Goal: Information Seeking & Learning: Learn about a topic

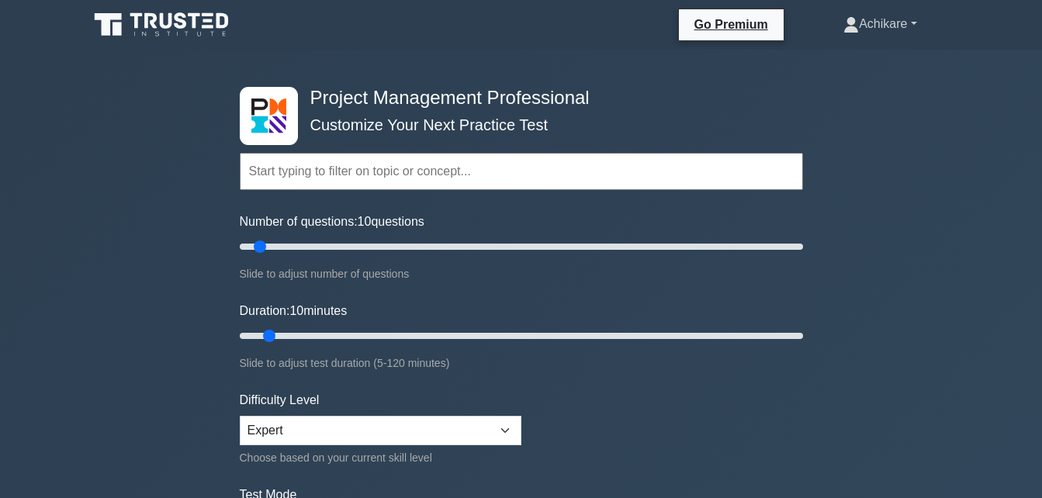
click at [914, 26] on link "Achikare" at bounding box center [879, 24] width 147 height 31
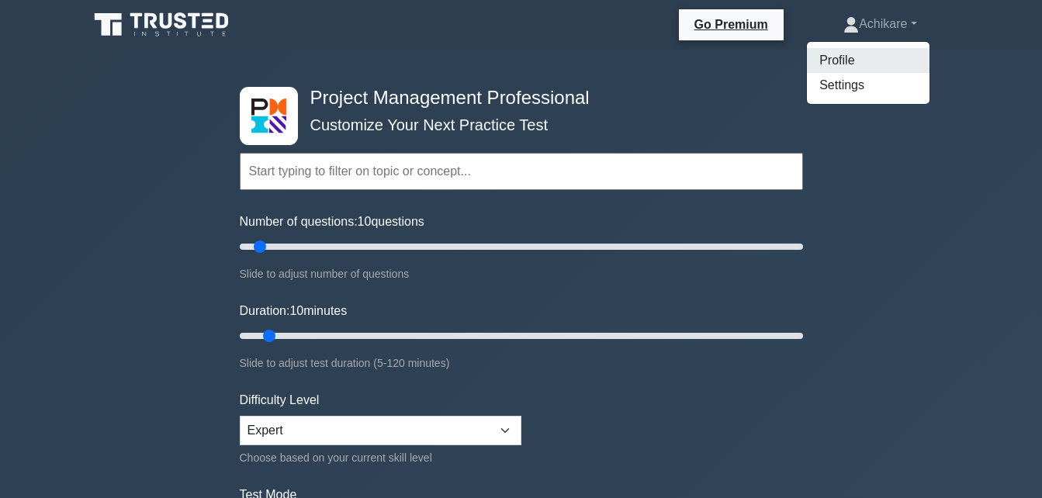
click at [827, 57] on link "Profile" at bounding box center [868, 60] width 123 height 25
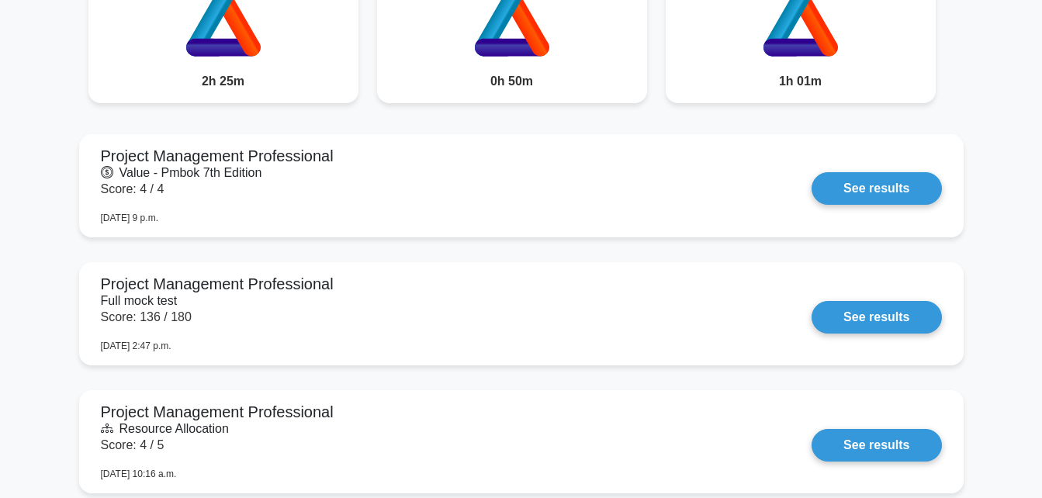
scroll to position [1321, 0]
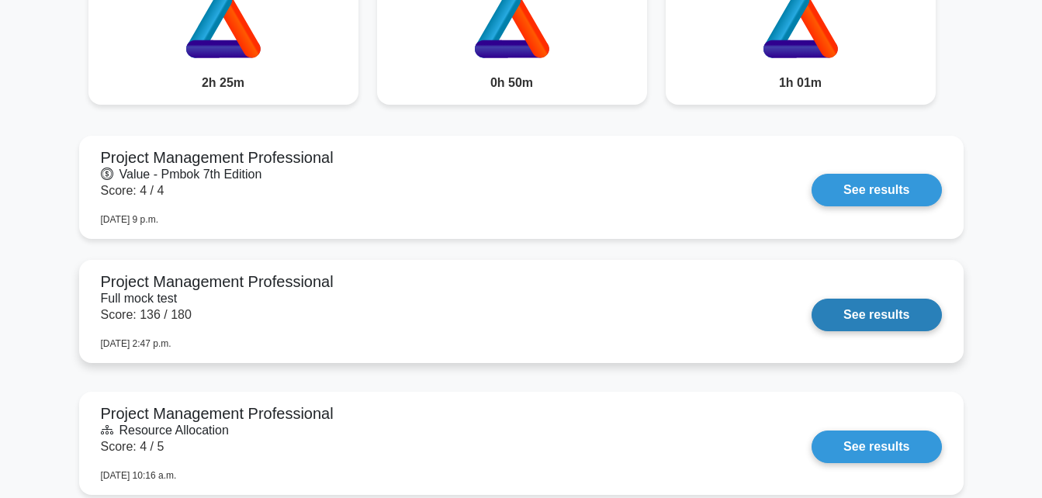
click at [879, 310] on link "See results" at bounding box center [877, 315] width 130 height 33
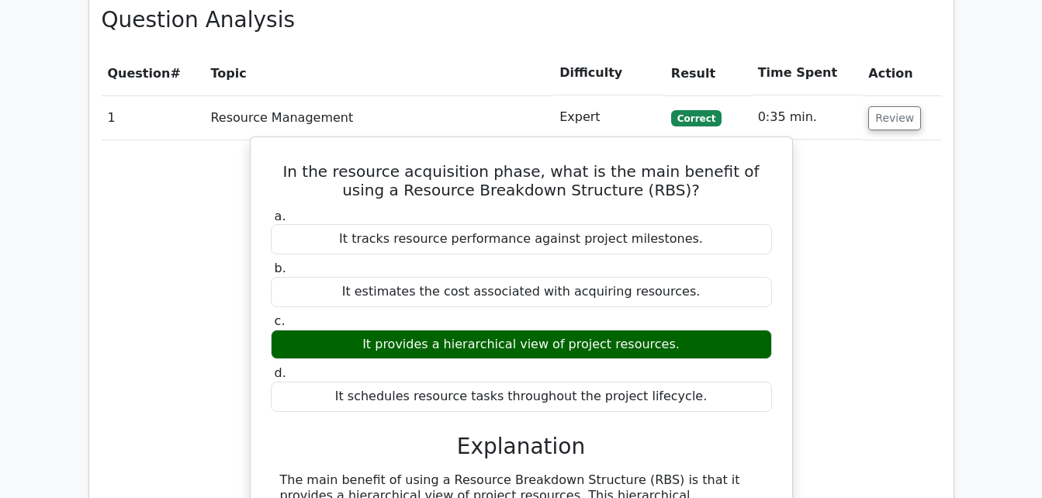
scroll to position [2545, 0]
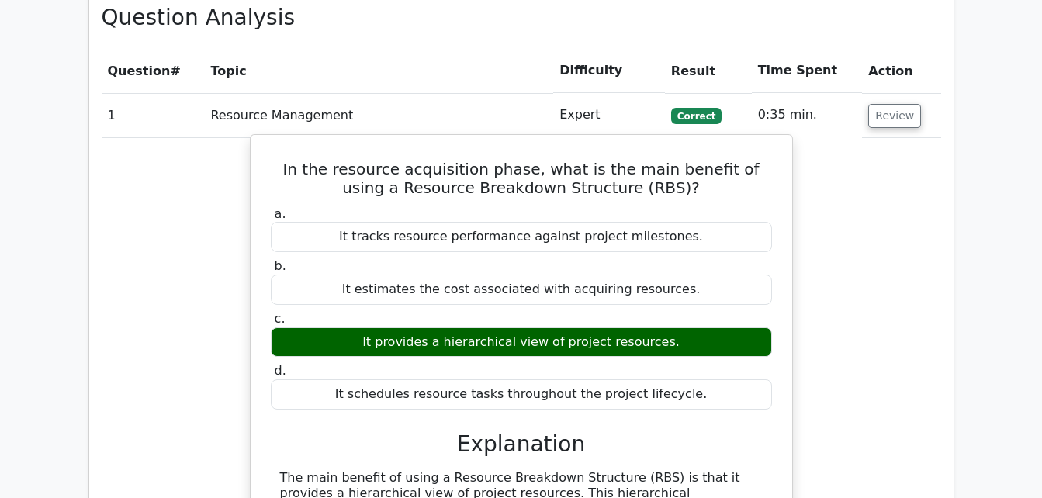
click at [531, 354] on div "a. It tracks resource performance against project milestones. b. It estimates t…" at bounding box center [521, 307] width 520 height 209
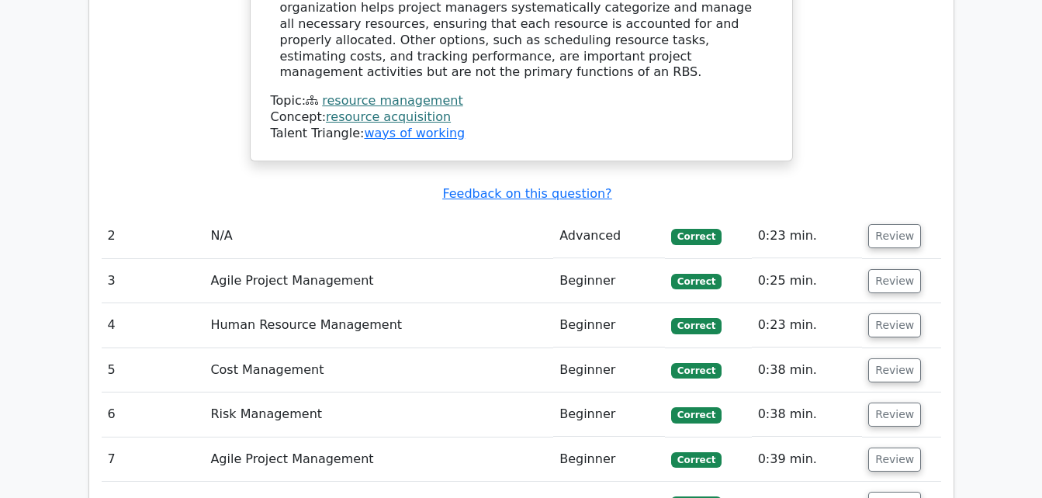
scroll to position [3055, 0]
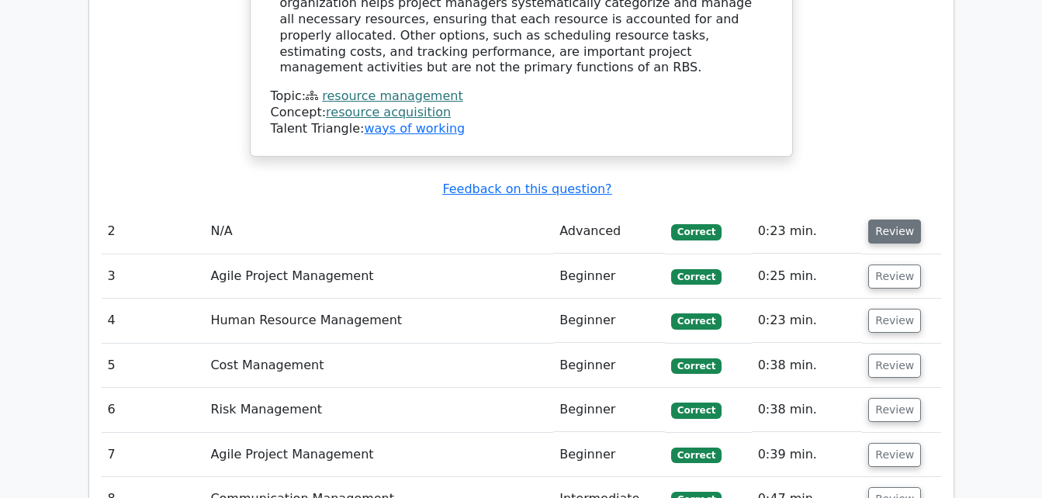
click at [885, 220] on button "Review" at bounding box center [894, 232] width 53 height 24
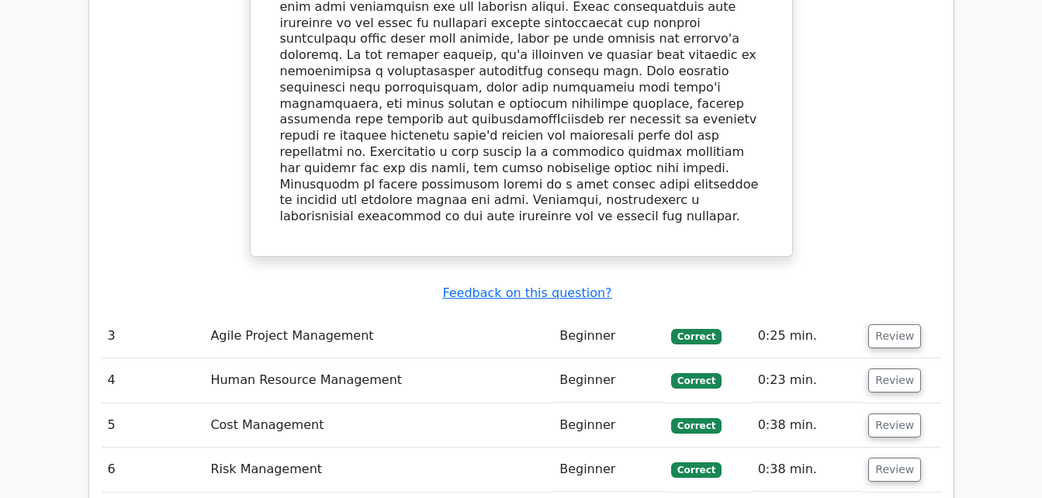
scroll to position [3925, 0]
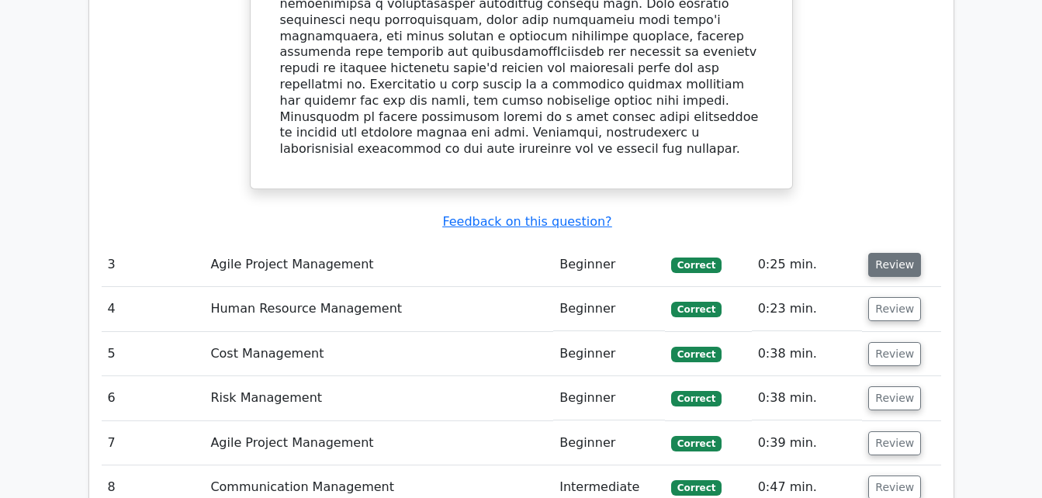
click at [891, 253] on button "Review" at bounding box center [894, 265] width 53 height 24
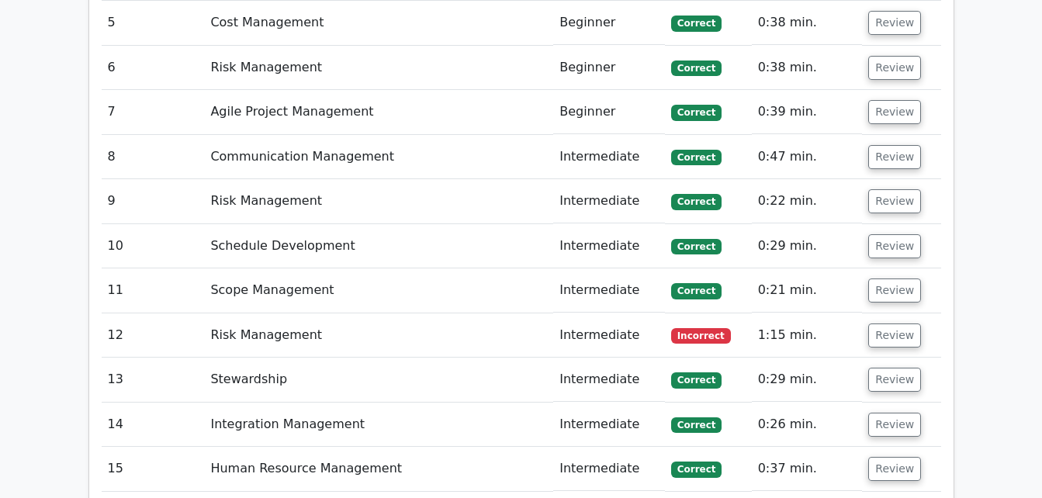
scroll to position [4920, 0]
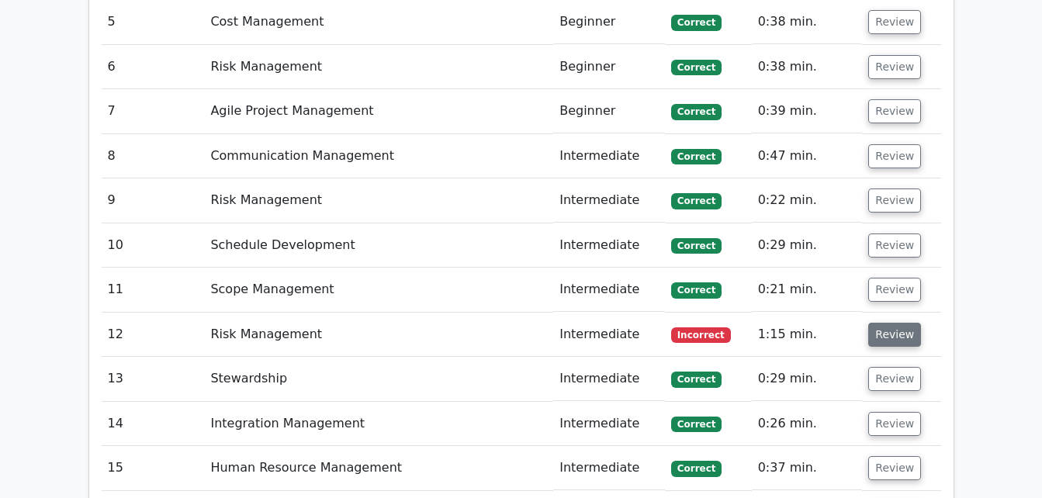
click at [885, 323] on button "Review" at bounding box center [894, 335] width 53 height 24
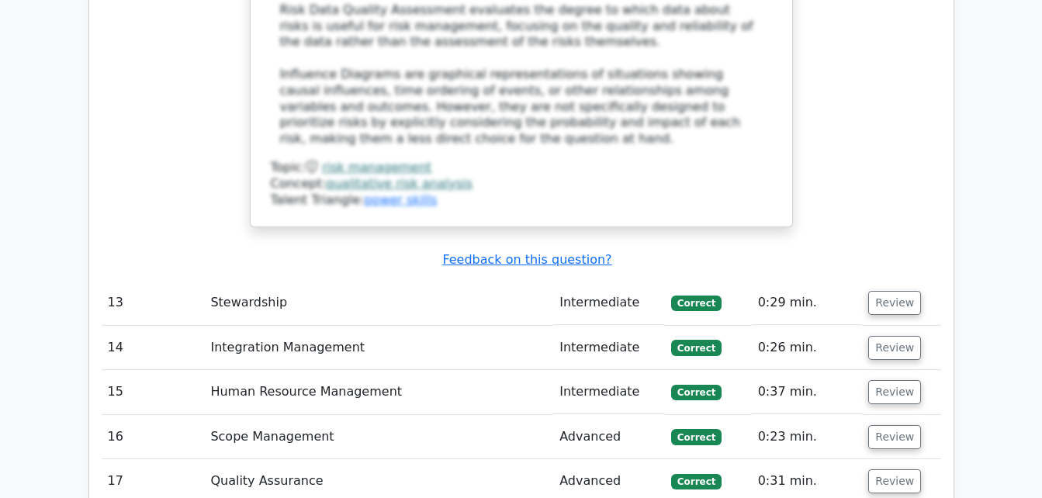
scroll to position [5896, 0]
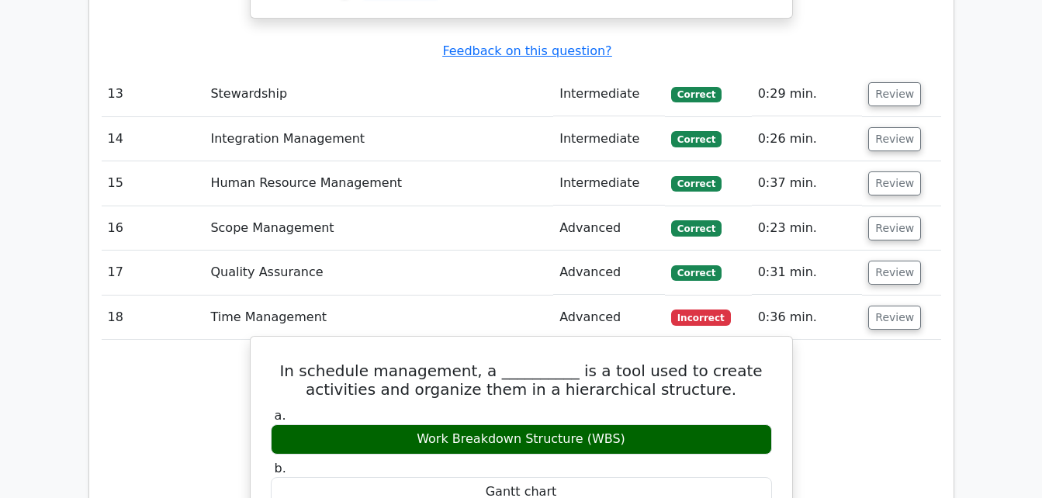
scroll to position [6106, 0]
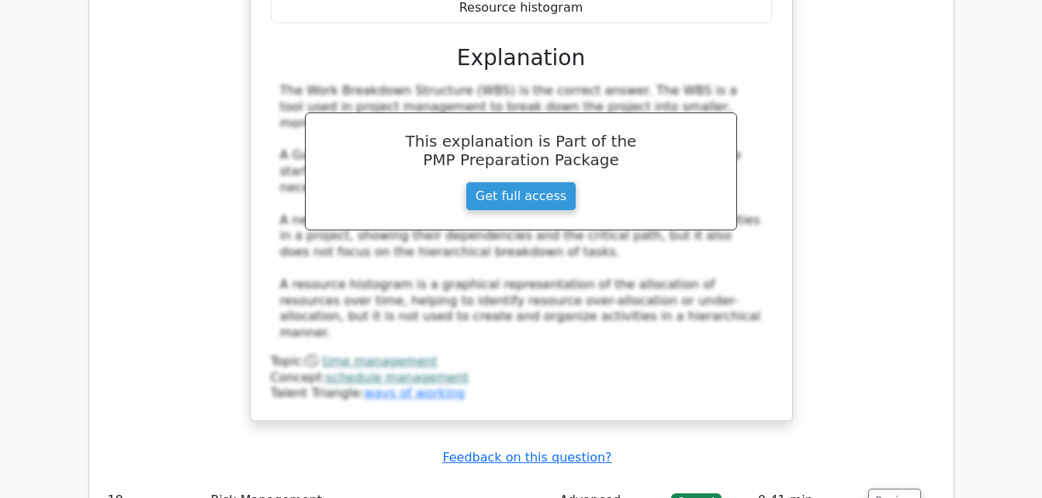
scroll to position [6694, 0]
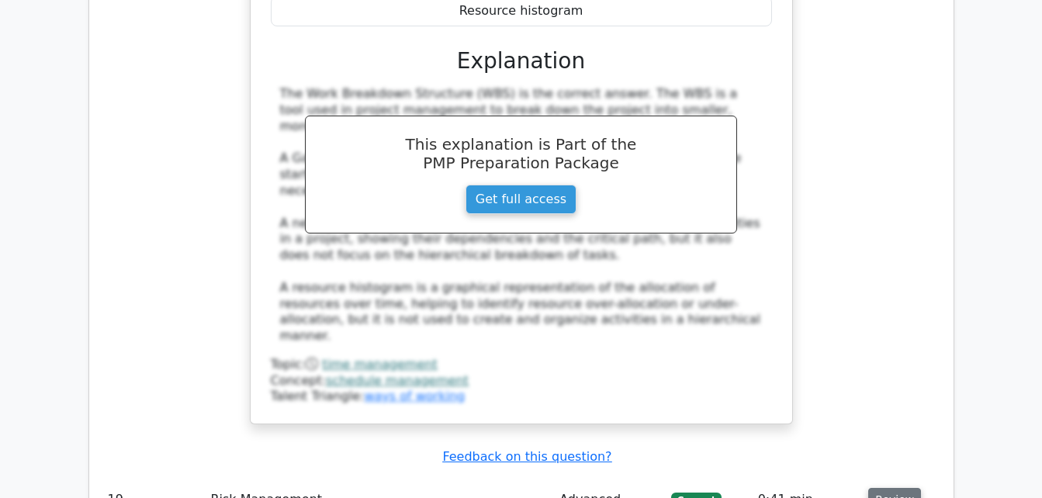
click at [896, 488] on button "Review" at bounding box center [894, 500] width 53 height 24
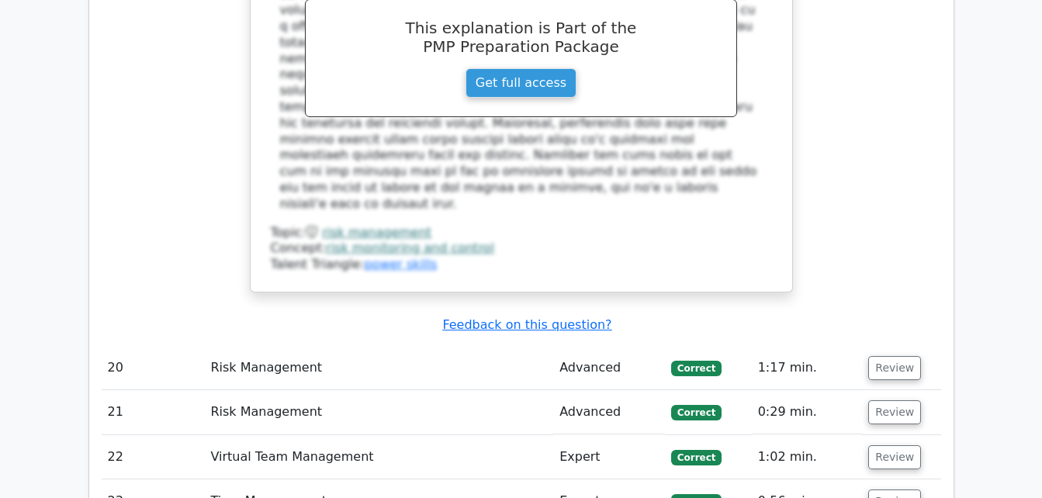
scroll to position [7620, 0]
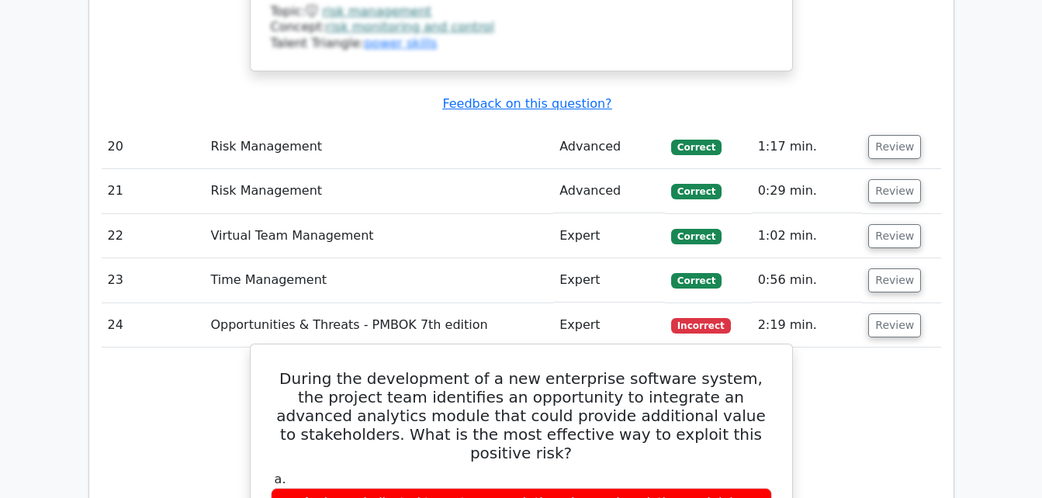
scroll to position [7833, 0]
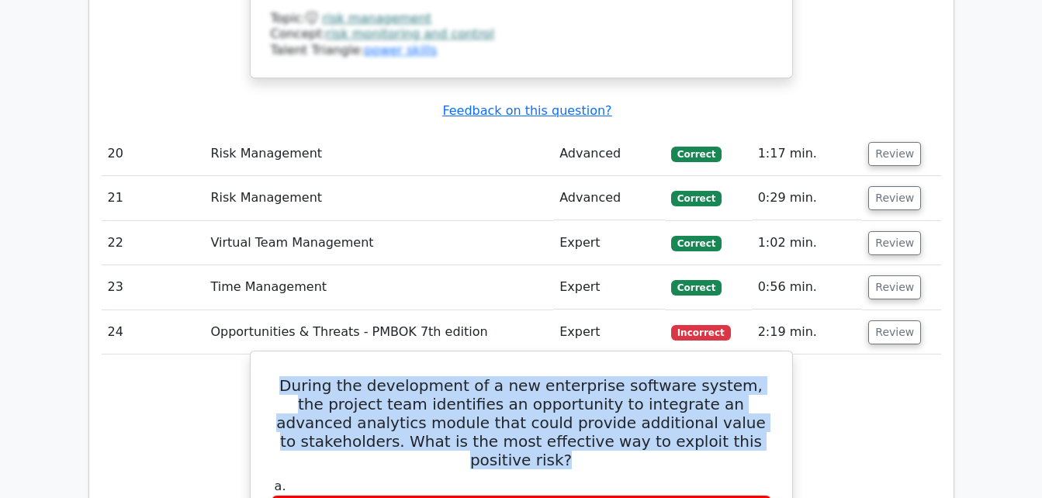
drag, startPoint x: 728, startPoint y: 182, endPoint x: 276, endPoint y: 124, distance: 455.3
click at [276, 376] on h5 "During the development of a new enterprise software system, the project team id…" at bounding box center [521, 422] width 504 height 93
copy h5 "During the development of a new enterprise software system, the project team id…"
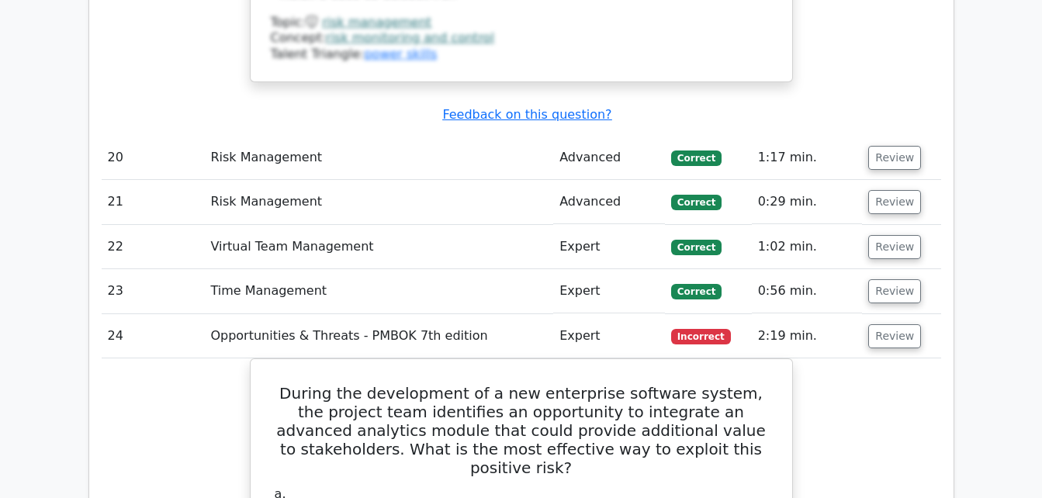
click at [1011, 312] on main "Go Premium Project Management Professional Preparation Package (2025) Earn 35 P…" at bounding box center [521, 446] width 1042 height 16461
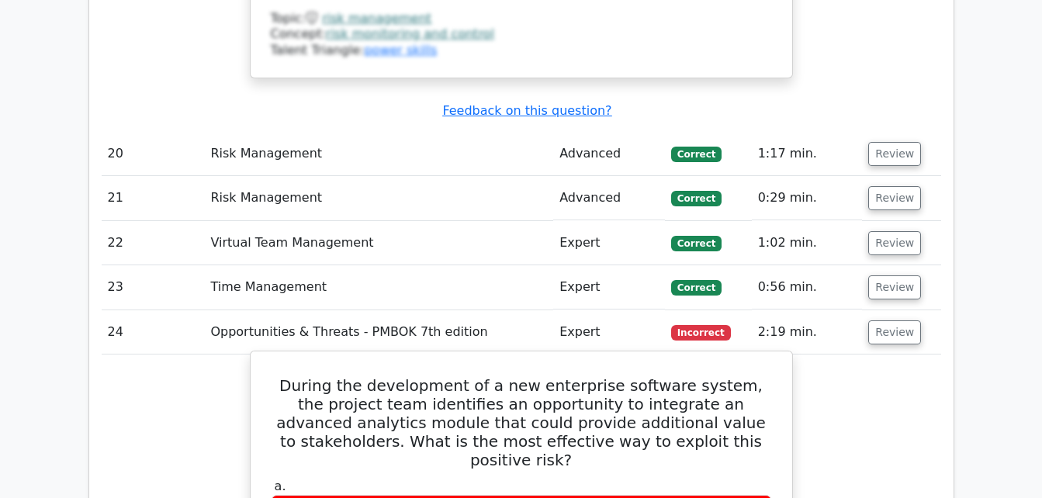
drag, startPoint x: 282, startPoint y: 206, endPoint x: 668, endPoint y: 454, distance: 459.3
copy div "Assign a dedicated team to research the advanced analytics module's potential b…"
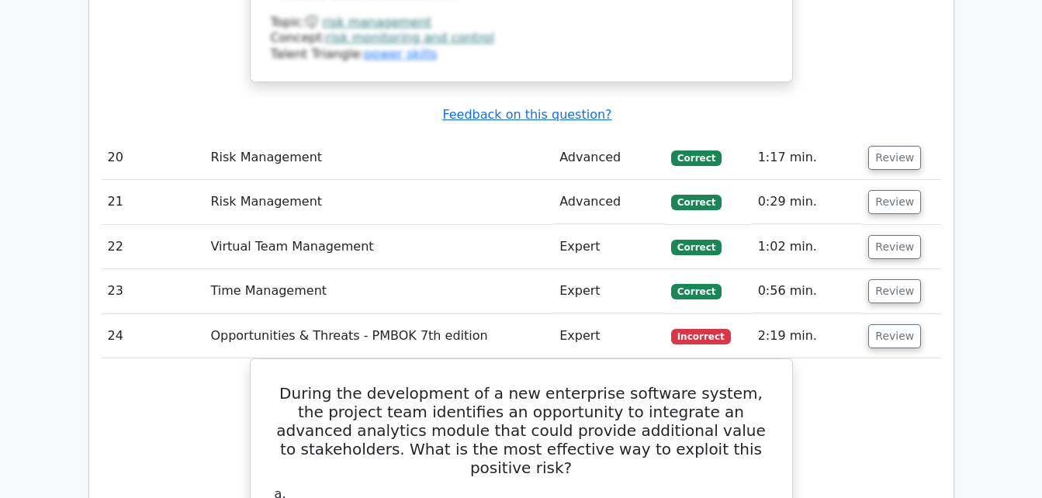
click at [1006, 85] on main "Go Premium Project Management Professional Preparation Package (2025) Earn 35 P…" at bounding box center [521, 446] width 1042 height 16461
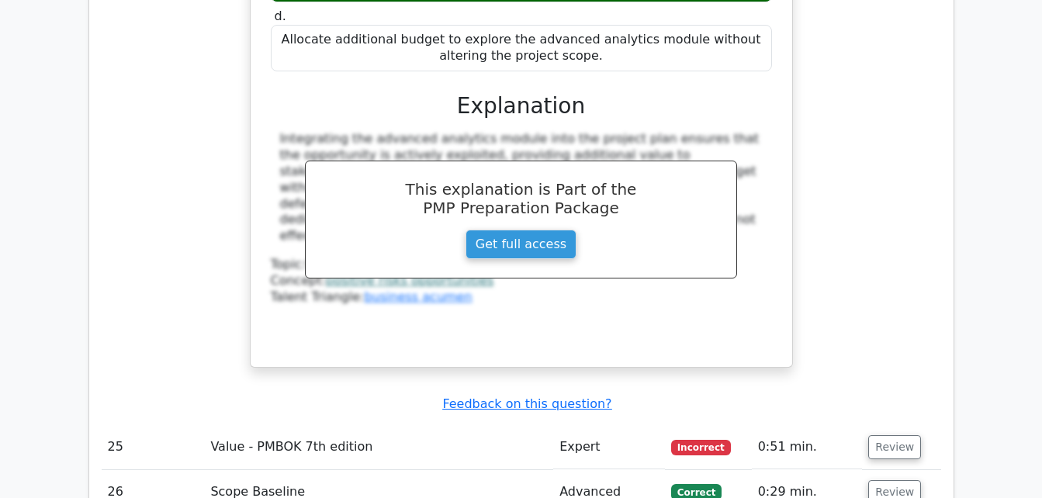
scroll to position [8511, 0]
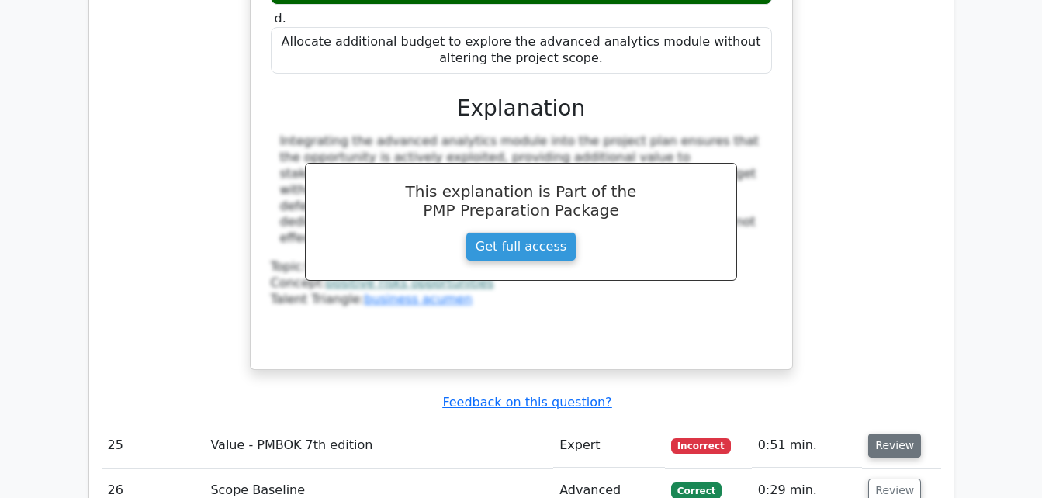
click at [888, 434] on button "Review" at bounding box center [894, 446] width 53 height 24
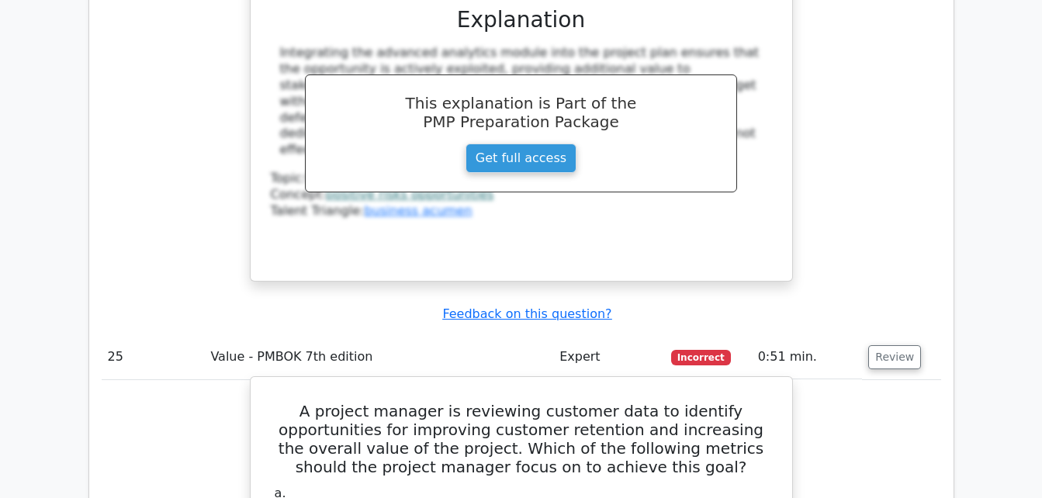
scroll to position [8600, 0]
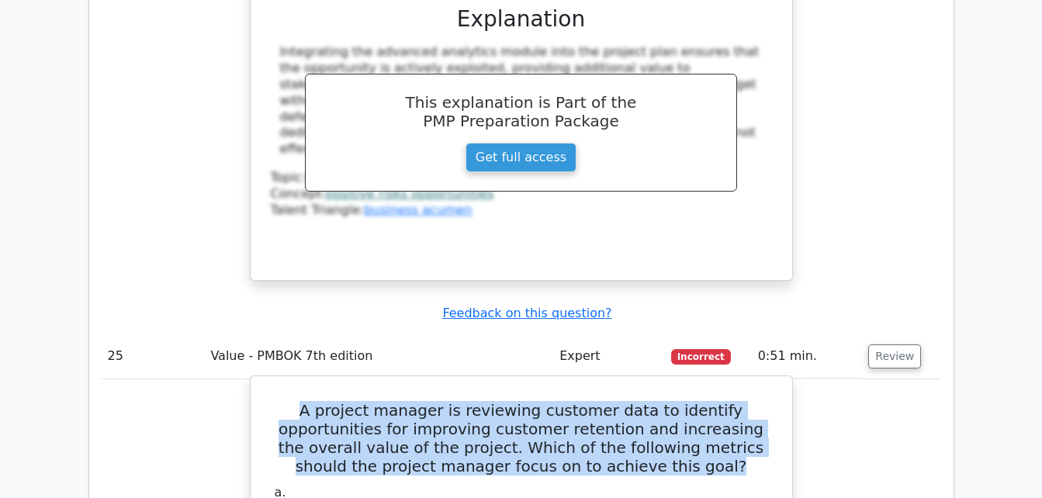
drag, startPoint x: 628, startPoint y: 192, endPoint x: 264, endPoint y: 132, distance: 369.5
drag, startPoint x: 264, startPoint y: 132, endPoint x: 528, endPoint y: 141, distance: 264.7
copy h5 "A project manager is reviewing customer data to identify opportunities for impr…"
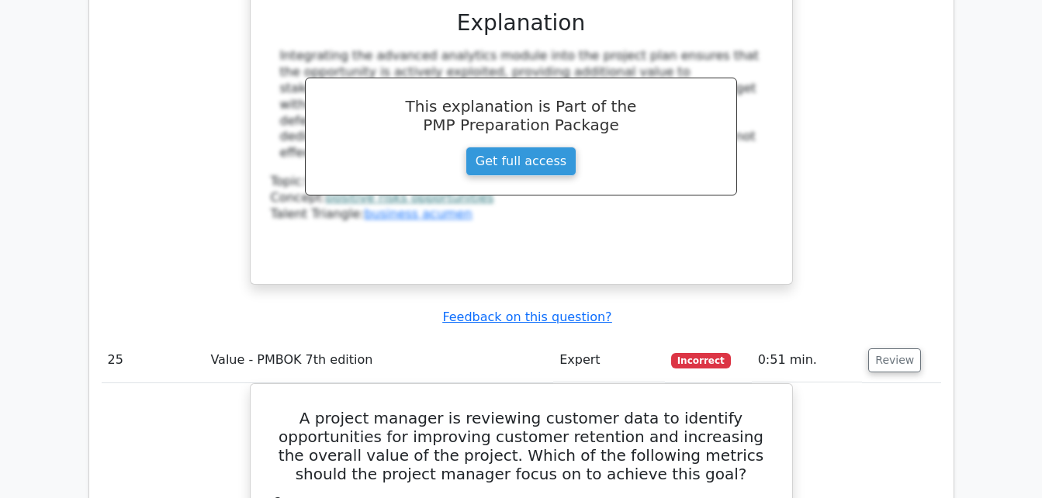
click at [1018, 252] on main "Go Premium Project Management Professional Preparation Package (2025) Earn 35 P…" at bounding box center [521, 70] width 1042 height 17241
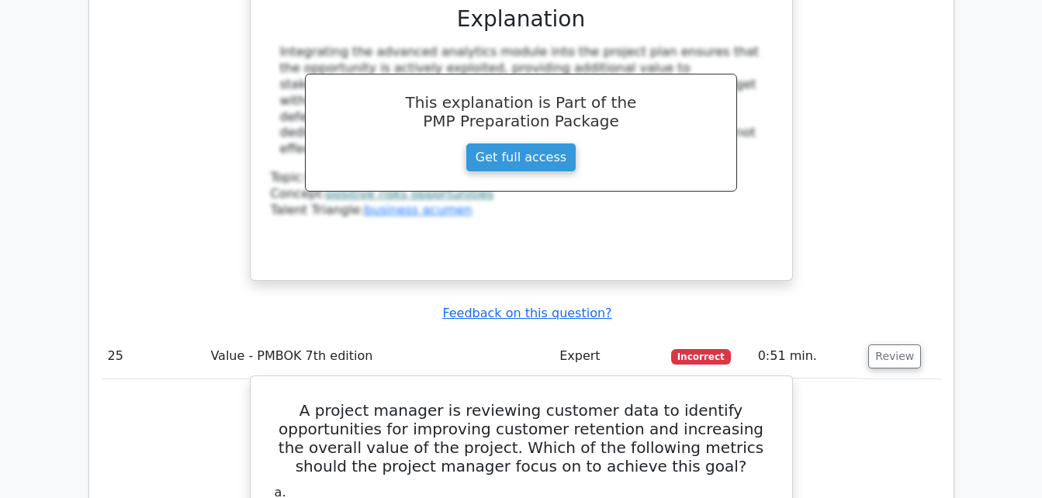
drag, startPoint x: 341, startPoint y: 220, endPoint x: 702, endPoint y: 401, distance: 404.2
copy div "Customer Acquisition Cost (CAC) b. Customer Lifetime Value (CLV) c. Net Promote…"
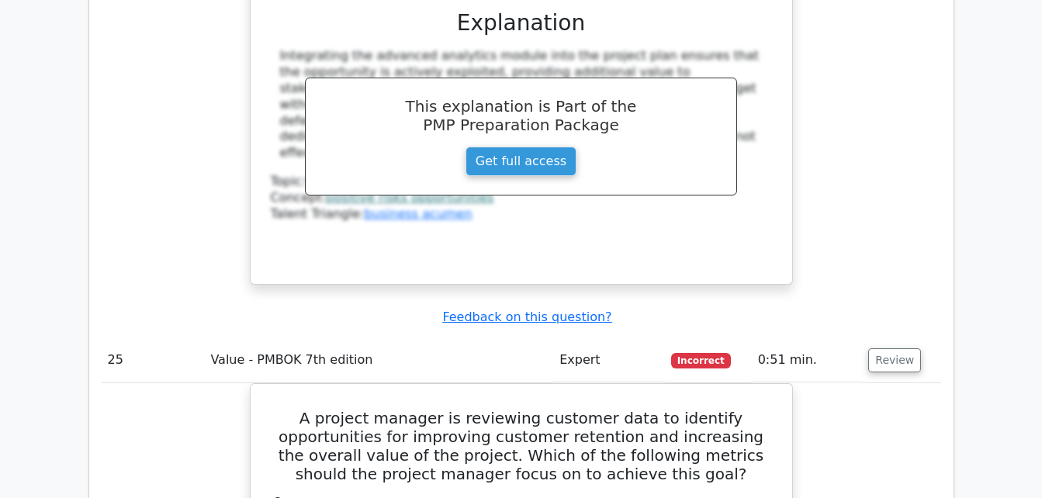
click at [986, 119] on main "Go Premium Project Management Professional Preparation Package (2025) Earn 35 P…" at bounding box center [521, 70] width 1042 height 17241
click at [1012, 49] on main "Go Premium Project Management Professional Preparation Package (2025) Earn 35 P…" at bounding box center [521, 70] width 1042 height 17241
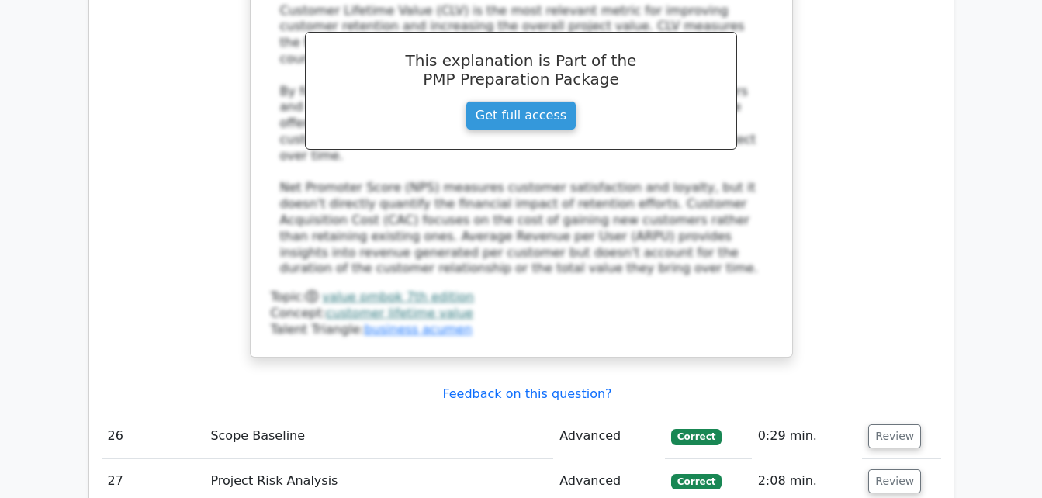
scroll to position [9357, 0]
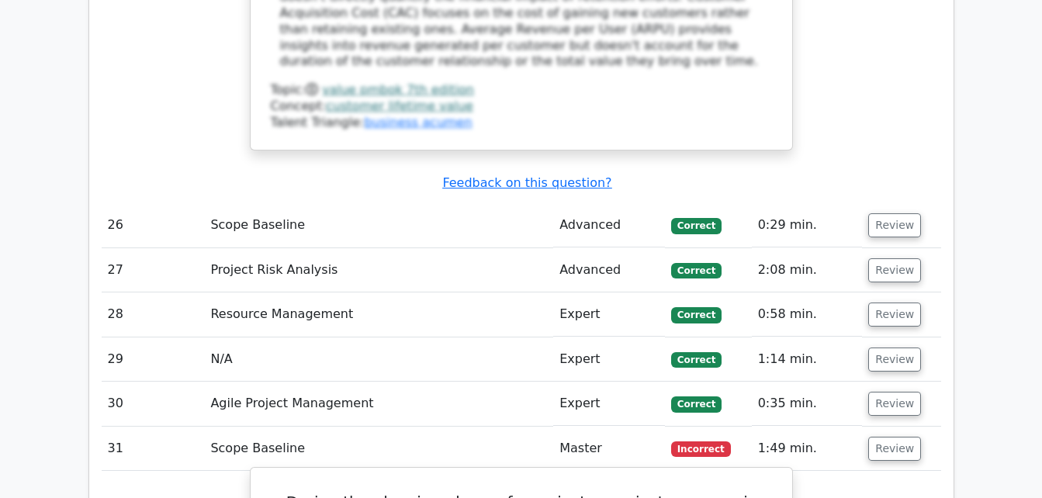
scroll to position [9556, 0]
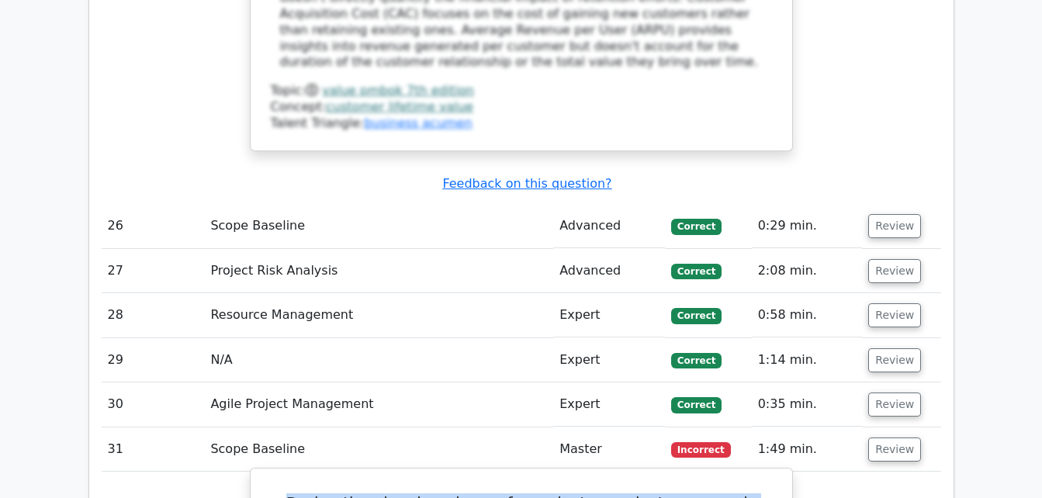
drag, startPoint x: 615, startPoint y: 284, endPoint x: 303, endPoint y: 195, distance: 323.7
drag, startPoint x: 303, startPoint y: 195, endPoint x: 323, endPoint y: 294, distance: 101.2
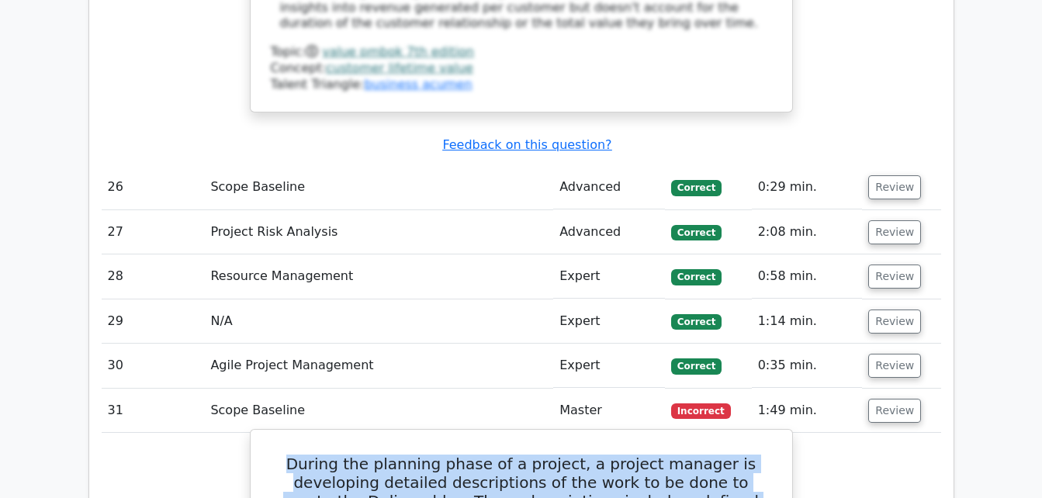
scroll to position [9604, 0]
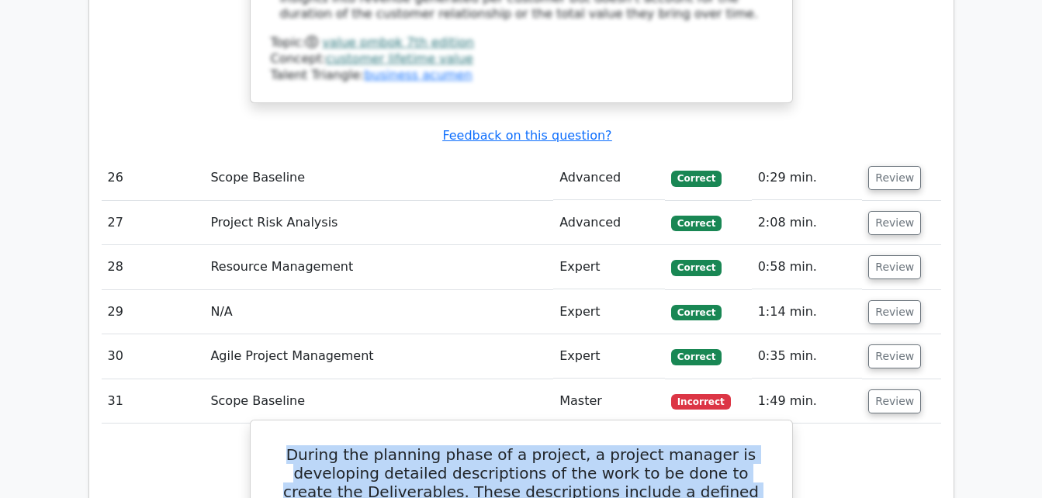
drag, startPoint x: 312, startPoint y: 189, endPoint x: 590, endPoint y: 445, distance: 378.3
copy div "During the planning phase of a project, a project manager is developing detaile…"
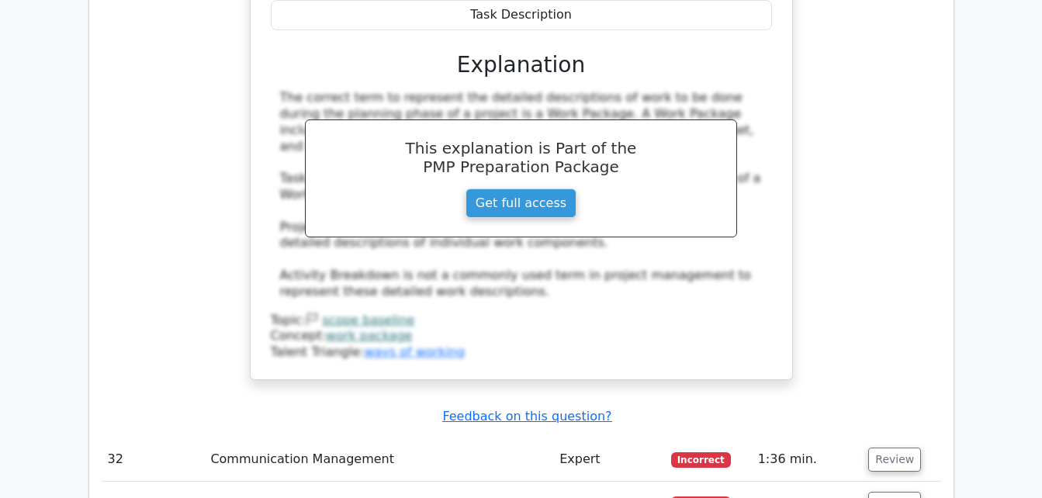
scroll to position [10346, 0]
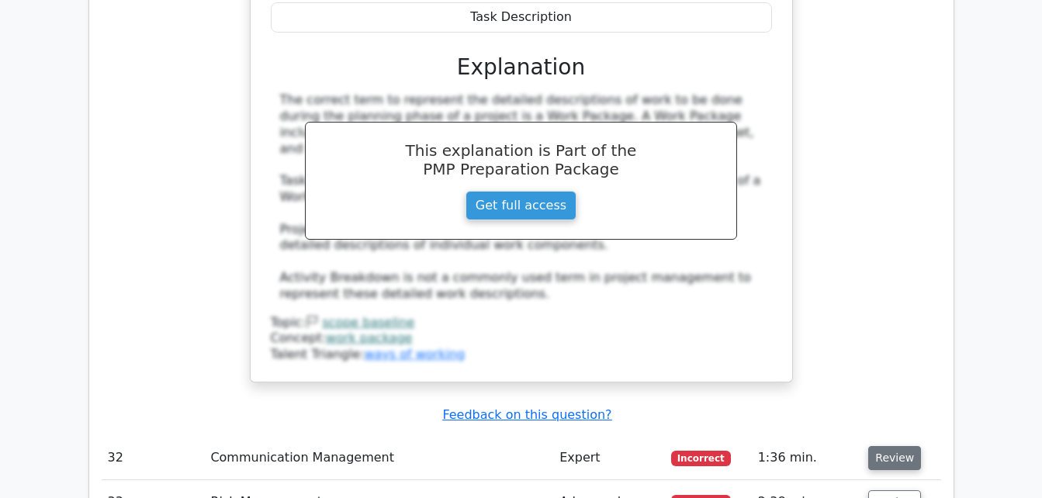
click at [895, 446] on button "Review" at bounding box center [894, 458] width 53 height 24
click at [896, 446] on button "Review" at bounding box center [894, 458] width 53 height 24
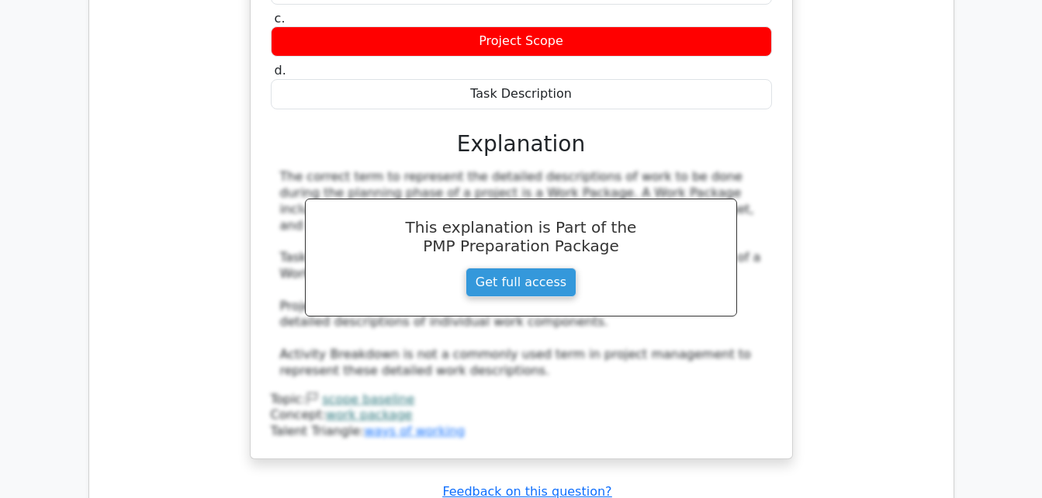
scroll to position [10255, 0]
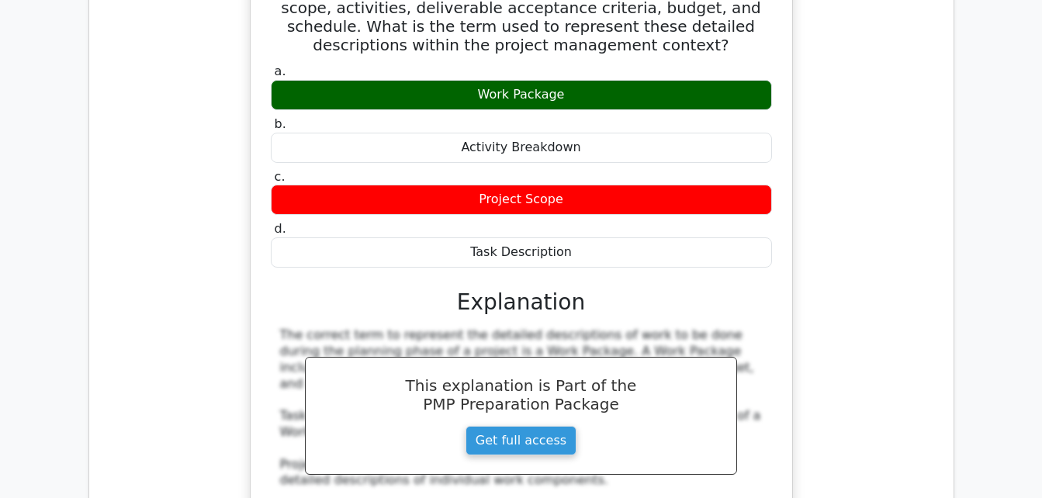
scroll to position [10111, 0]
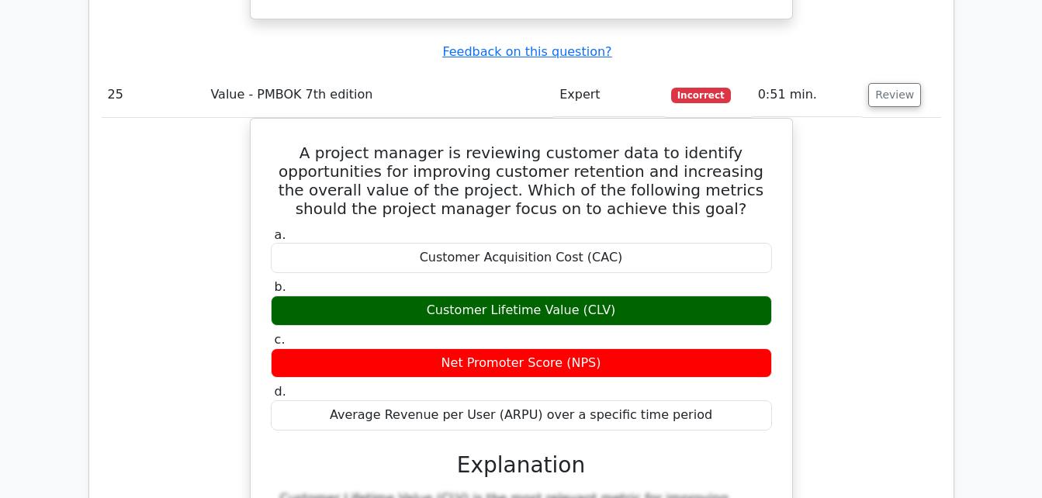
scroll to position [8856, 0]
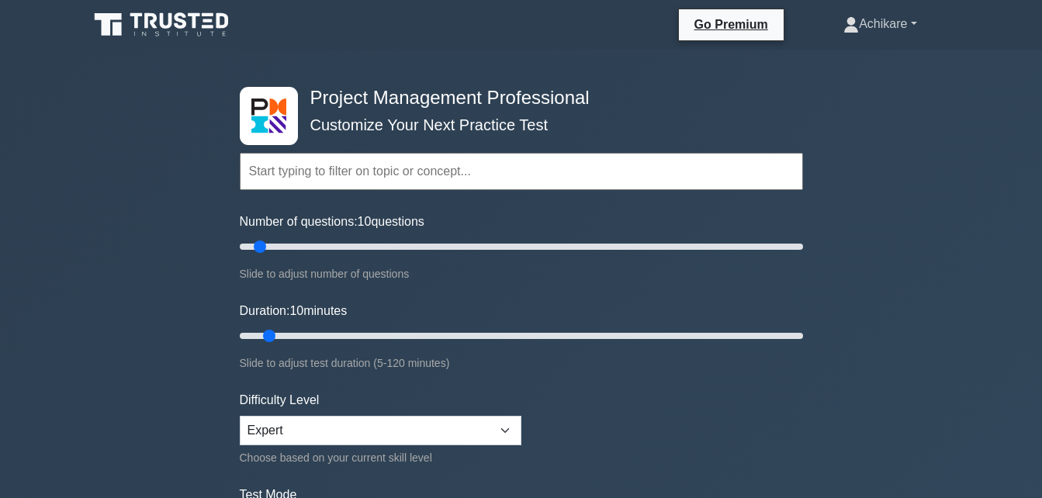
click at [913, 22] on link "Achikare" at bounding box center [879, 24] width 147 height 31
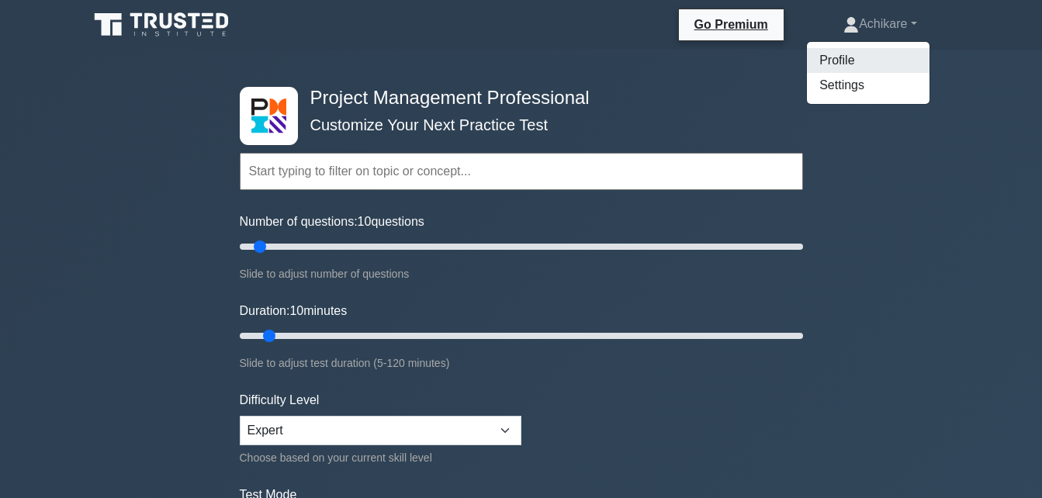
click at [836, 53] on link "Profile" at bounding box center [868, 60] width 123 height 25
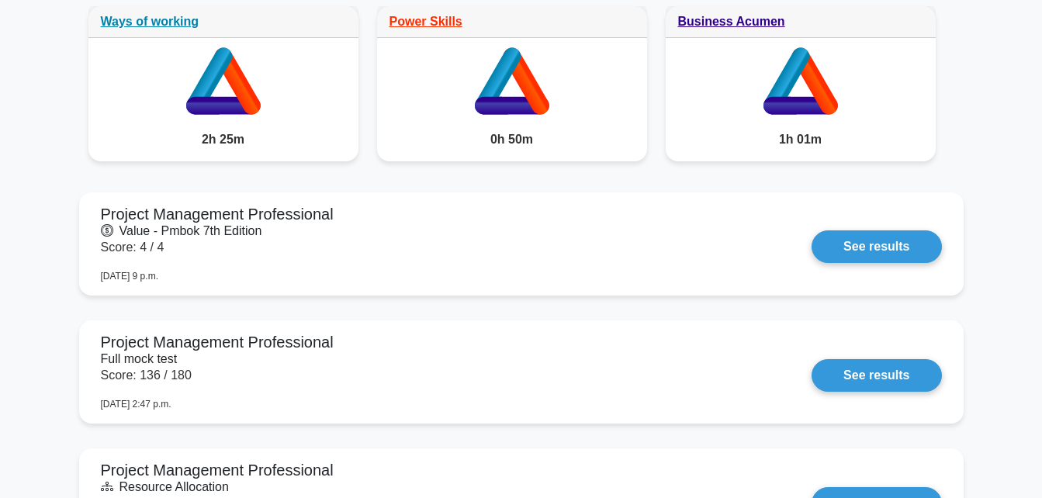
scroll to position [1263, 0]
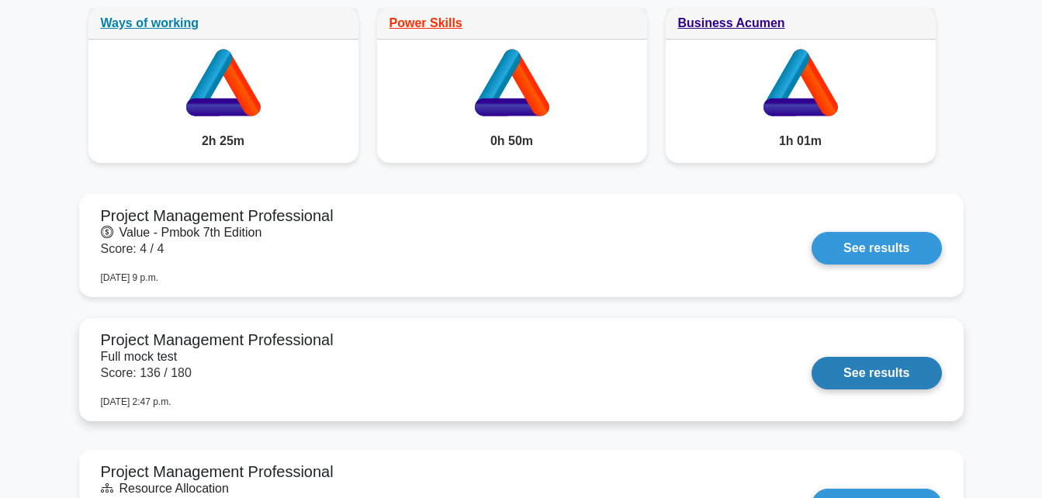
click at [812, 366] on link "See results" at bounding box center [877, 373] width 130 height 33
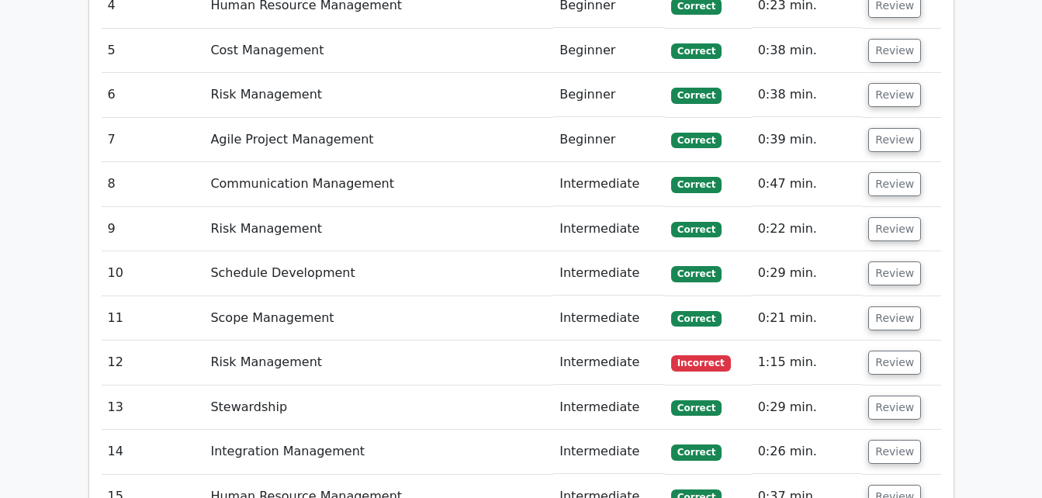
scroll to position [3373, 0]
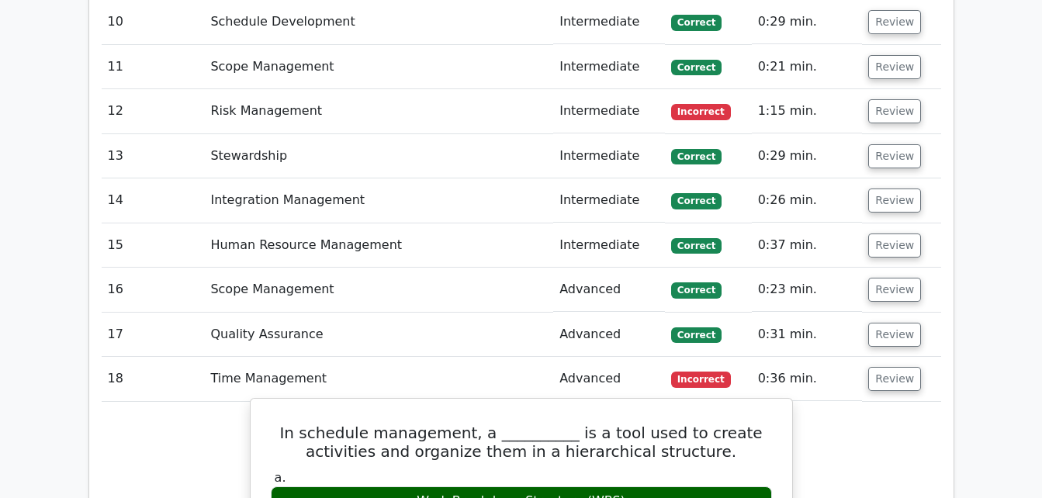
scroll to position [3623, 0]
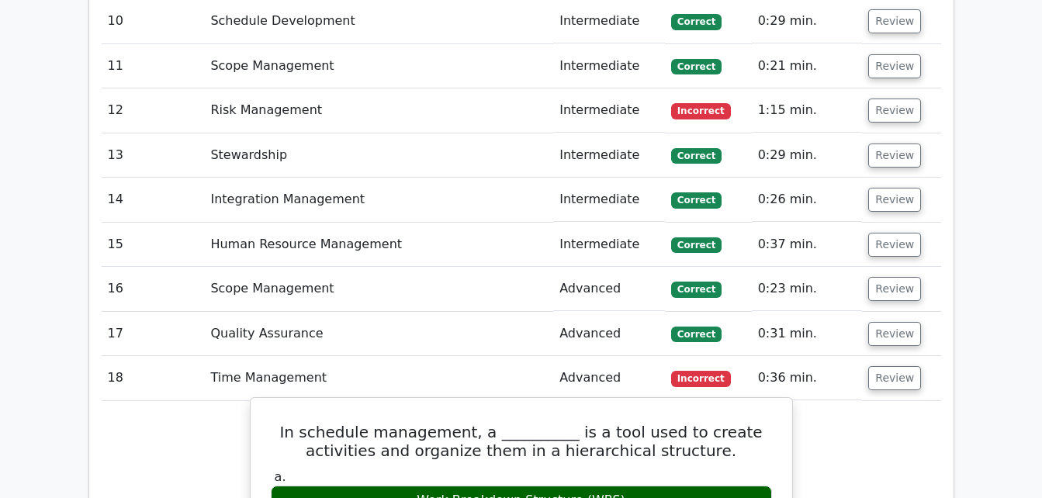
click at [604, 486] on div "Work Breakdown Structure (WBS)" at bounding box center [521, 501] width 501 height 30
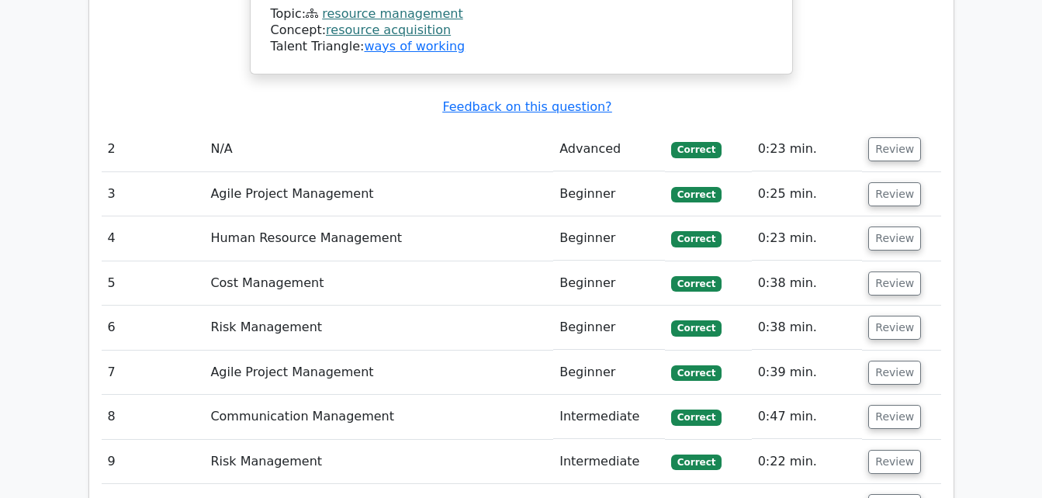
scroll to position [3143, 0]
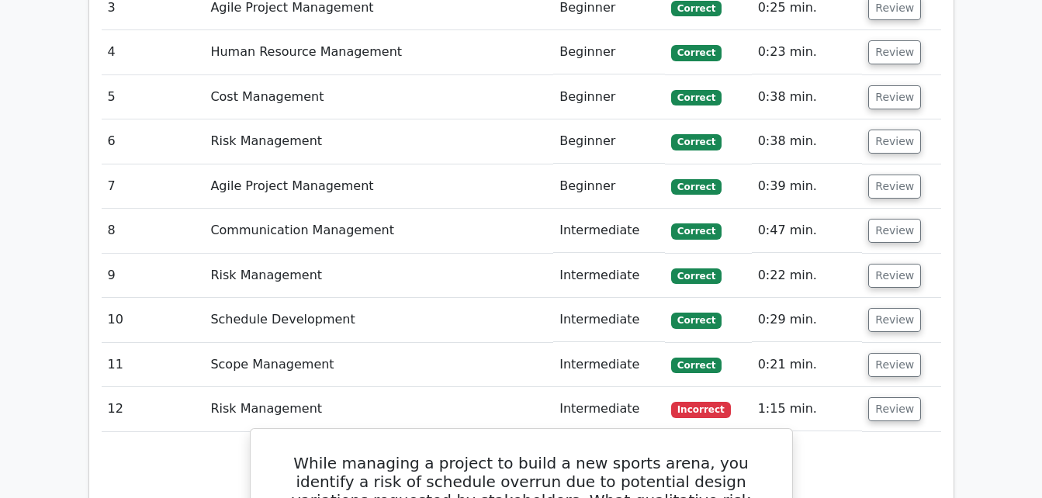
scroll to position [3332, 0]
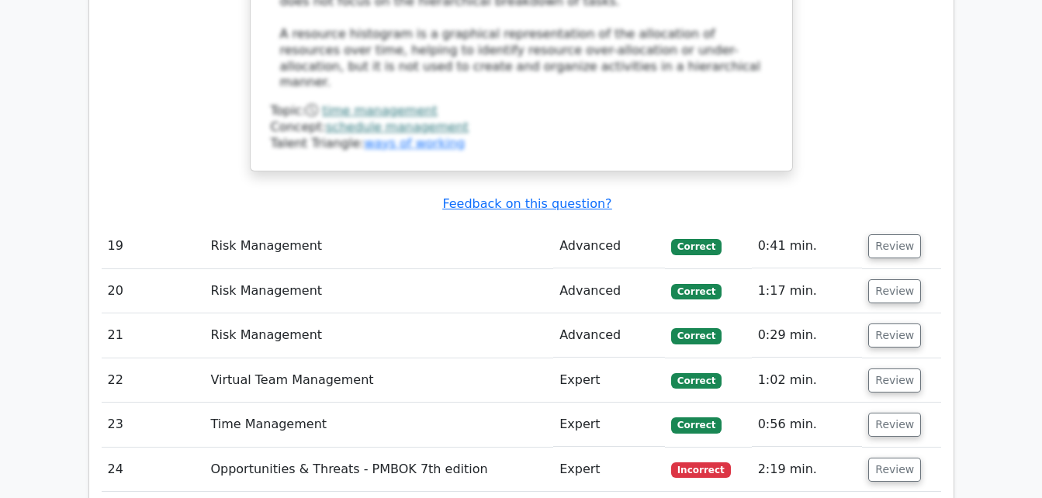
scroll to position [5427, 0]
click at [895, 457] on button "Review" at bounding box center [894, 469] width 53 height 24
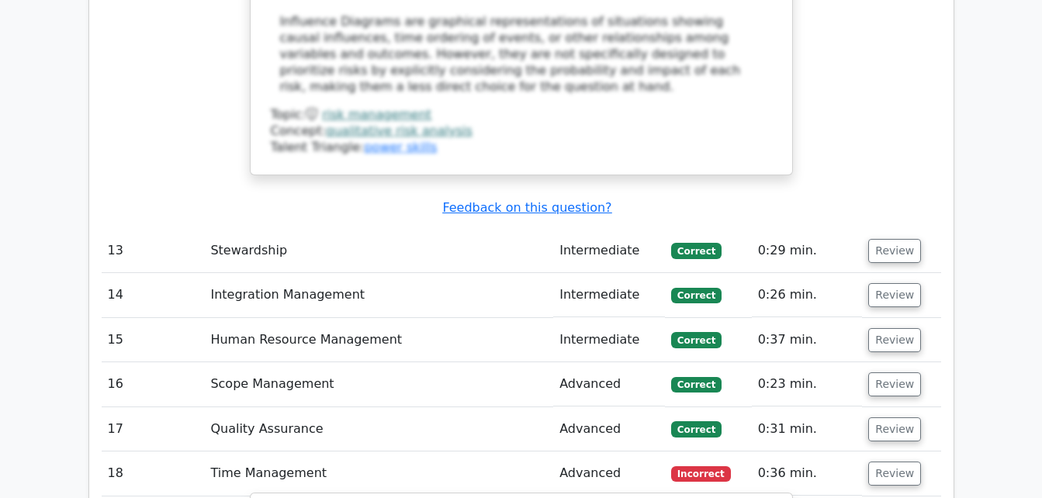
scroll to position [4438, 0]
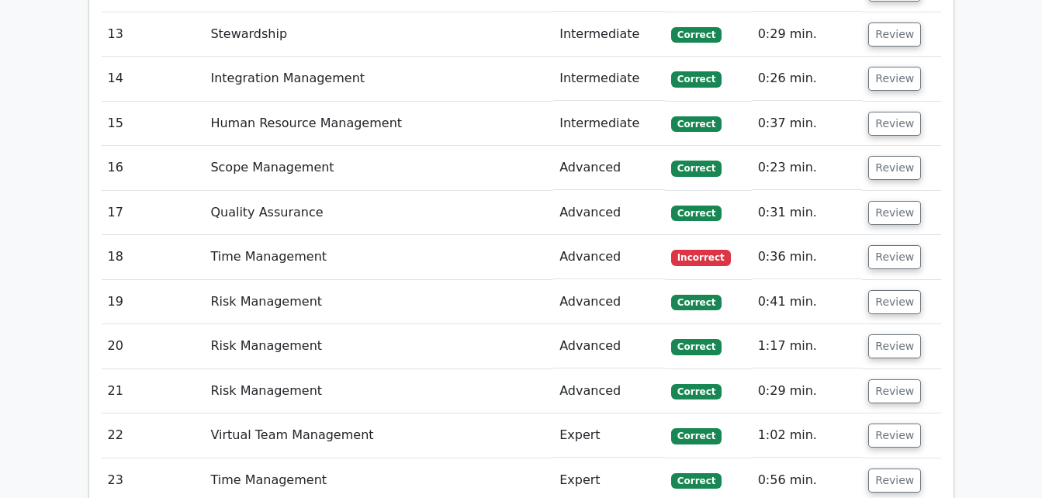
scroll to position [3744, 0]
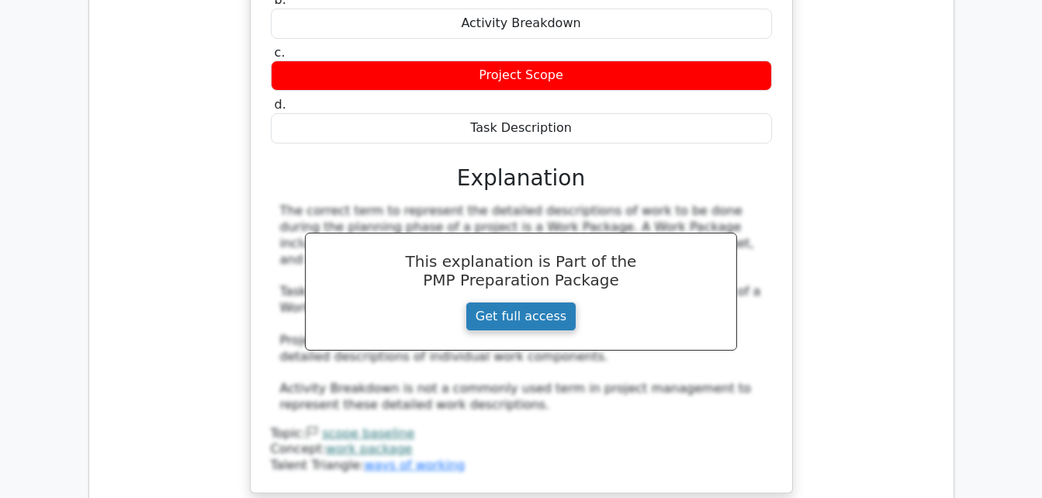
scroll to position [4826, 0]
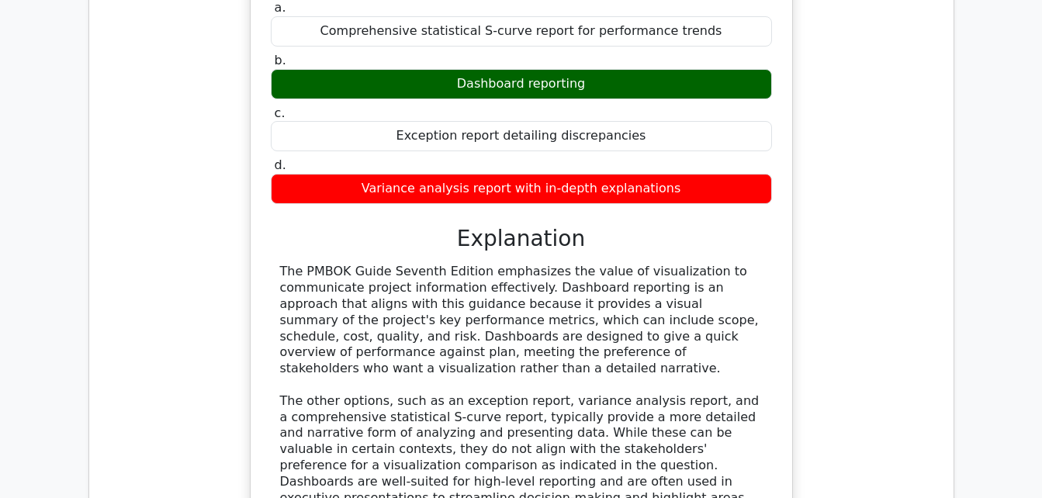
scroll to position [5566, 0]
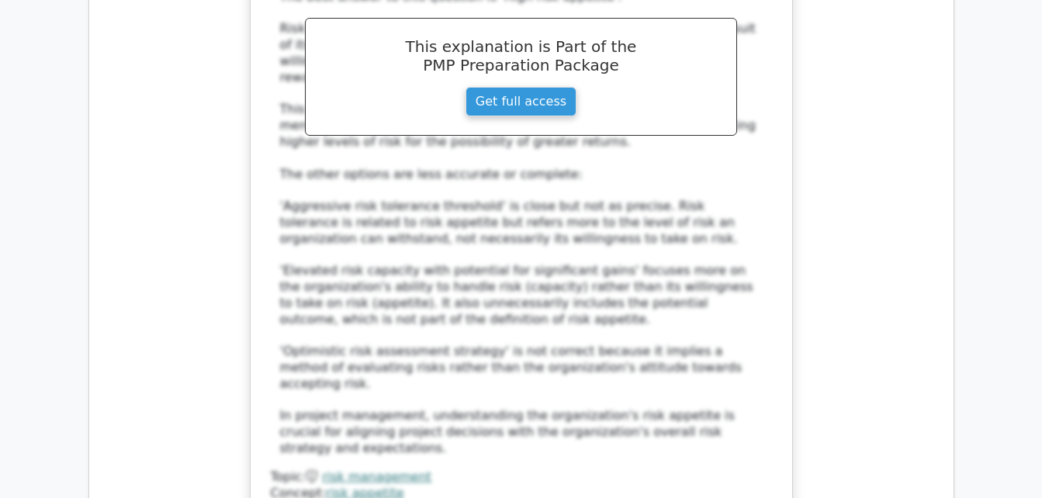
scroll to position [6703, 0]
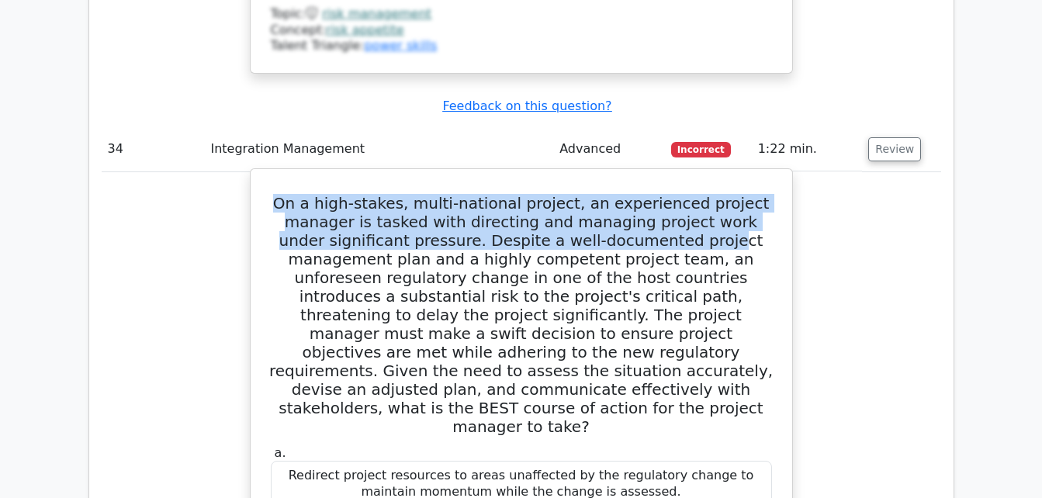
scroll to position [7015, 0]
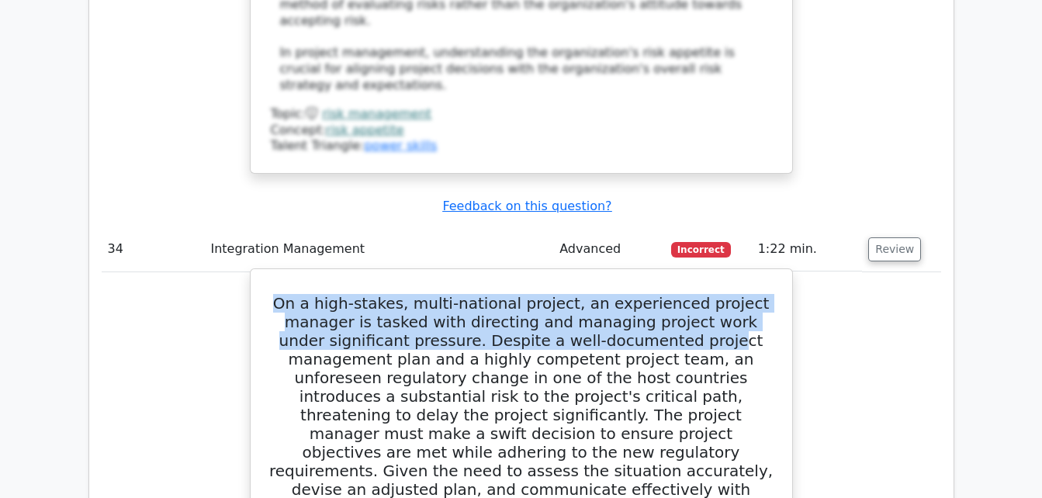
drag, startPoint x: 298, startPoint y: 68, endPoint x: 649, endPoint y: 417, distance: 496.0
copy div "On a high-stakes, multi-national project, an experienced project manager is tas…"
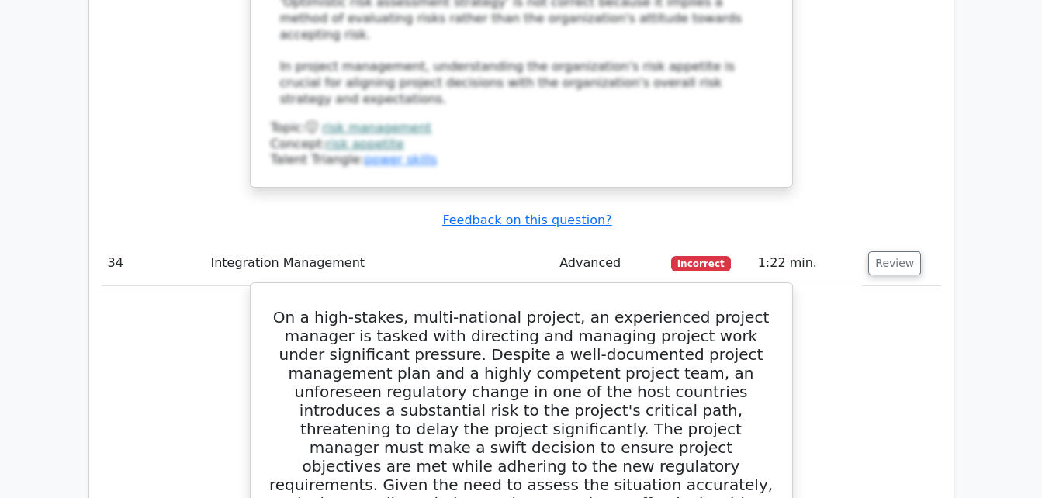
scroll to position [6996, 0]
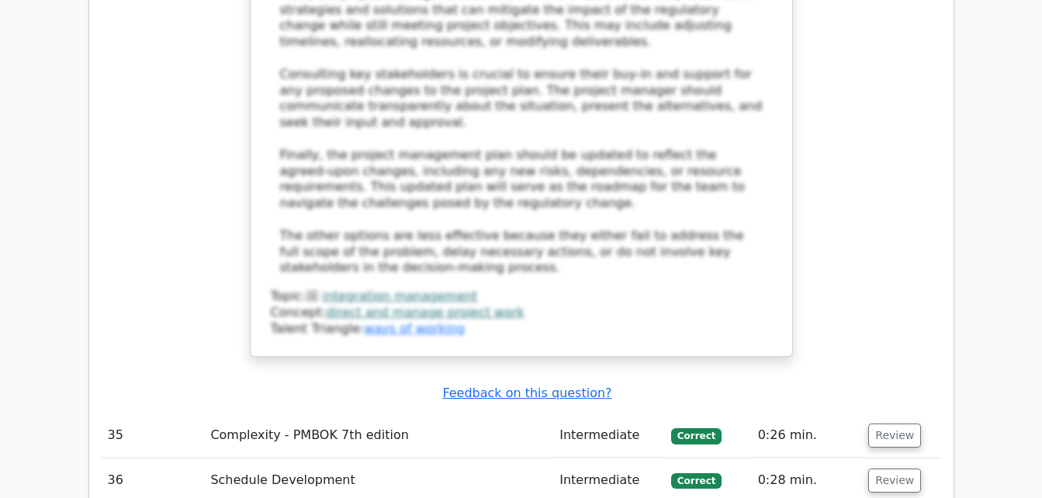
scroll to position [8048, 0]
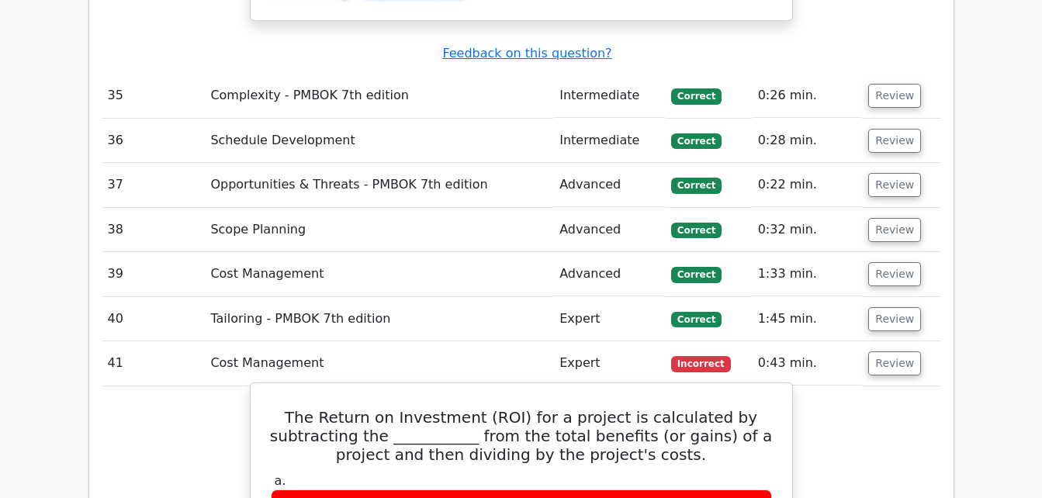
scroll to position [8386, 0]
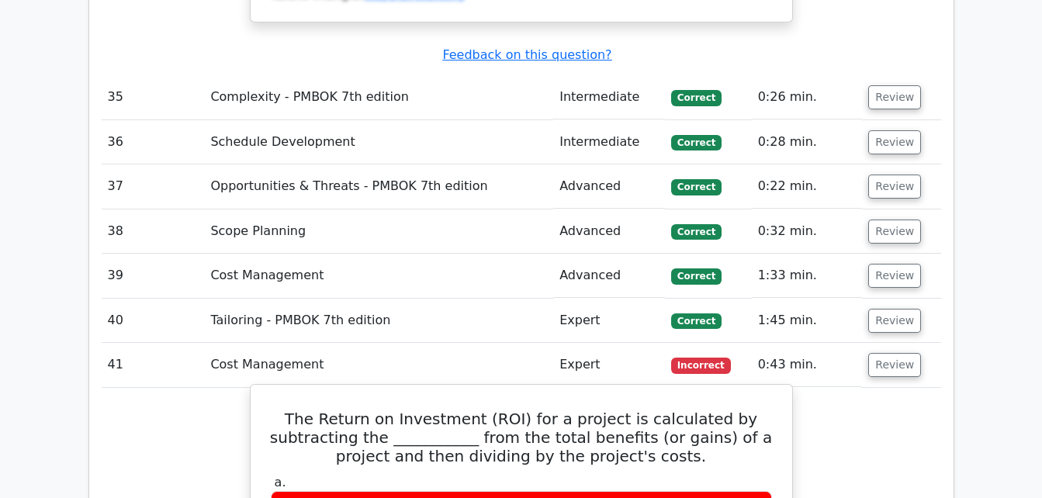
drag, startPoint x: 308, startPoint y: 74, endPoint x: 593, endPoint y: 336, distance: 386.6
copy div "The Return on Investment (ROI) for a project is calculated by subtracting the _…"
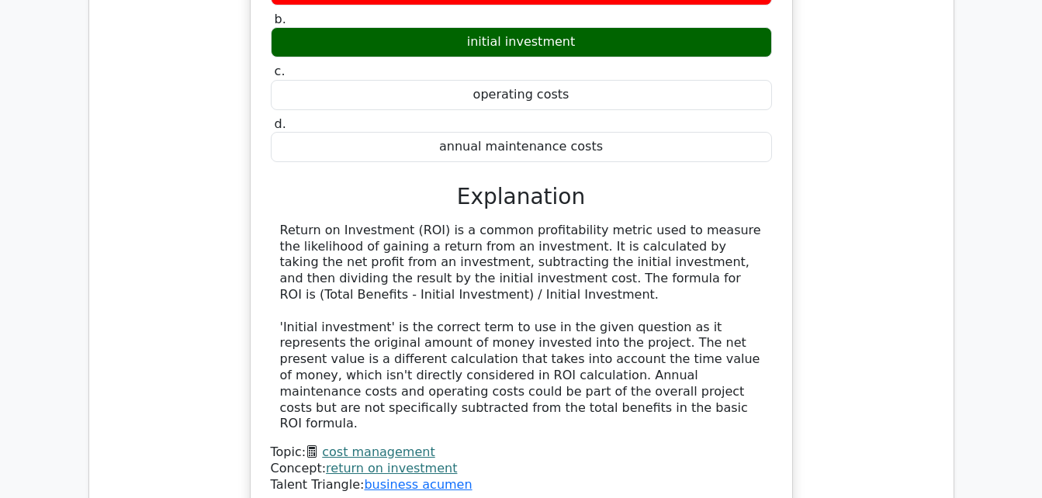
scroll to position [8903, 0]
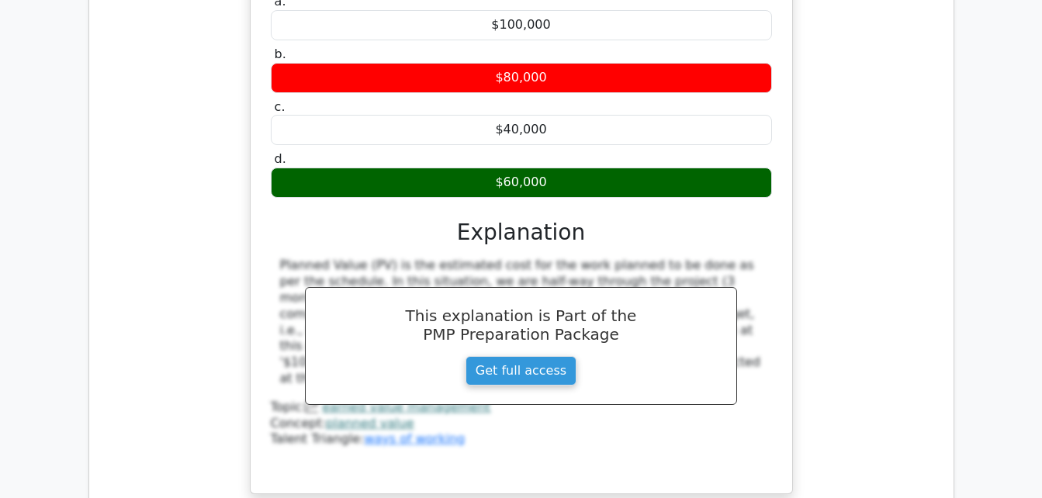
scroll to position [9745, 0]
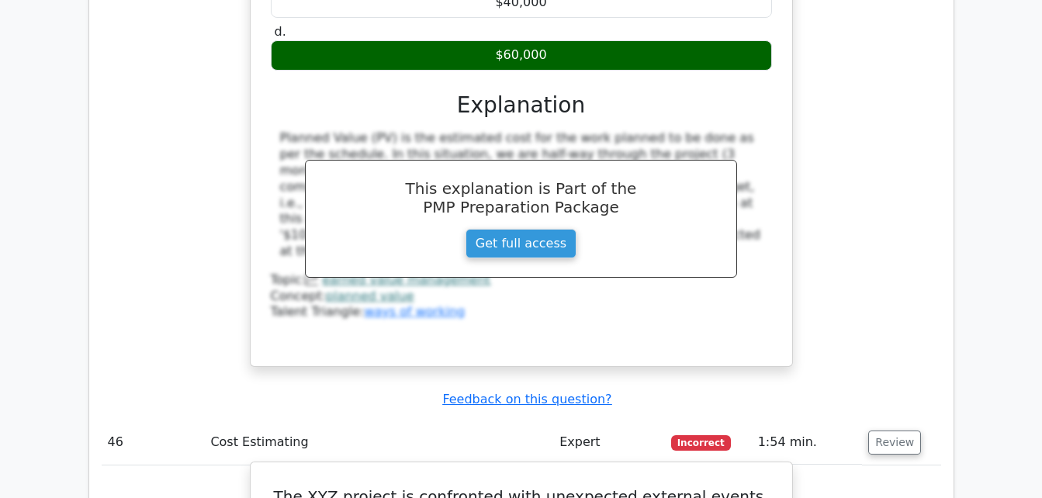
scroll to position [9873, 0]
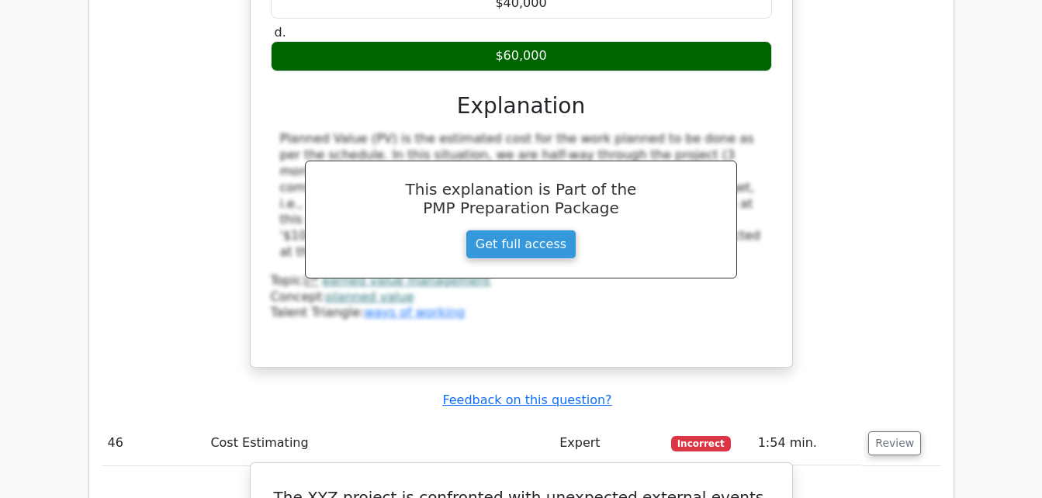
drag, startPoint x: 270, startPoint y: 138, endPoint x: 733, endPoint y: 425, distance: 545.0
copy div "The XYZ project is confronted with unexpected external events. The risk reserve…"
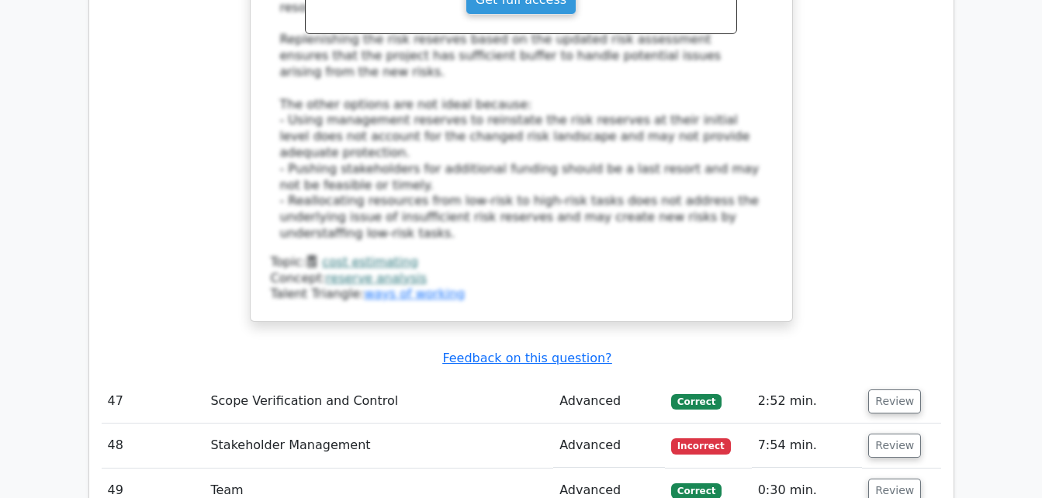
scroll to position [10876, 0]
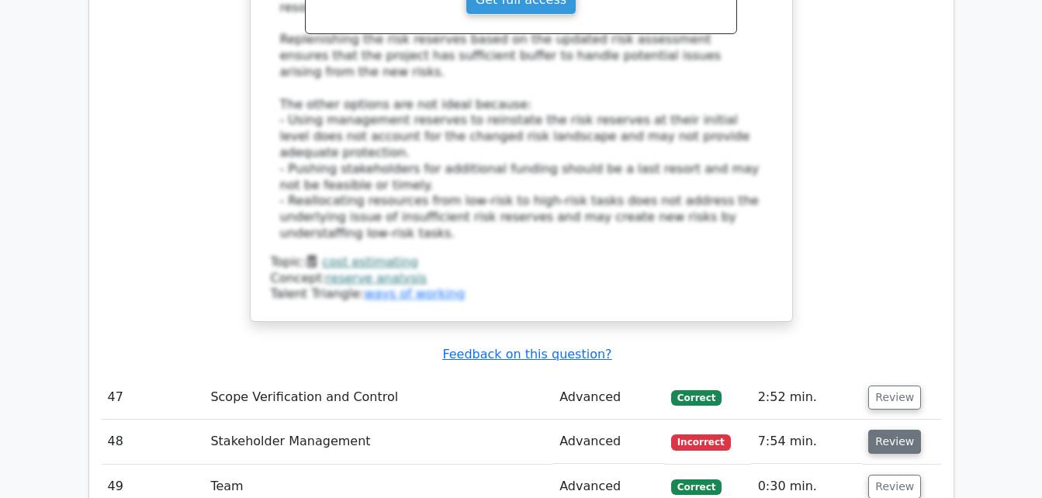
click at [896, 430] on button "Review" at bounding box center [894, 442] width 53 height 24
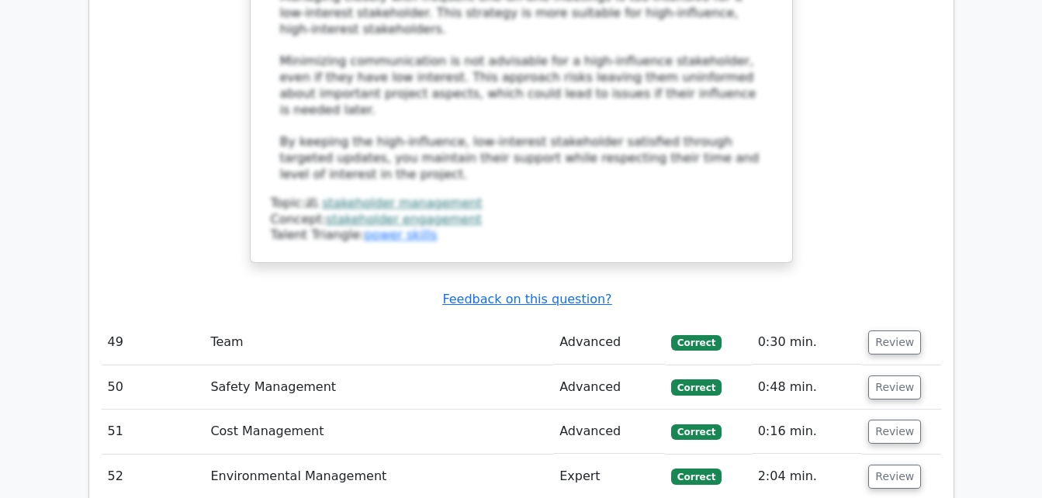
scroll to position [12093, 0]
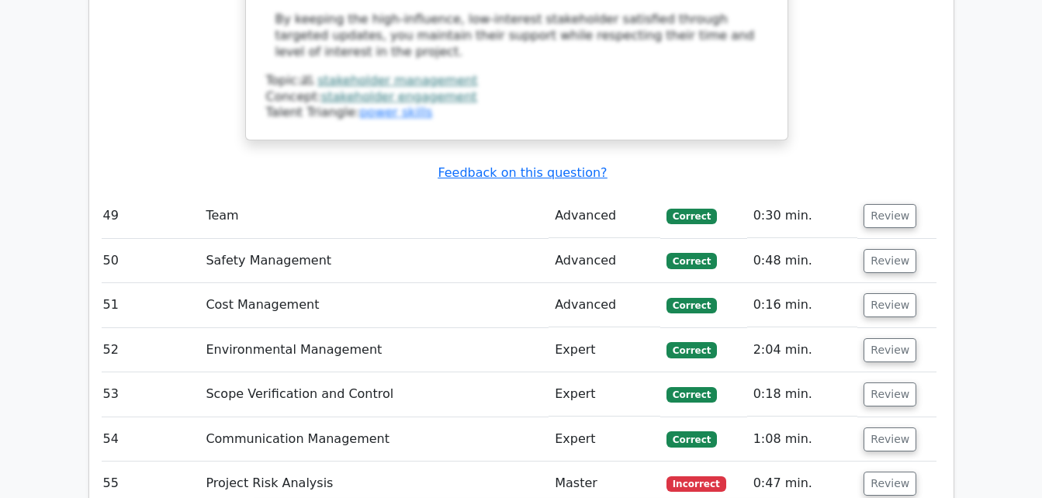
scroll to position [12218, 0]
drag, startPoint x: 282, startPoint y: 120, endPoint x: 633, endPoint y: 387, distance: 441.3
copy div "A company is assessing a potential project with three major factors affecting i…"
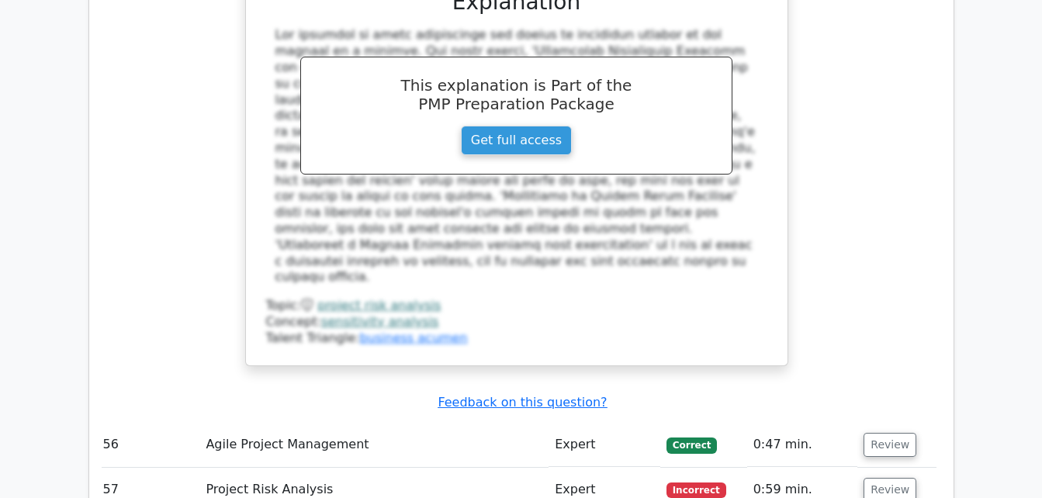
scroll to position [13068, 0]
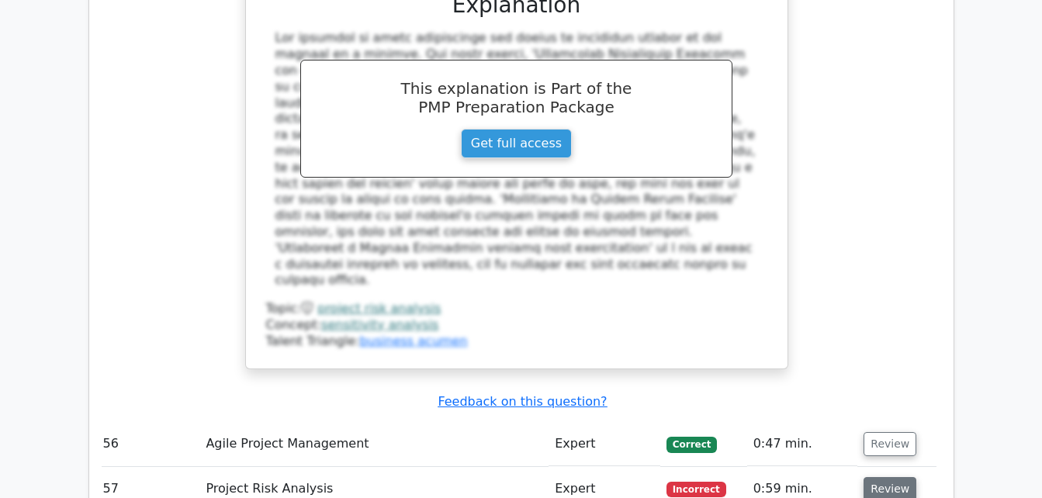
click at [884, 477] on button "Review" at bounding box center [890, 489] width 53 height 24
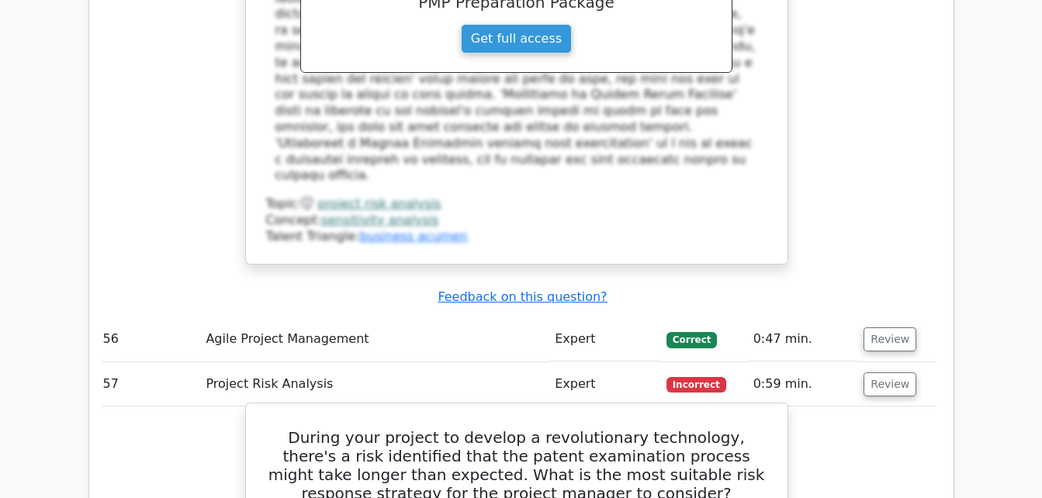
scroll to position [13172, 0]
drag, startPoint x: 278, startPoint y: 71, endPoint x: 557, endPoint y: 349, distance: 394.5
copy div "During your project to develop a revolutionary technology, there's a risk ident…"
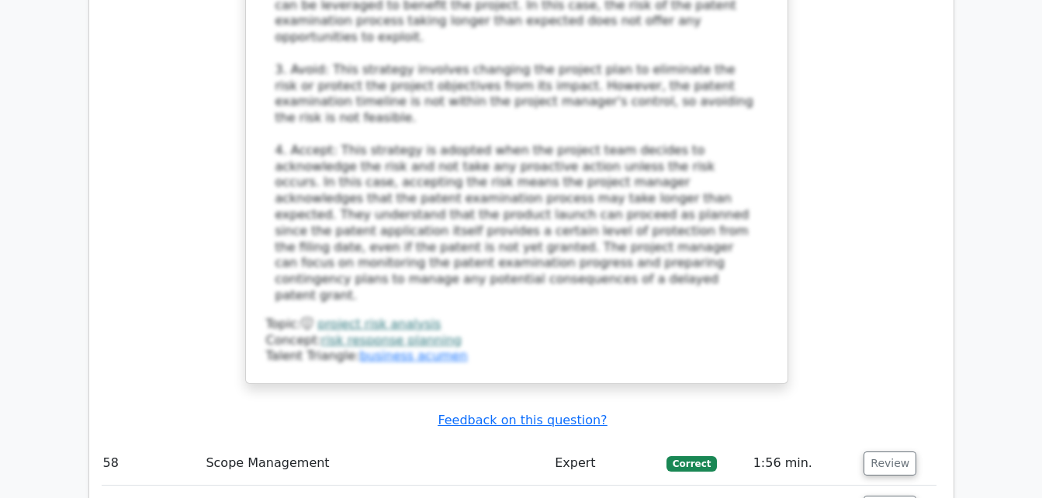
scroll to position [14095, 0]
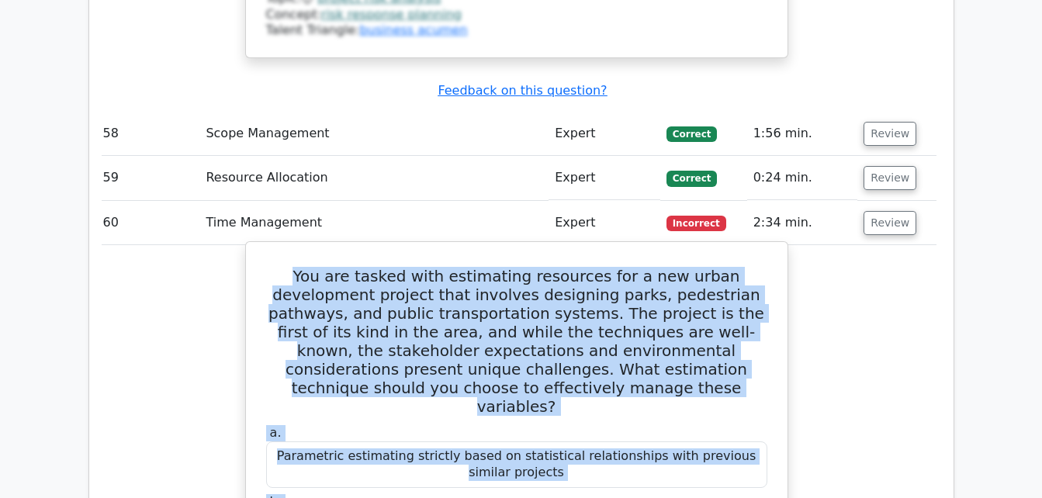
scroll to position [14428, 0]
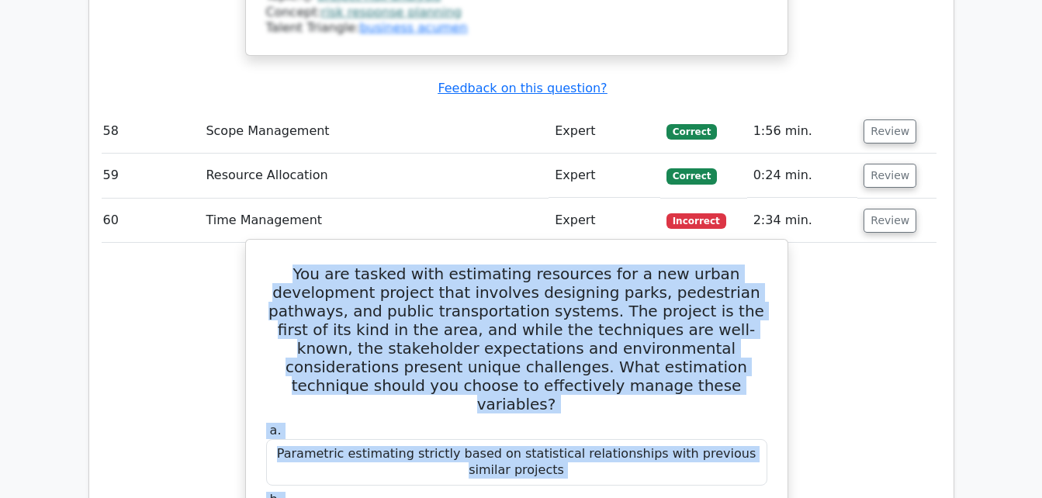
drag, startPoint x: 269, startPoint y: 127, endPoint x: 636, endPoint y: 310, distance: 410.1
copy div "You are tasked with estimating resources for a new urban development project th…"
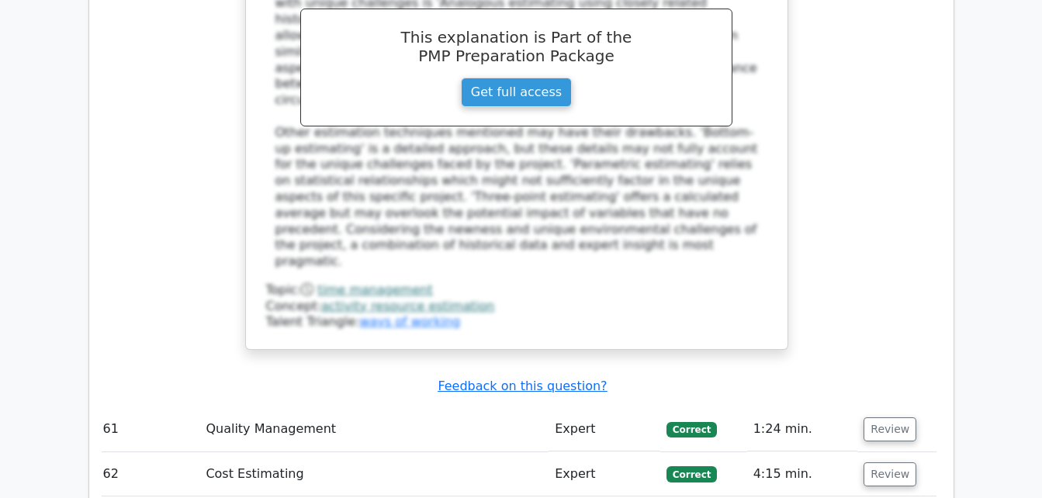
scroll to position [15204, 0]
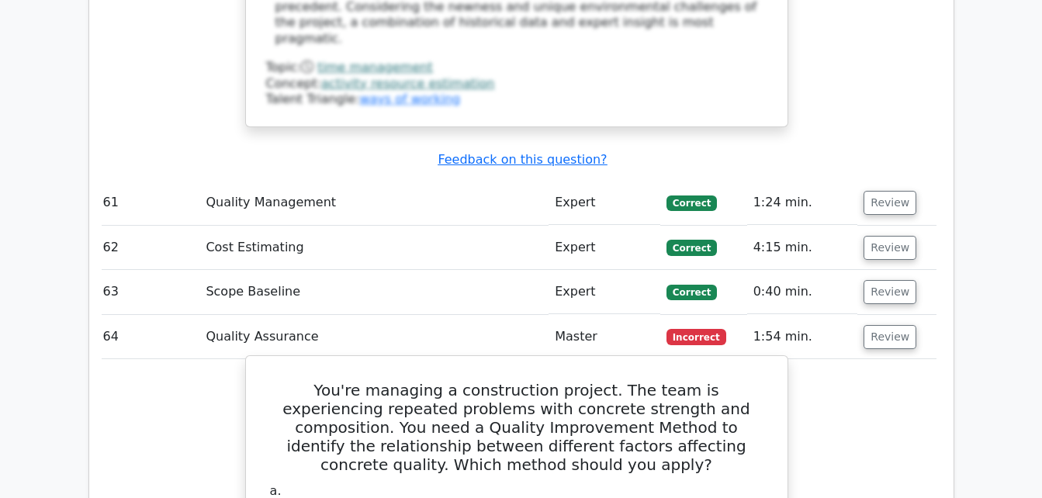
scroll to position [15419, 0]
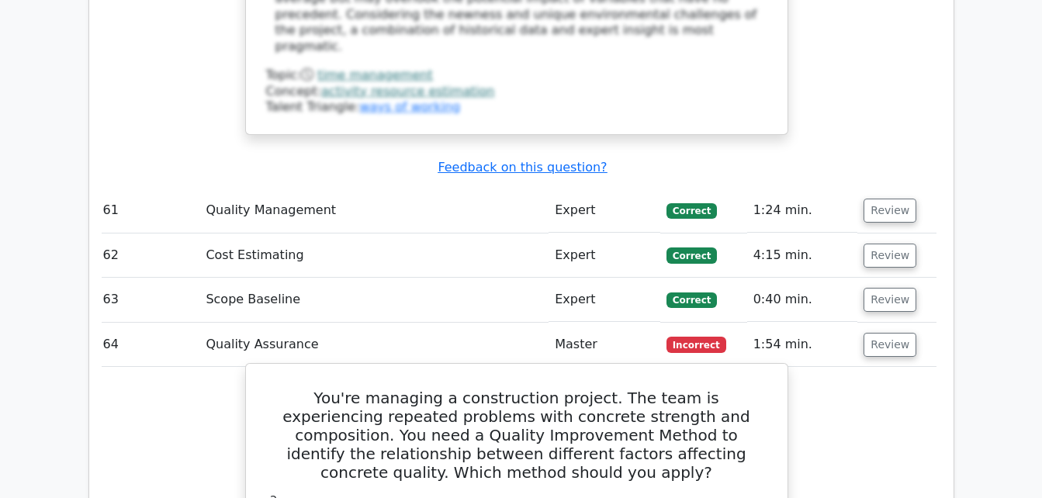
click at [550, 389] on h5 "You're managing a construction project. The team is experiencing repeated probl…" at bounding box center [517, 435] width 504 height 93
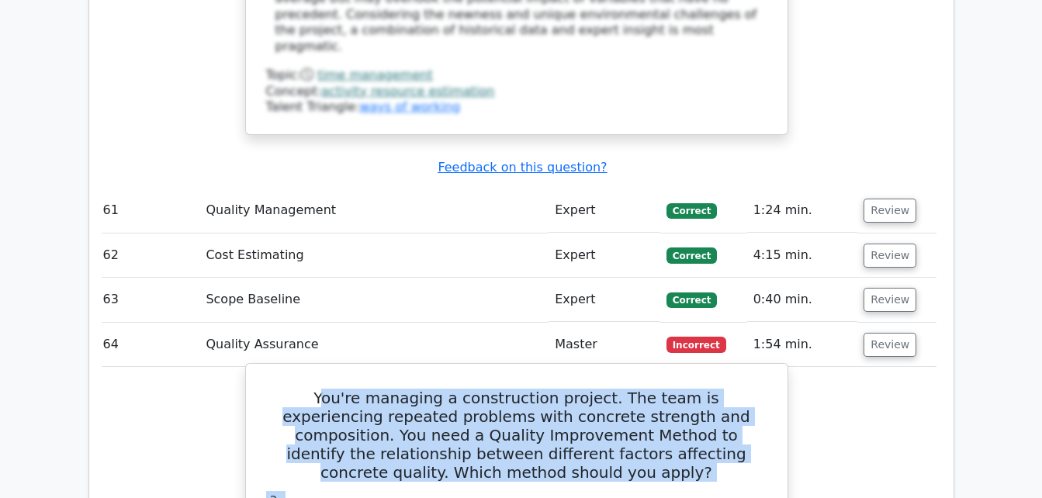
drag, startPoint x: 291, startPoint y: 63, endPoint x: 449, endPoint y: 211, distance: 216.8
drag, startPoint x: 276, startPoint y: 55, endPoint x: 551, endPoint y: 346, distance: 400.1
copy div "You're managing a construction project. The team is experiencing repeated probl…"
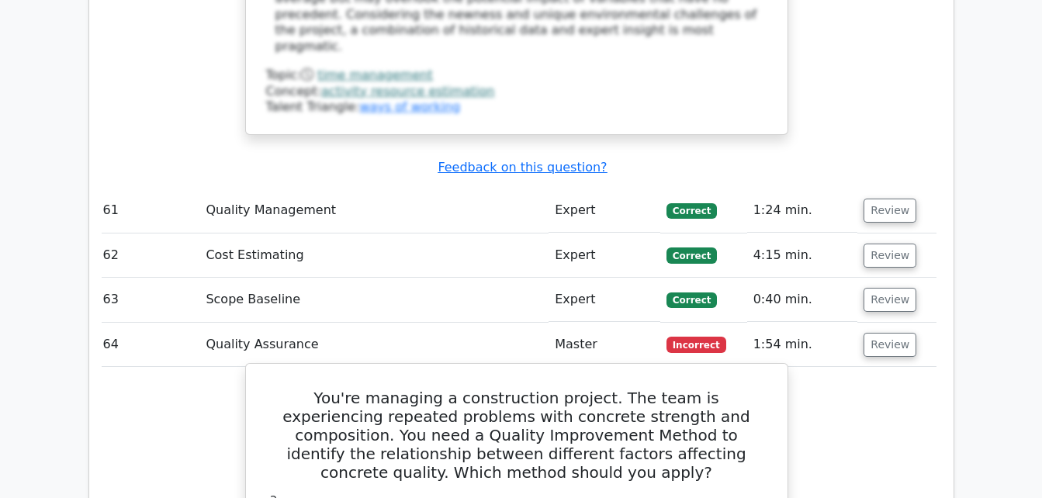
scroll to position [15387, 0]
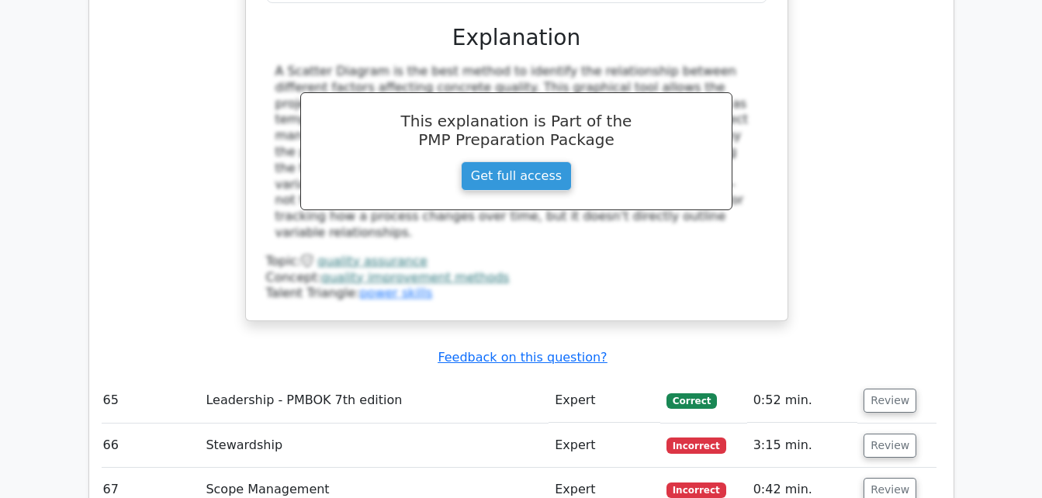
scroll to position [16114, 0]
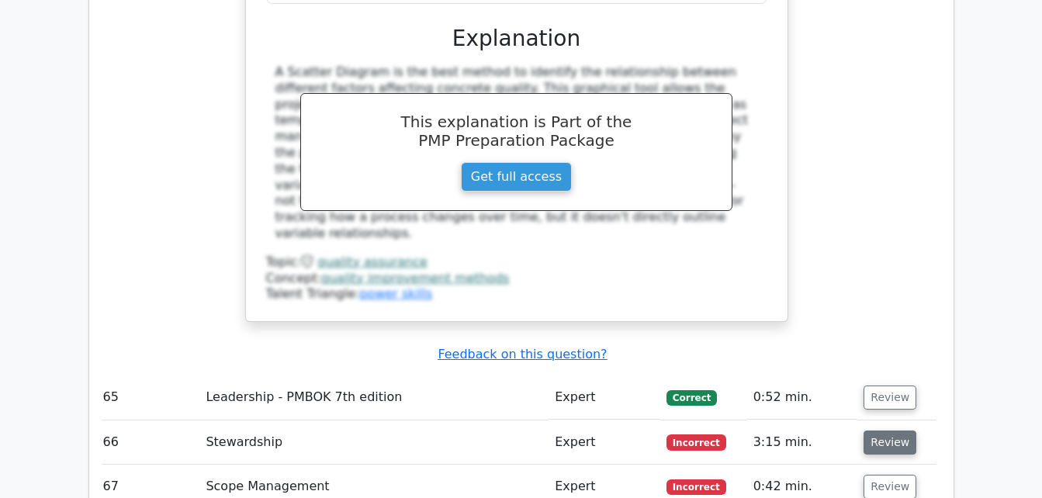
click at [885, 431] on button "Review" at bounding box center [890, 443] width 53 height 24
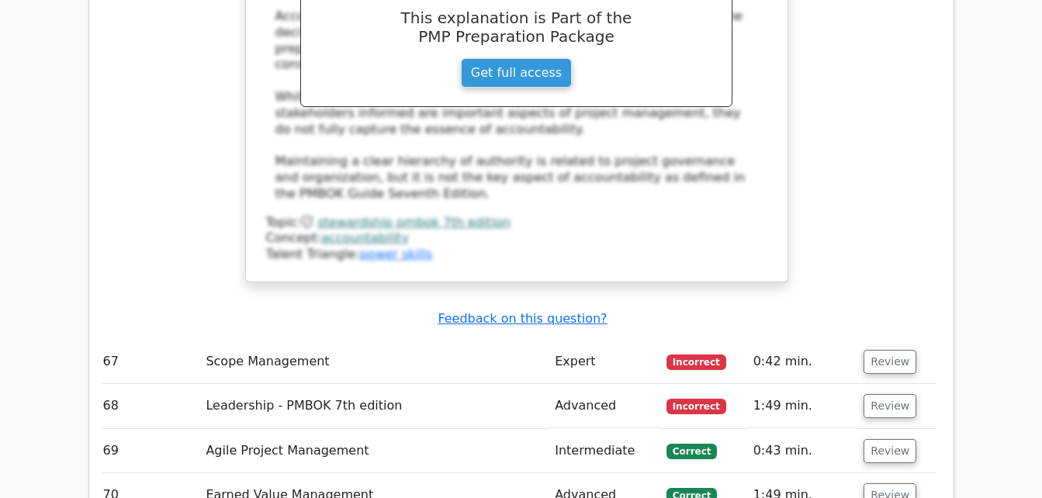
scroll to position [16983, 0]
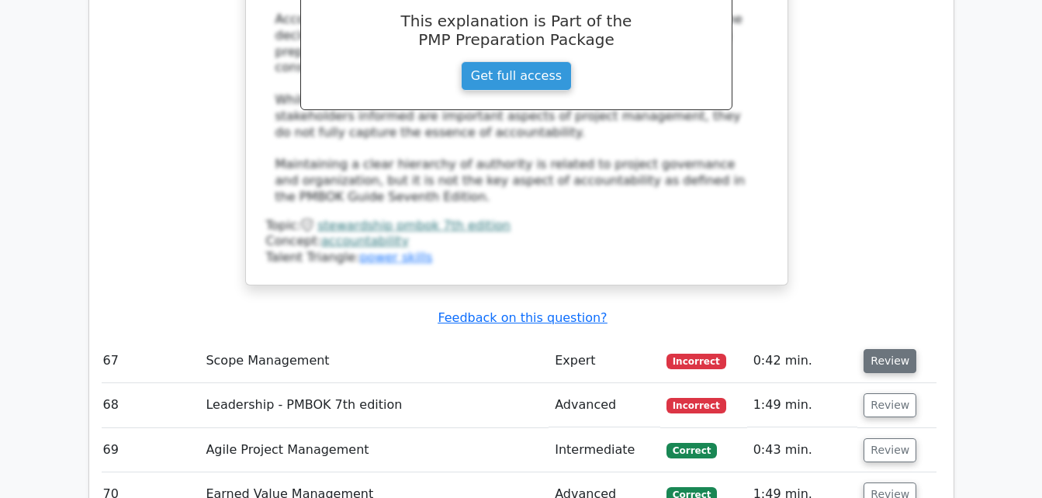
click at [885, 349] on button "Review" at bounding box center [890, 361] width 53 height 24
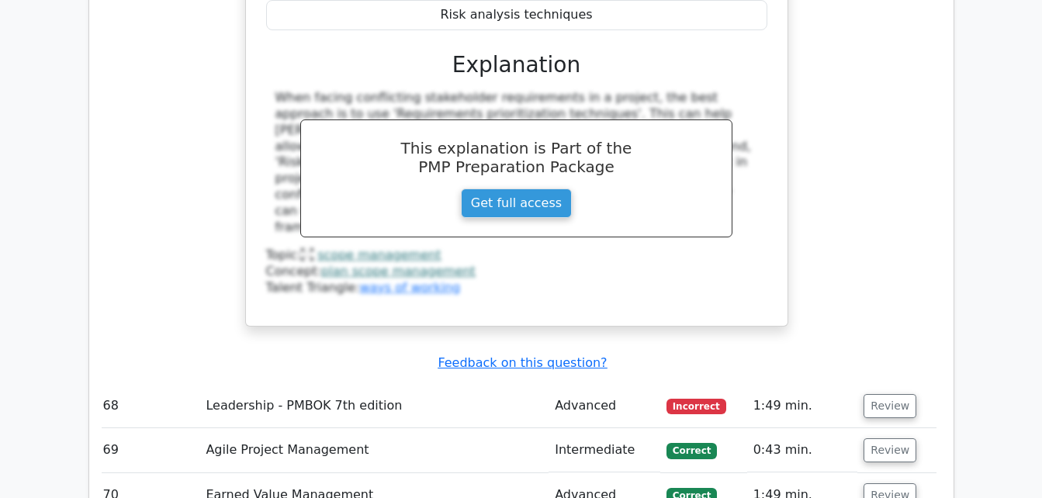
scroll to position [17703, 0]
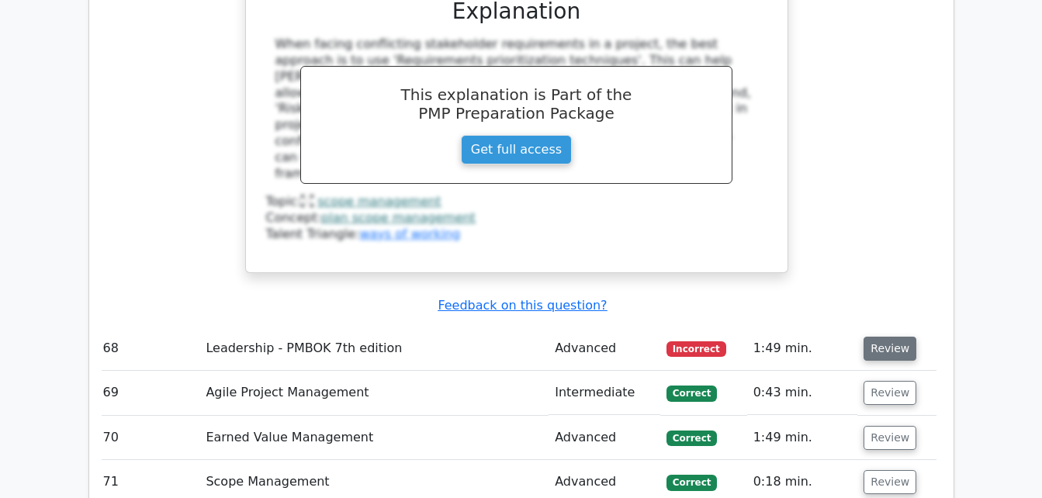
click at [888, 337] on button "Review" at bounding box center [890, 349] width 53 height 24
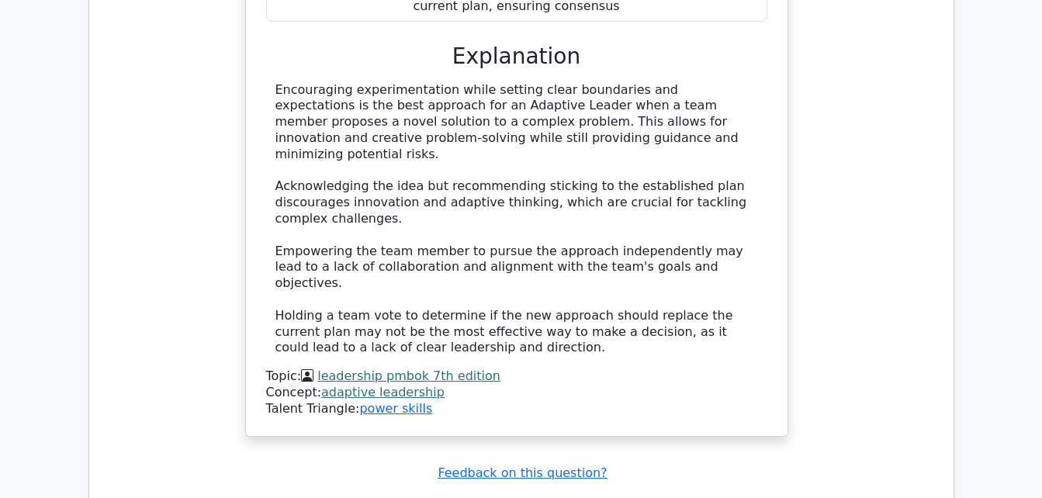
scroll to position [18487, 0]
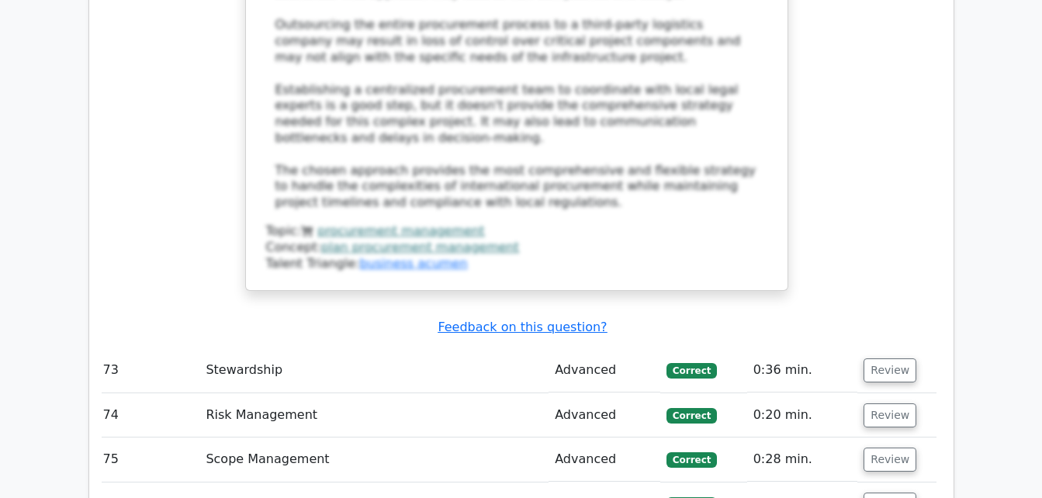
scroll to position [19988, 0]
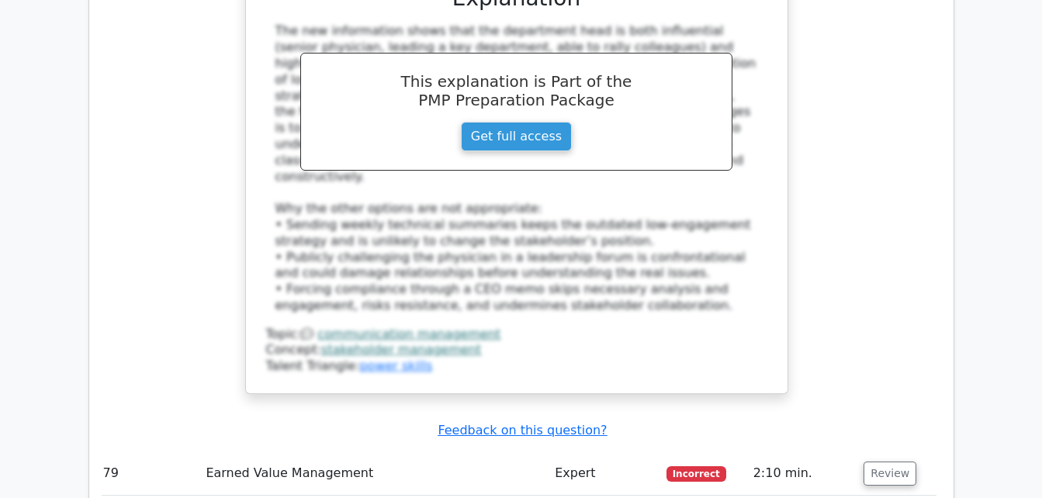
scroll to position [21059, 0]
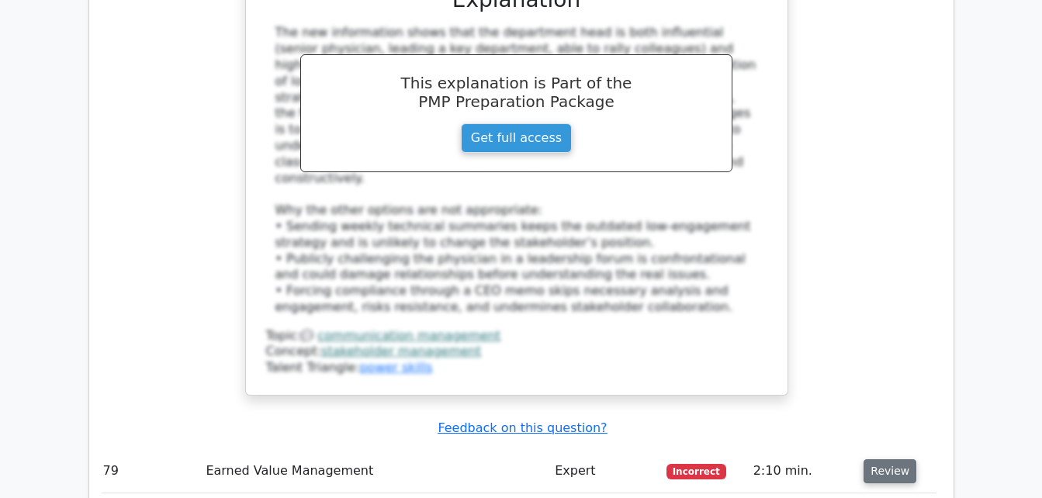
click at [885, 459] on button "Review" at bounding box center [890, 471] width 53 height 24
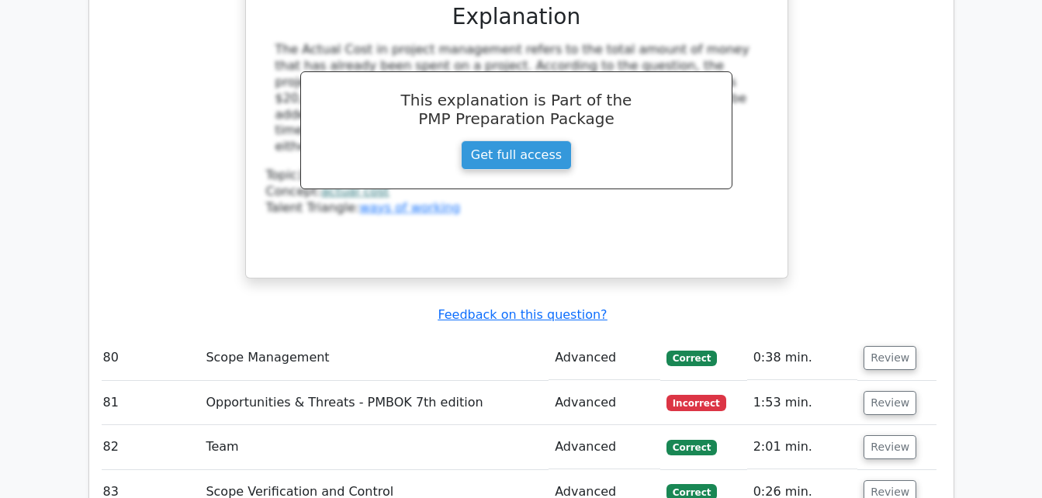
scroll to position [21881, 0]
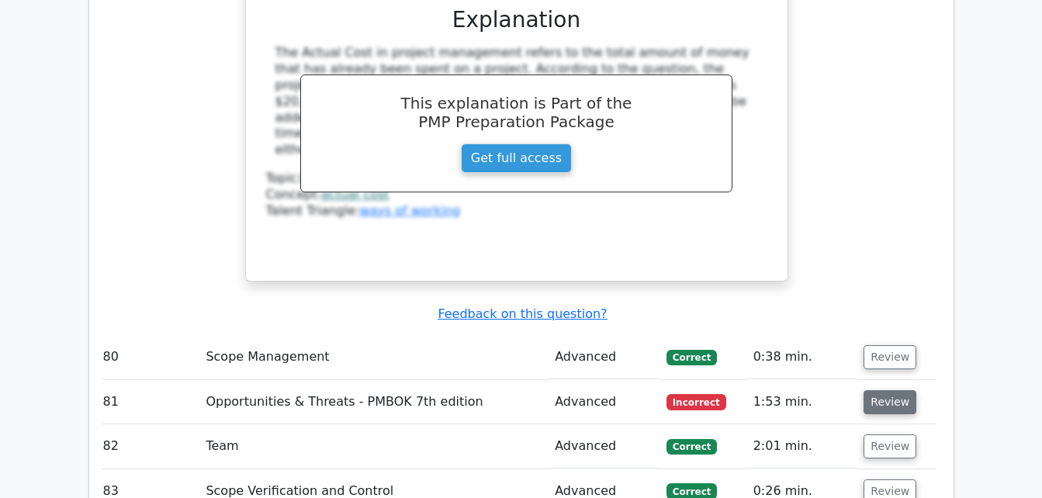
click at [890, 390] on button "Review" at bounding box center [890, 402] width 53 height 24
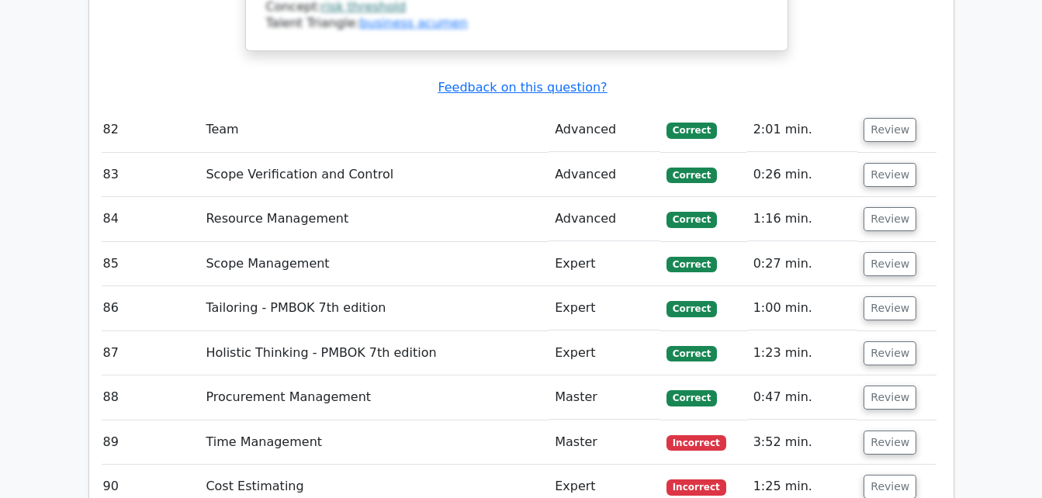
scroll to position [22982, 0]
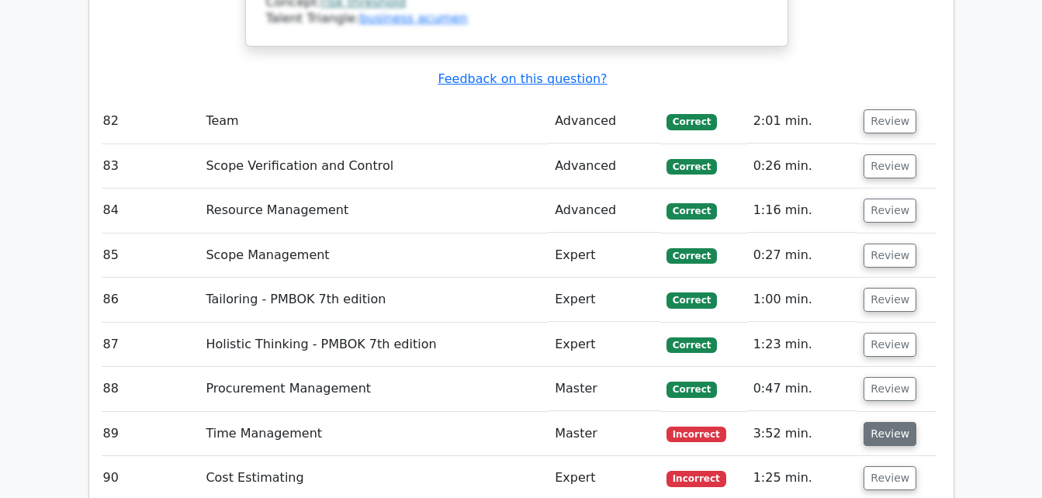
click at [887, 422] on button "Review" at bounding box center [890, 434] width 53 height 24
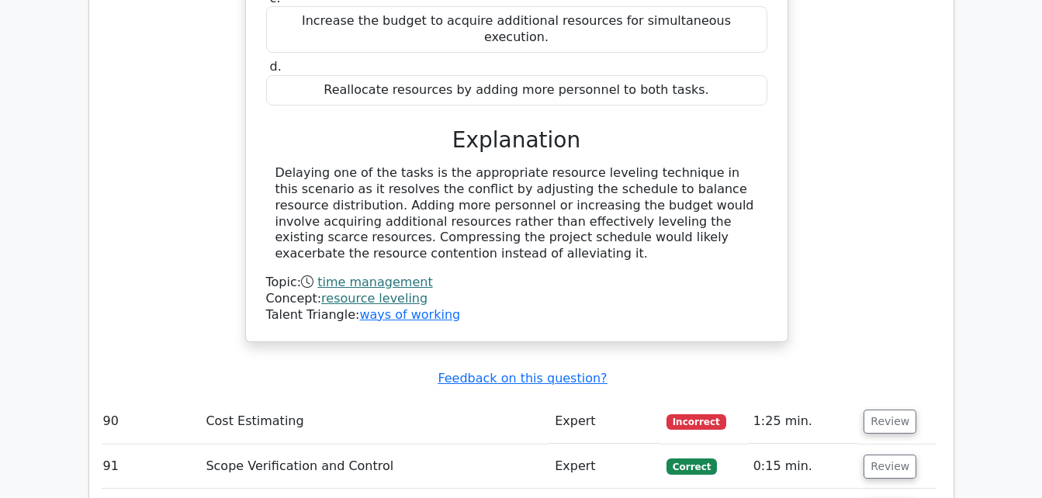
scroll to position [23678, 0]
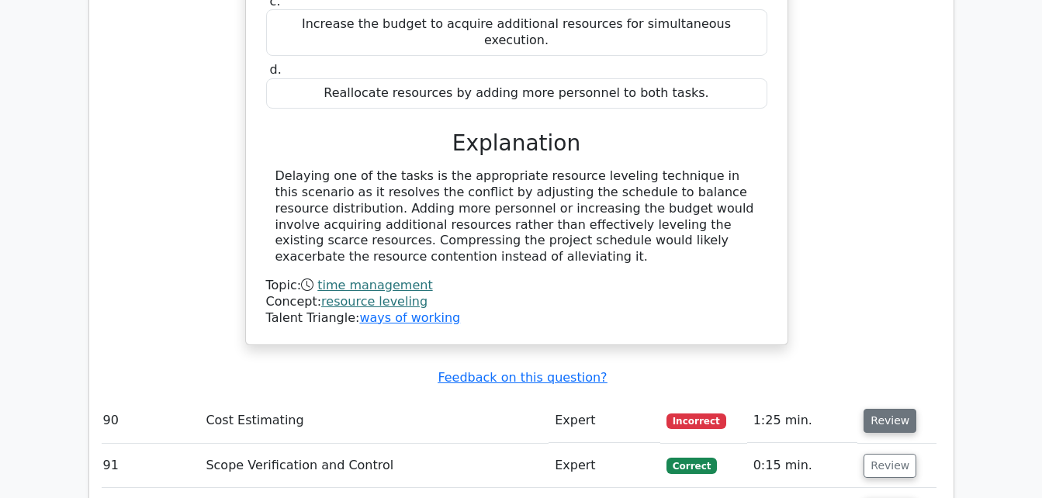
click at [882, 409] on button "Review" at bounding box center [890, 421] width 53 height 24
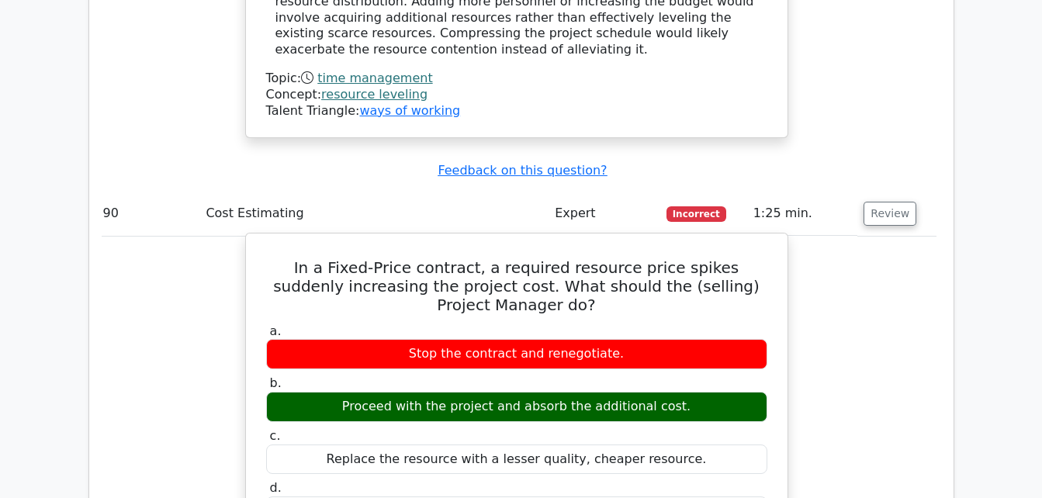
scroll to position [23835, 0]
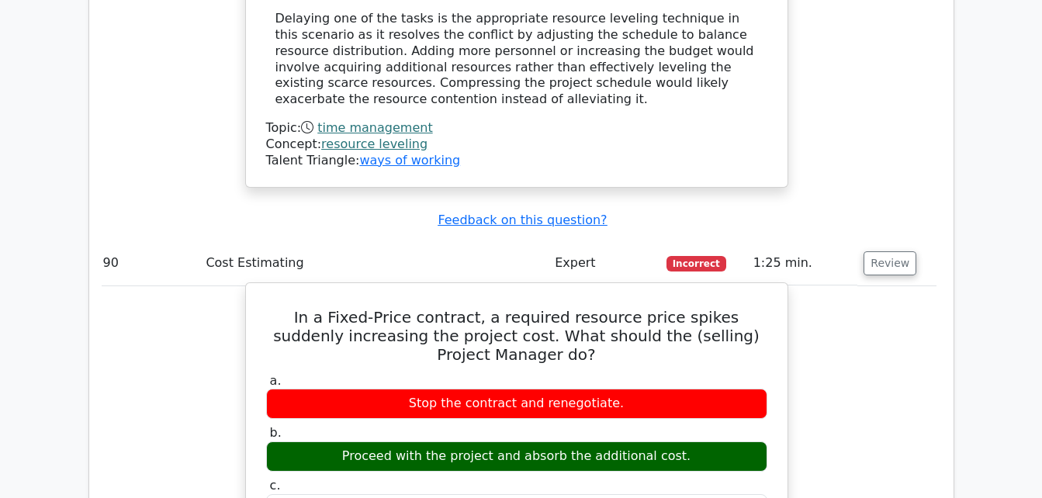
drag, startPoint x: 280, startPoint y: 130, endPoint x: 684, endPoint y: 381, distance: 475.0
copy div "In a Fixed-Price contract, a required resource price spikes suddenly increasing…"
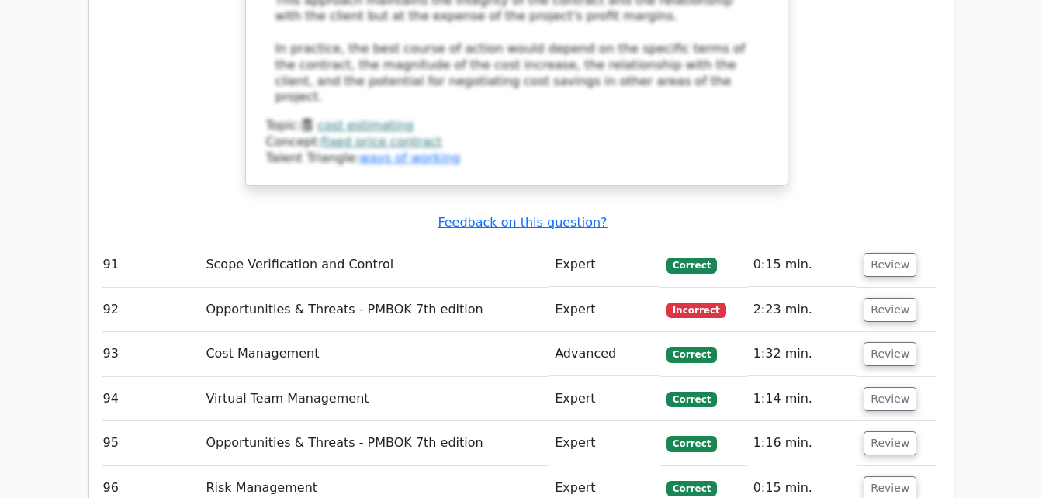
scroll to position [24884, 0]
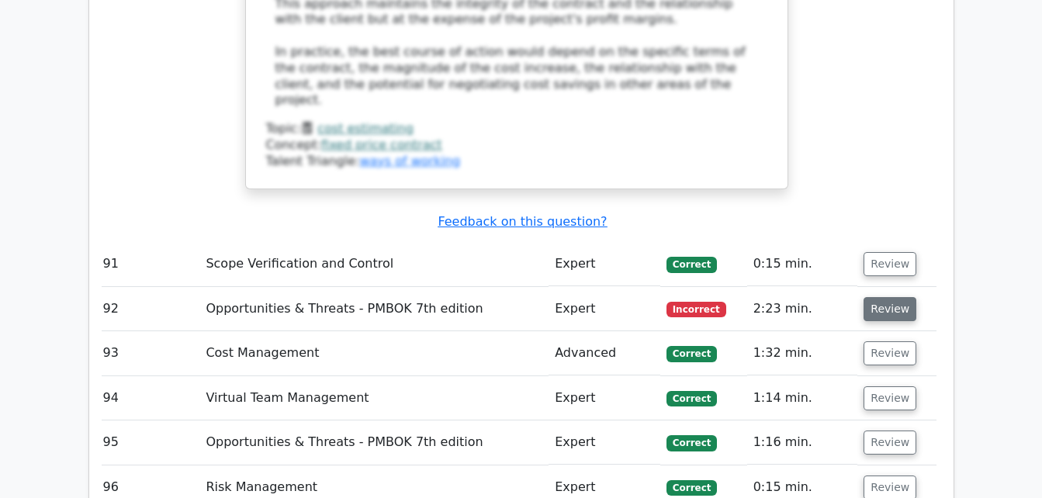
click at [886, 297] on button "Review" at bounding box center [890, 309] width 53 height 24
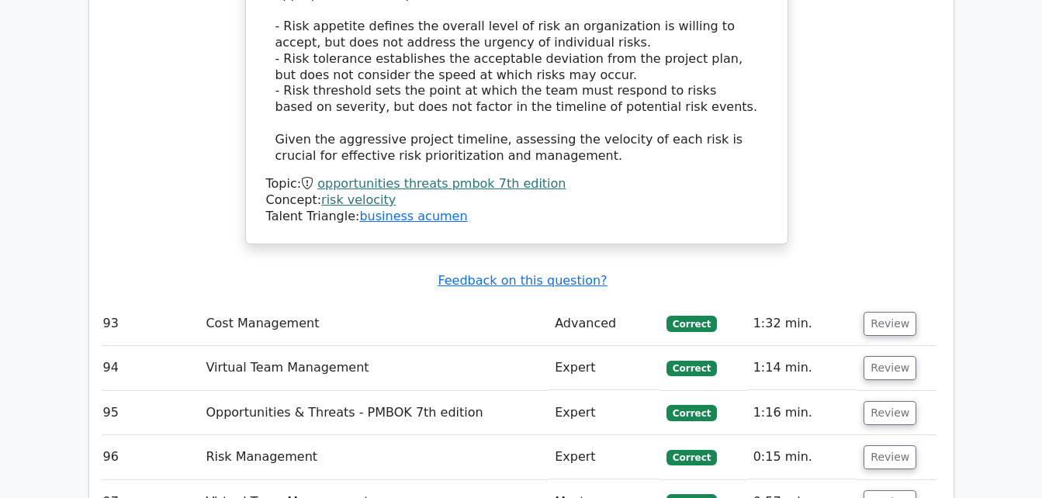
scroll to position [25902, 0]
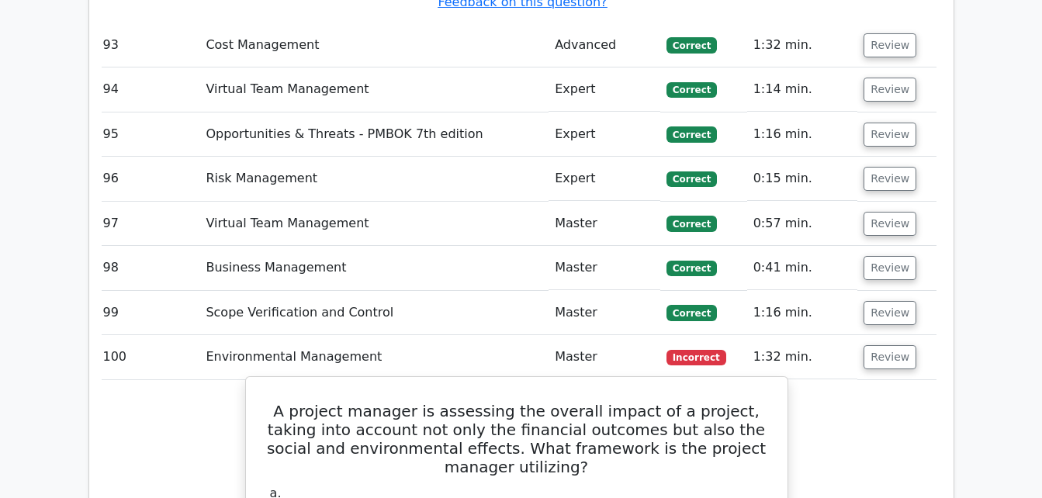
scroll to position [26147, 0]
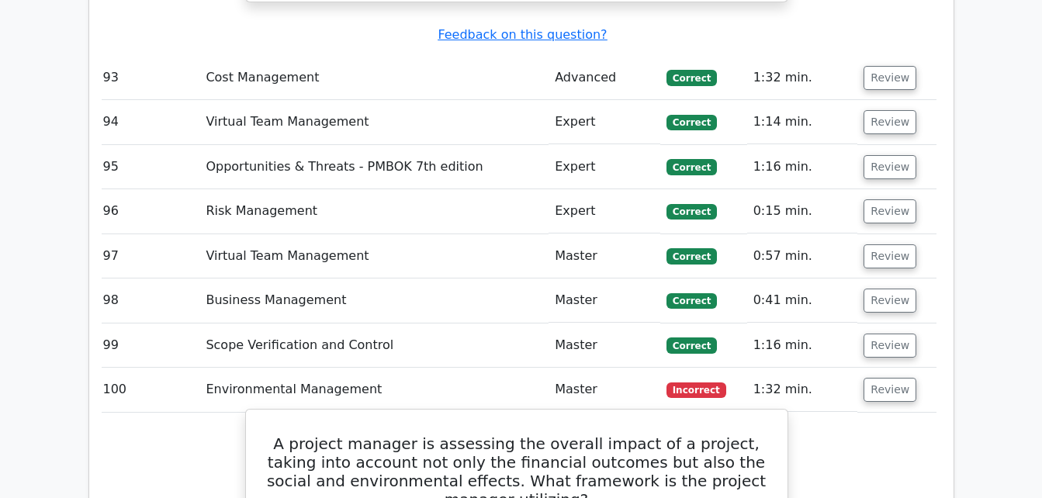
drag, startPoint x: 275, startPoint y: 147, endPoint x: 598, endPoint y: 414, distance: 419.3
copy div "A project manager is assessing the overall impact of a project, taking into acc…"
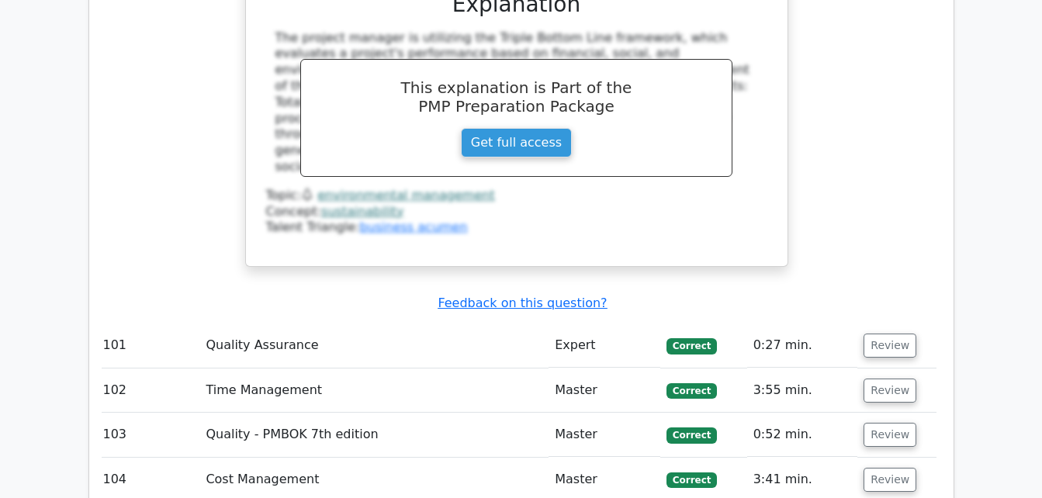
scroll to position [26906, 0]
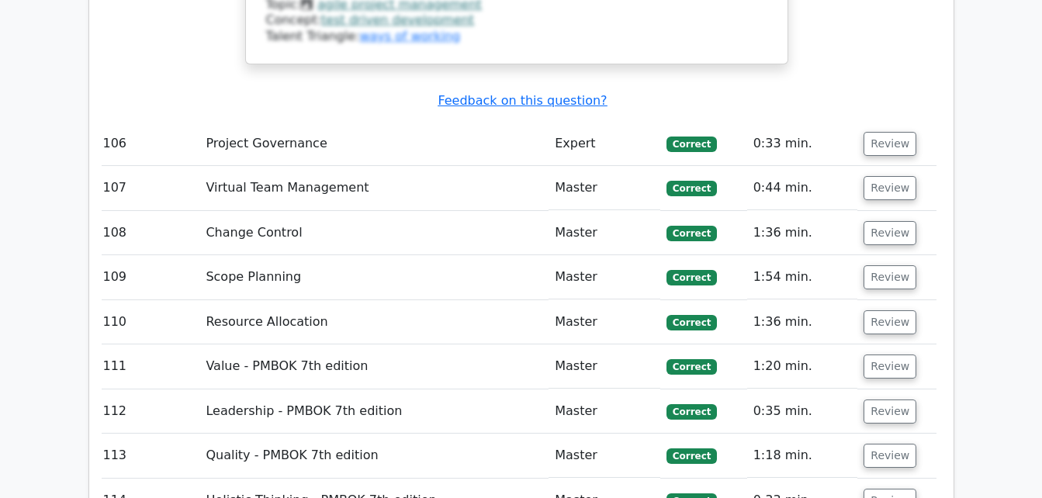
scroll to position [28319, 0]
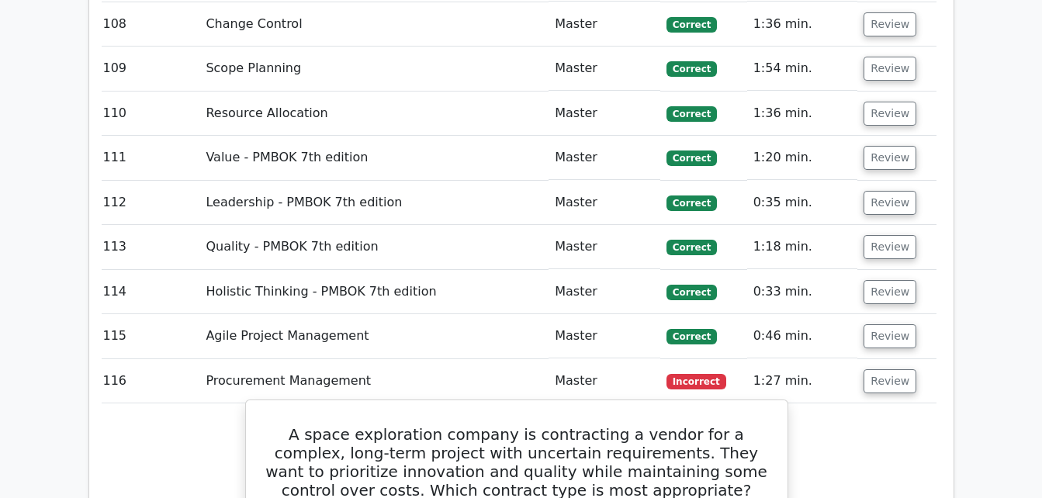
scroll to position [28520, 0]
drag, startPoint x: 278, startPoint y: 161, endPoint x: 636, endPoint y: 422, distance: 443.7
copy div "A space exploration company is contracting a vendor for a complex, long-term pr…"
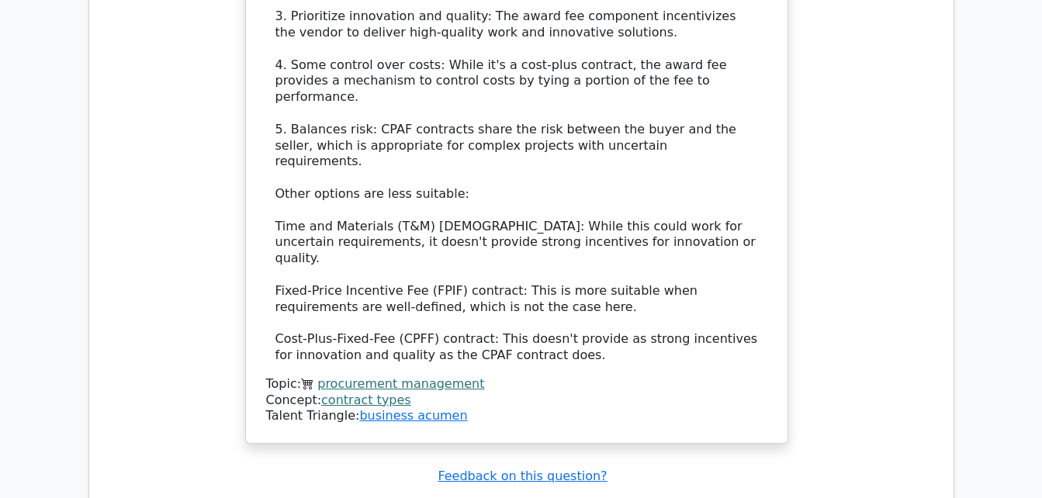
scroll to position [29449, 0]
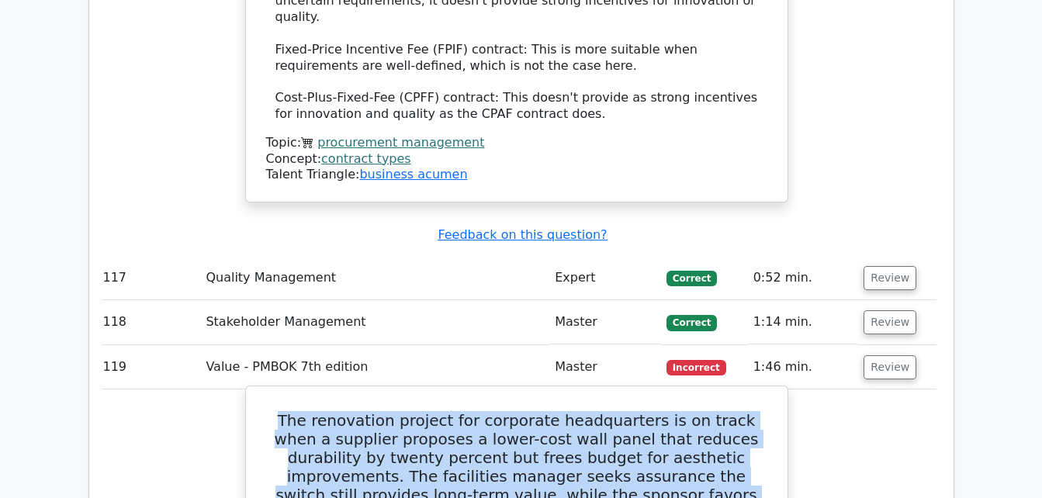
scroll to position [29707, 0]
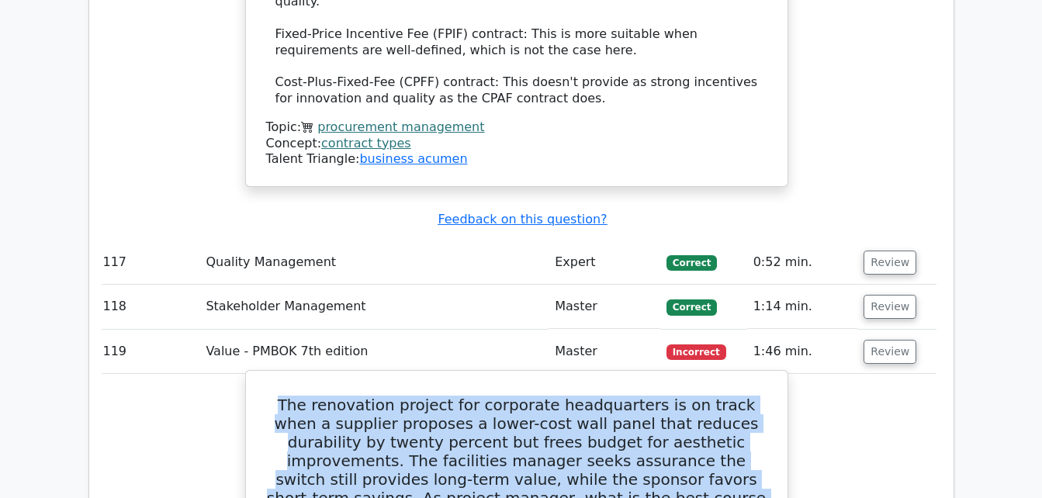
drag, startPoint x: 272, startPoint y: 140, endPoint x: 723, endPoint y: 392, distance: 516.1
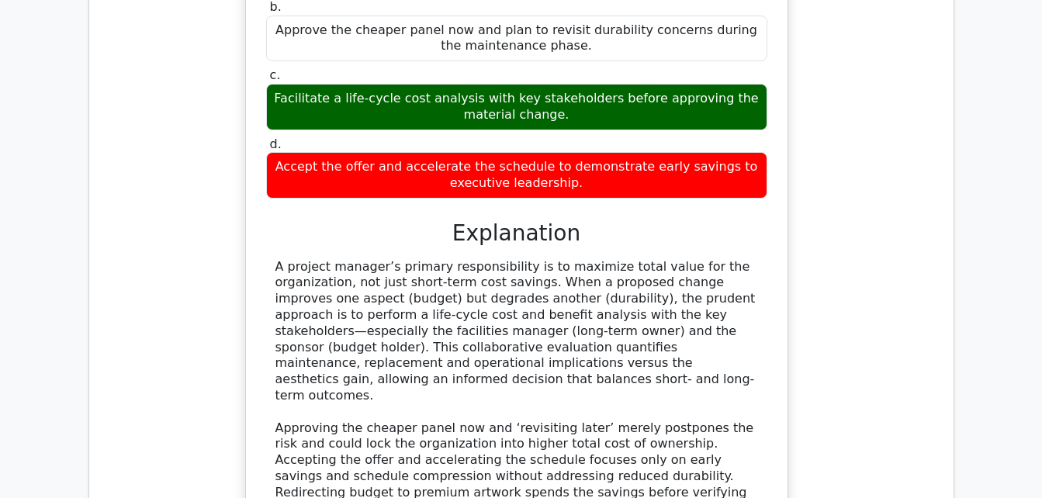
scroll to position [30317, 0]
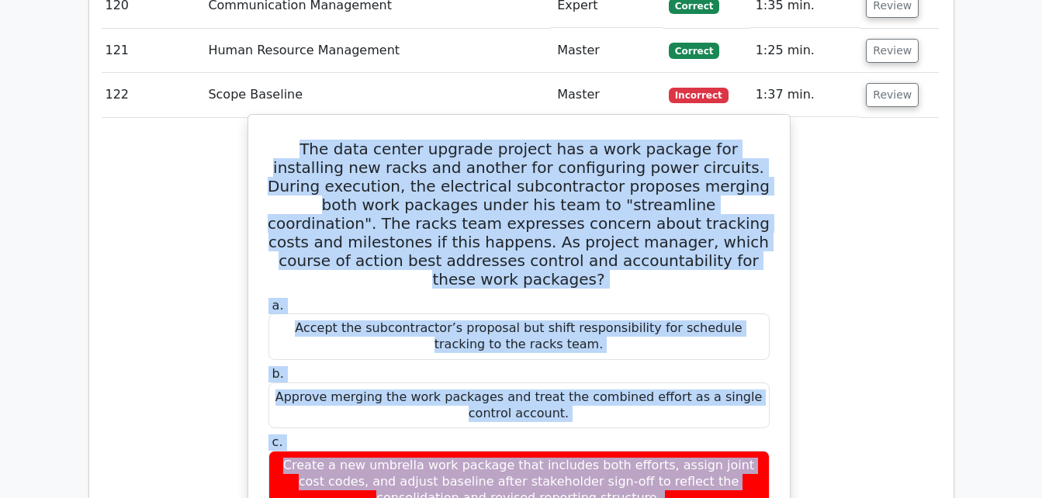
scroll to position [31029, 0]
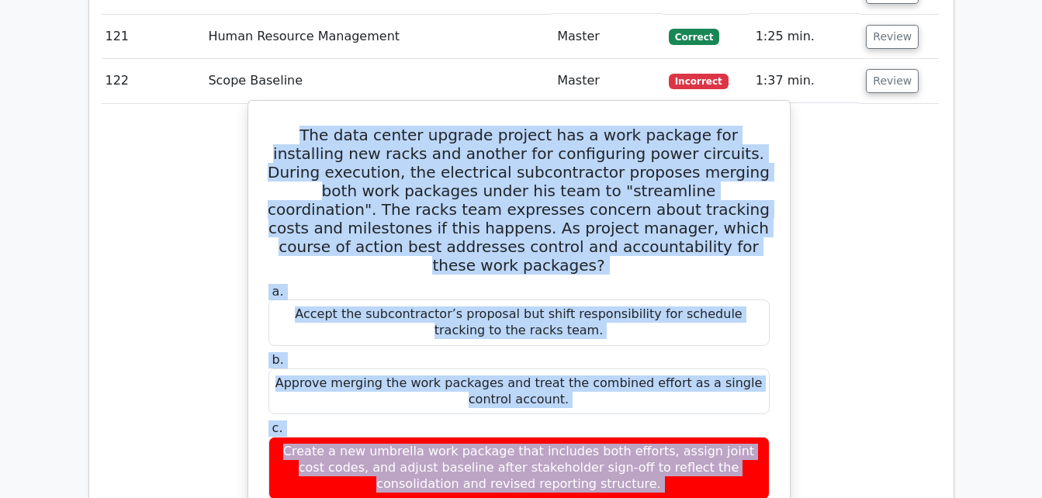
drag, startPoint x: 272, startPoint y: 202, endPoint x: 587, endPoint y: 68, distance: 342.8
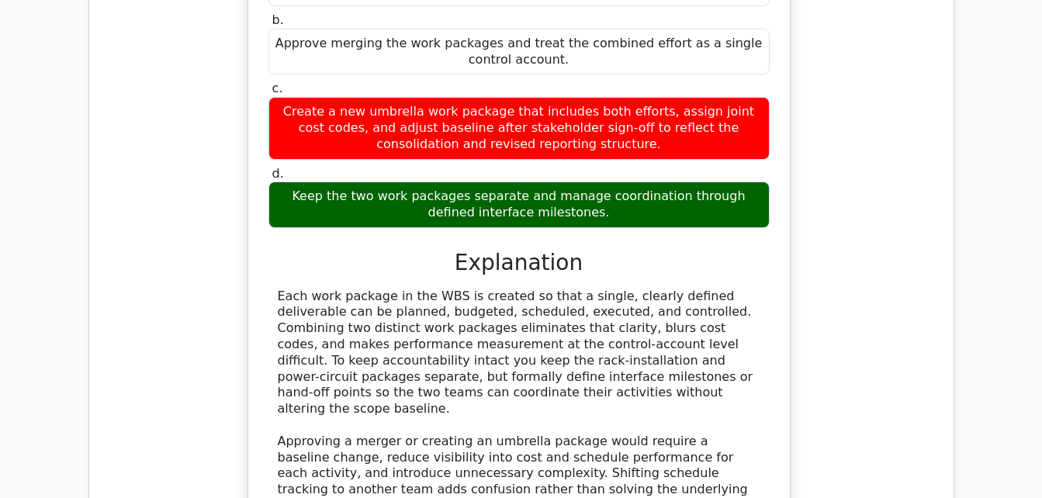
scroll to position [31370, 0]
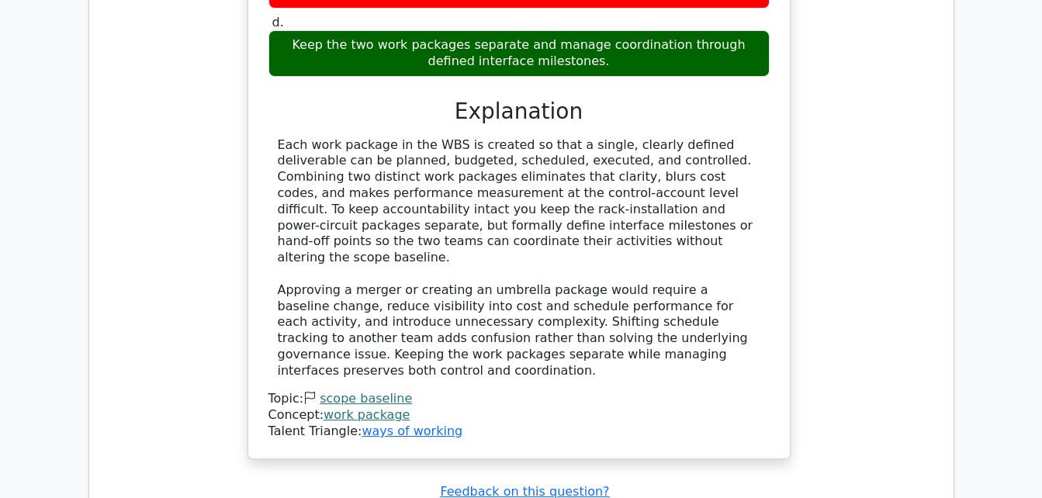
scroll to position [31524, 0]
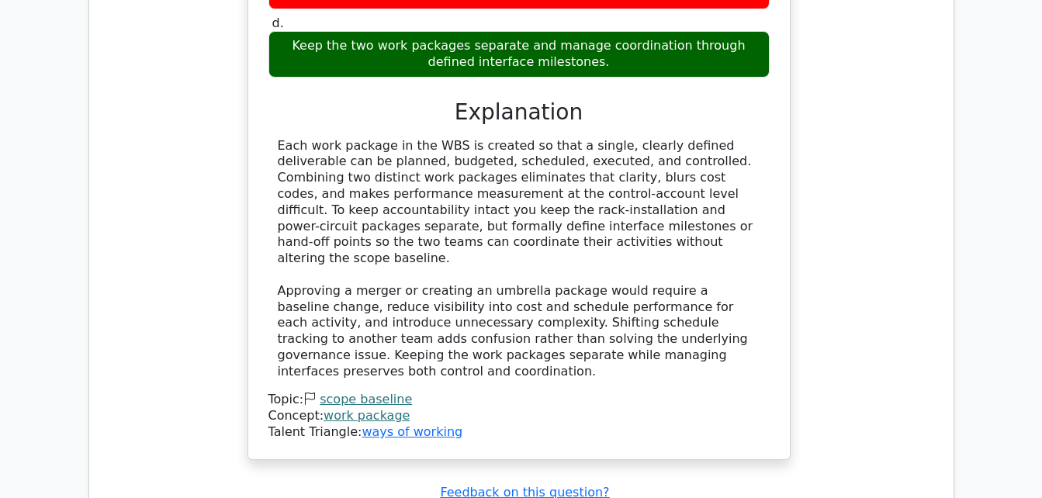
drag, startPoint x: 268, startPoint y: 113, endPoint x: 715, endPoint y: 446, distance: 557.1
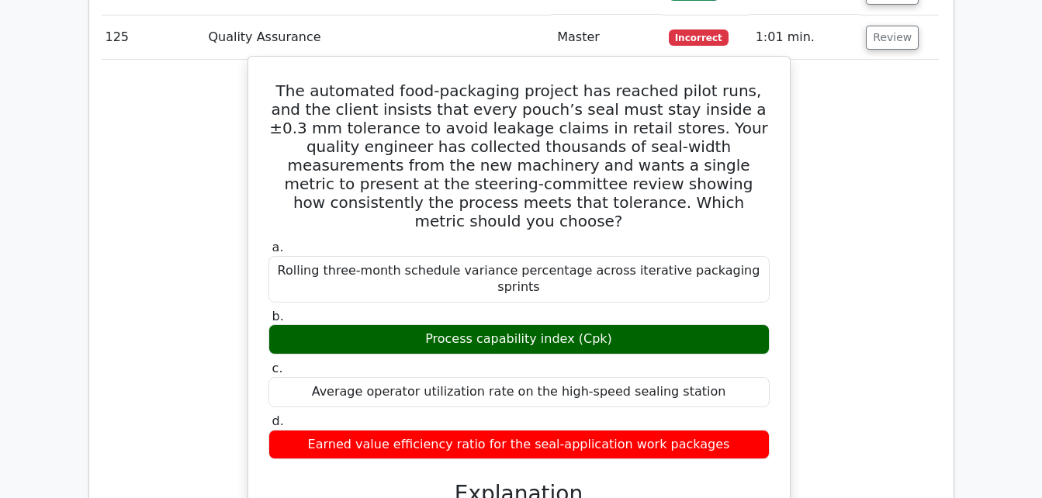
scroll to position [32118, 0]
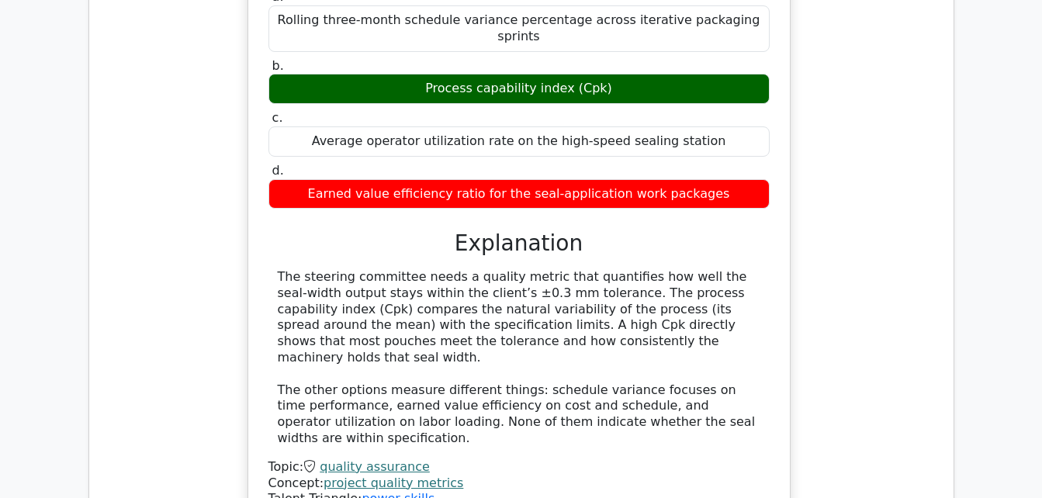
scroll to position [32318, 0]
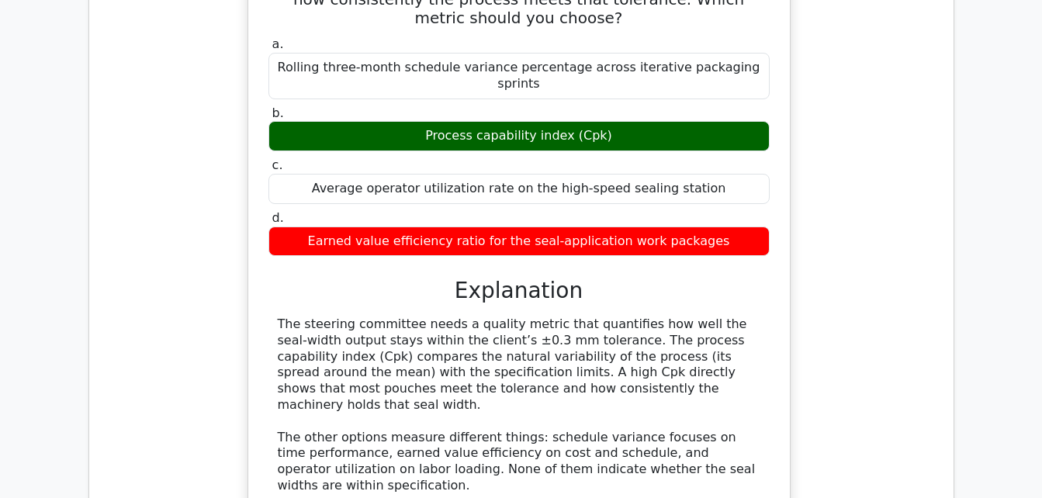
drag, startPoint x: 287, startPoint y: 80, endPoint x: 603, endPoint y: 475, distance: 505.7
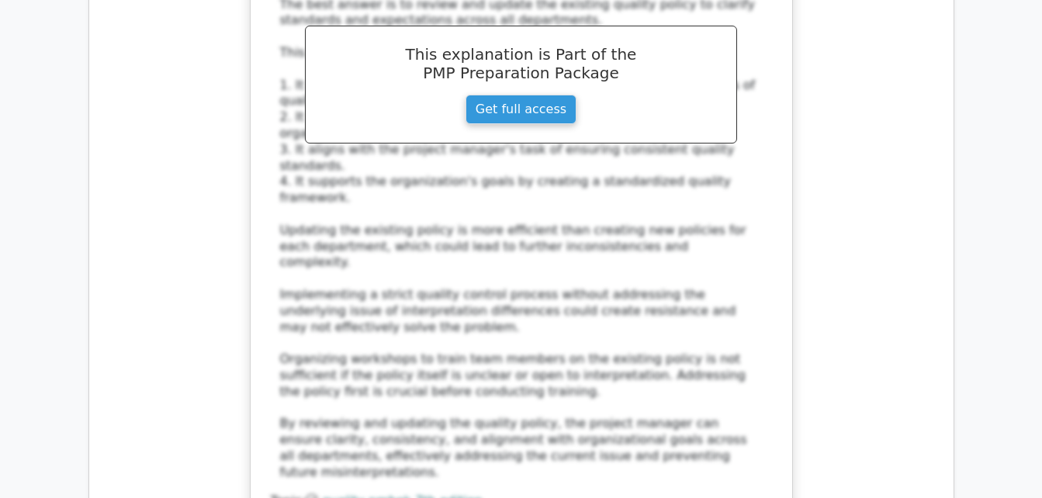
scroll to position [33626, 0]
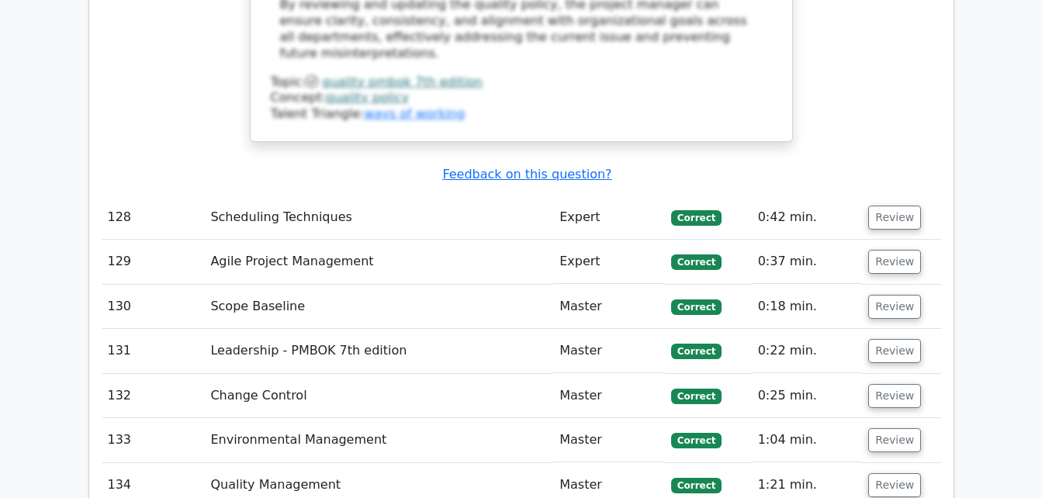
scroll to position [34028, 0]
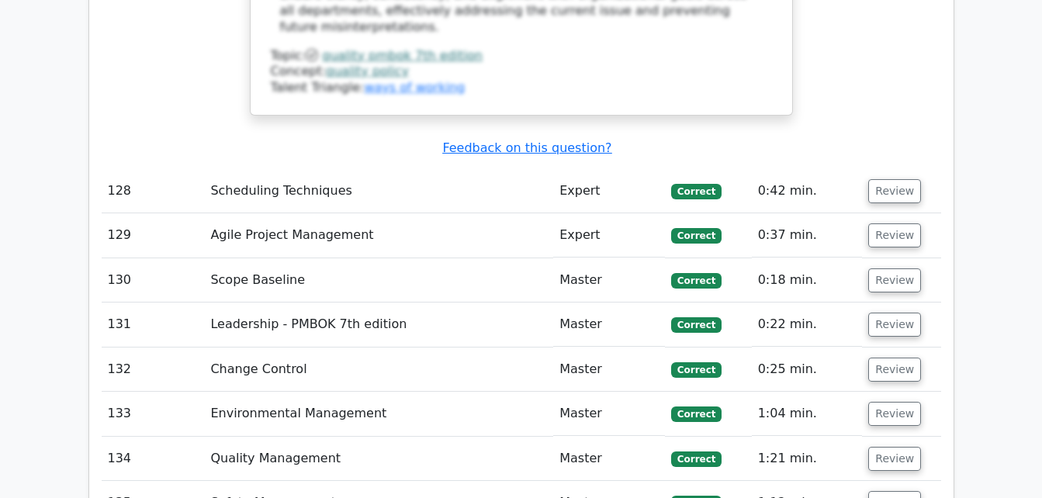
drag, startPoint x: 279, startPoint y: 163, endPoint x: 632, endPoint y: 276, distance: 370.8
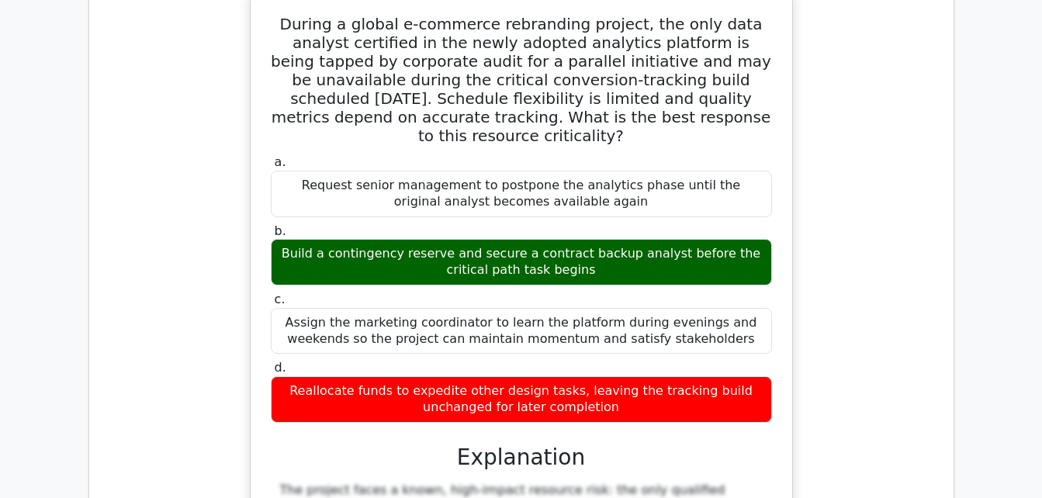
scroll to position [34792, 0]
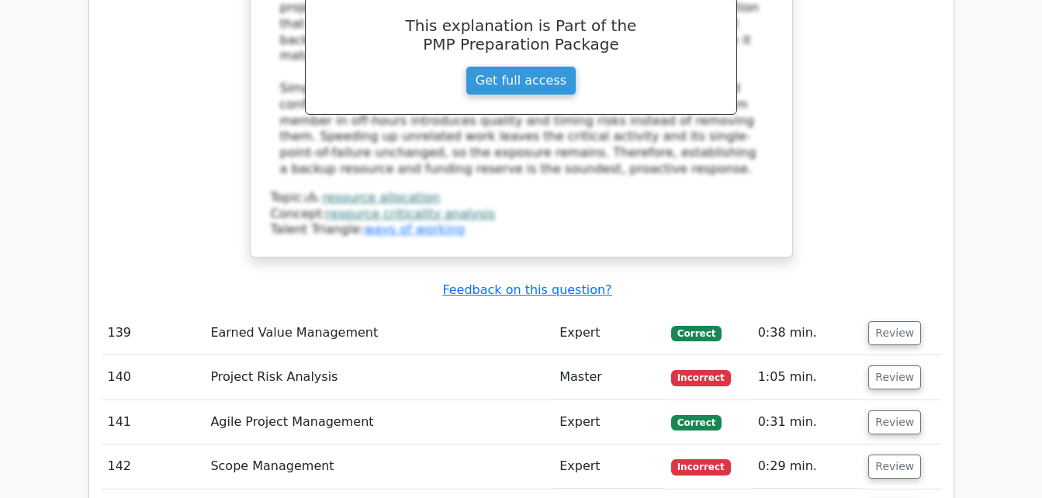
scroll to position [35250, 0]
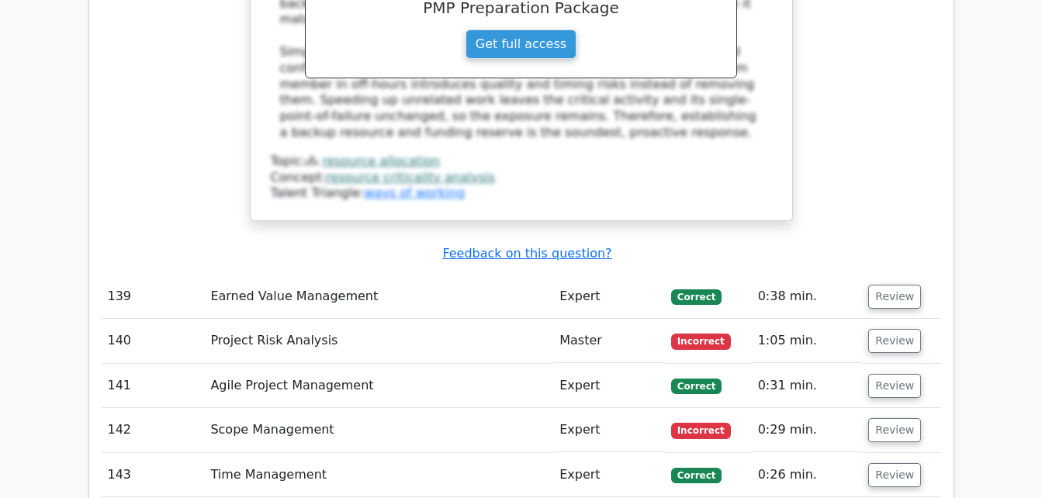
drag, startPoint x: 274, startPoint y: 125, endPoint x: 691, endPoint y: 441, distance: 523.3
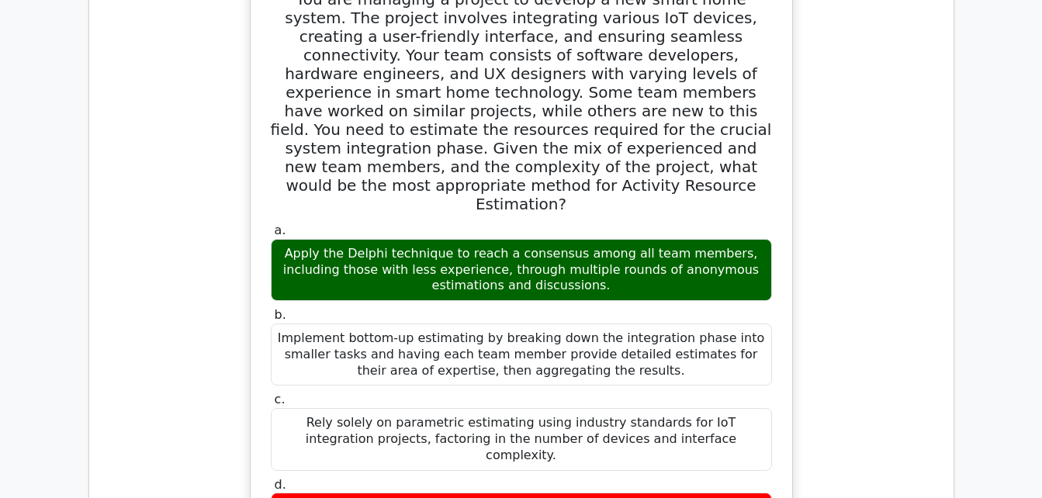
scroll to position [36026, 0]
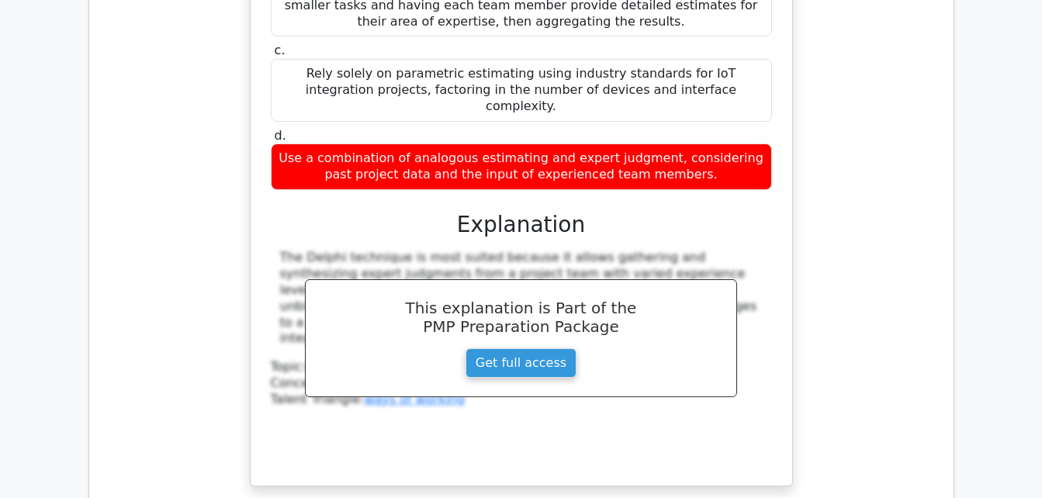
scroll to position [36392, 0]
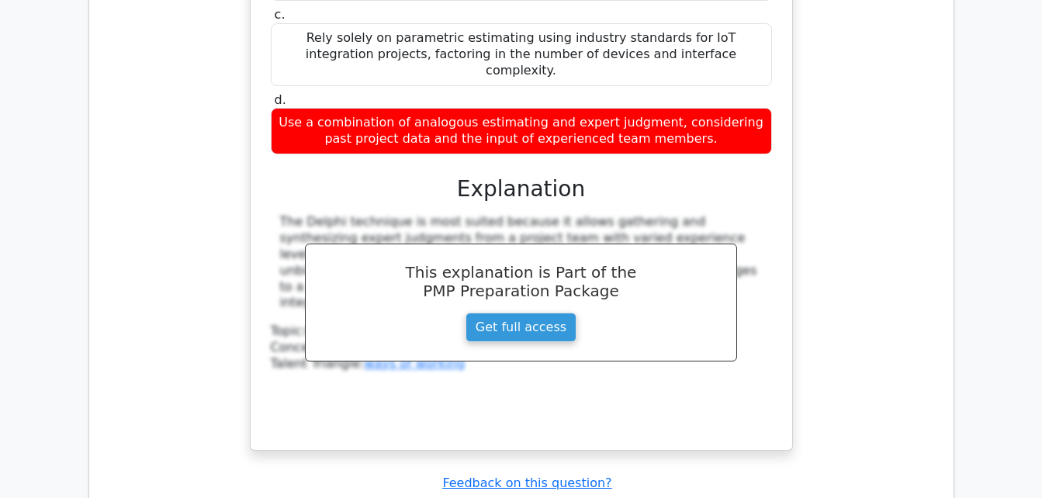
drag, startPoint x: 278, startPoint y: 147, endPoint x: 753, endPoint y: 316, distance: 504.1
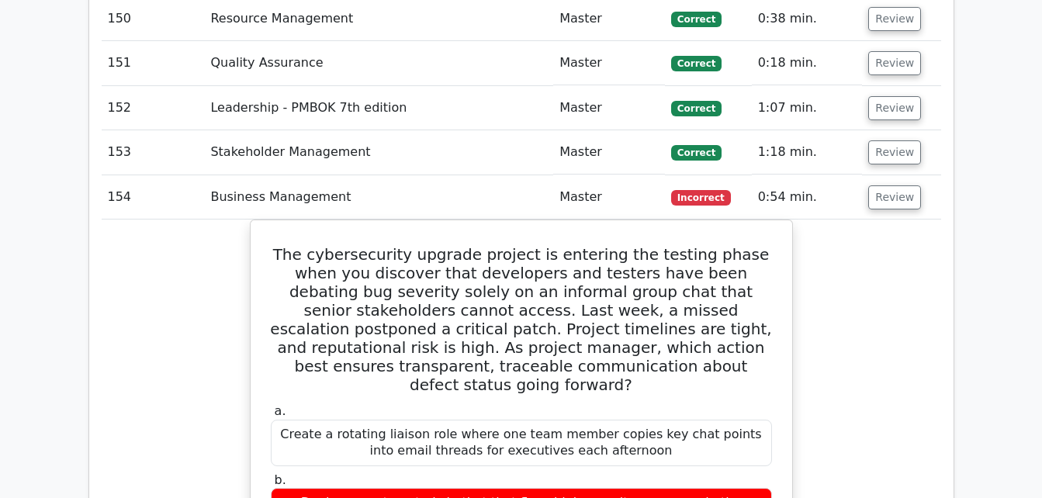
scroll to position [36943, 0]
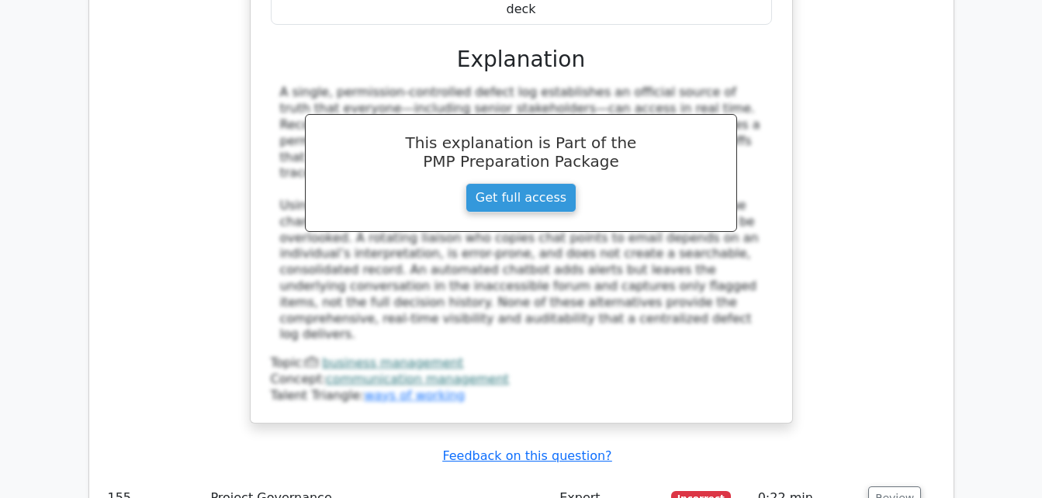
scroll to position [37592, 0]
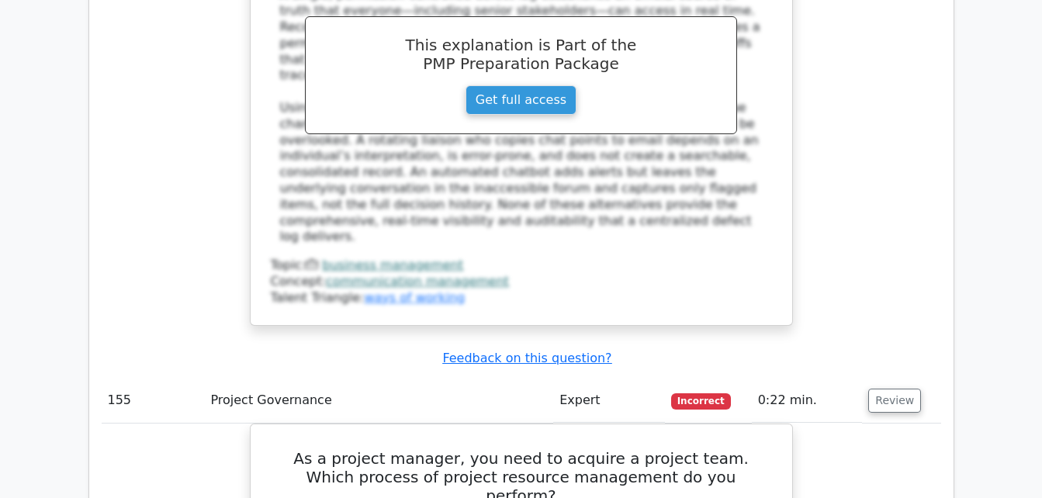
scroll to position [37687, 0]
drag, startPoint x: 282, startPoint y: 171, endPoint x: 676, endPoint y: 431, distance: 472.6
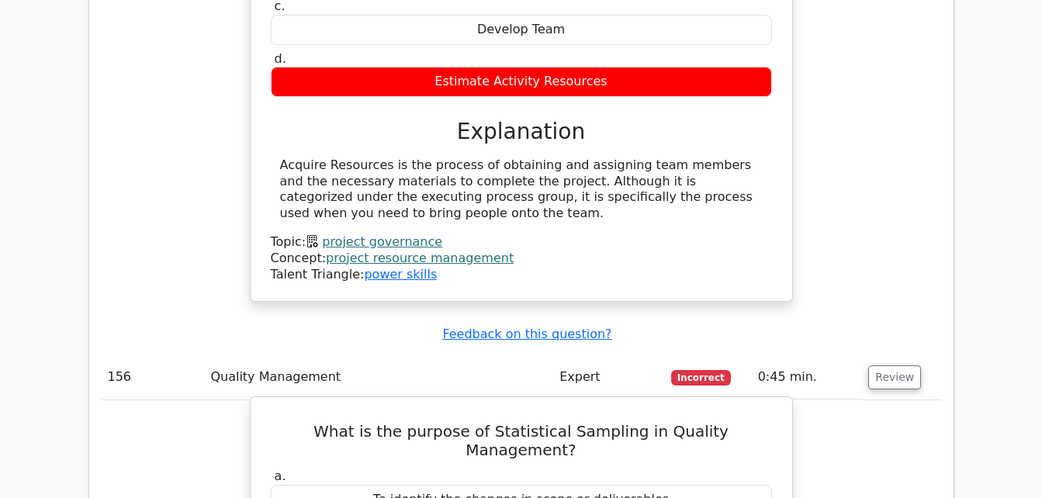
scroll to position [38313, 0]
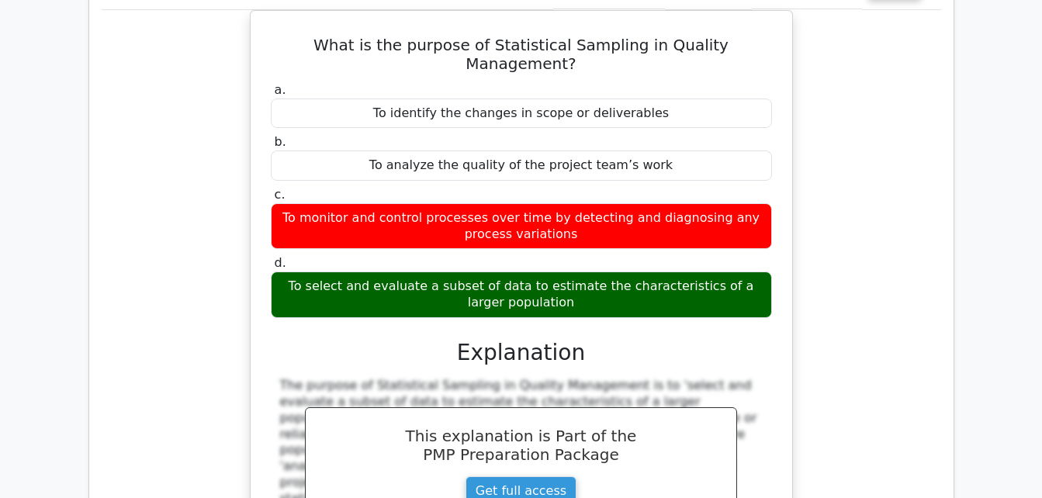
scroll to position [38697, 0]
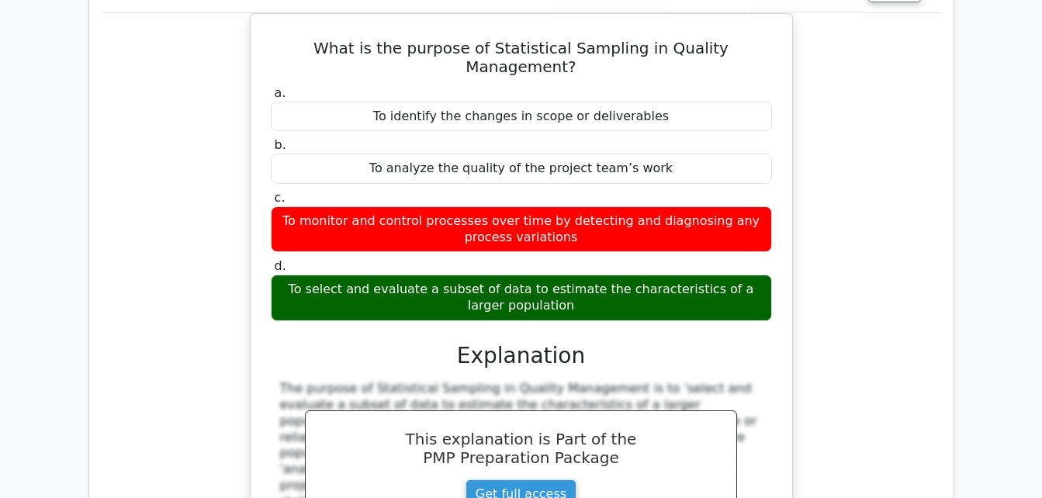
drag, startPoint x: 276, startPoint y: 63, endPoint x: 767, endPoint y: 383, distance: 585.4
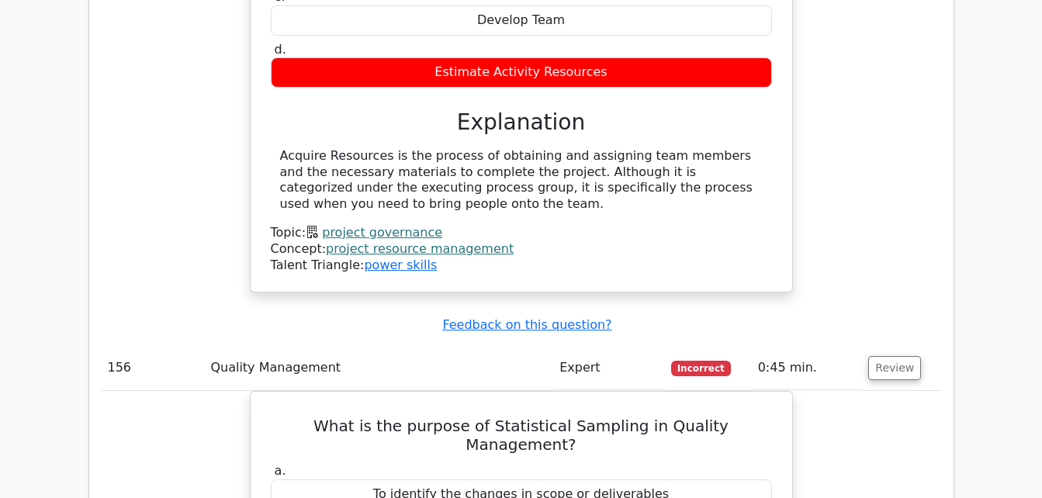
scroll to position [38317, 0]
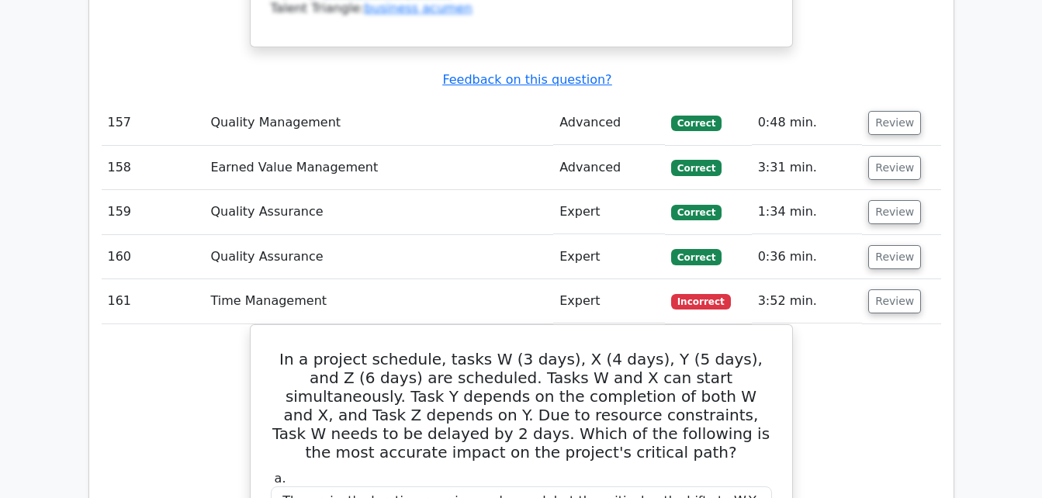
scroll to position [39268, 0]
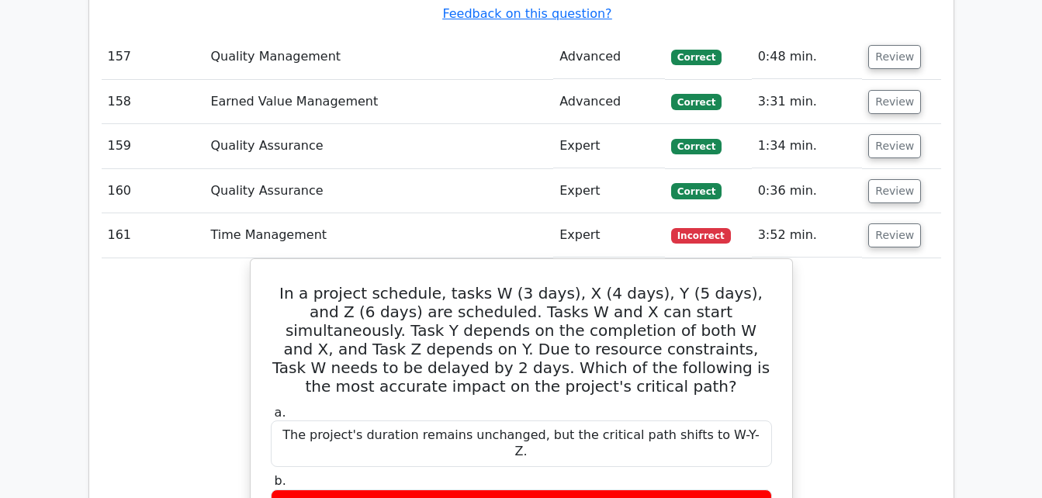
scroll to position [39332, 0]
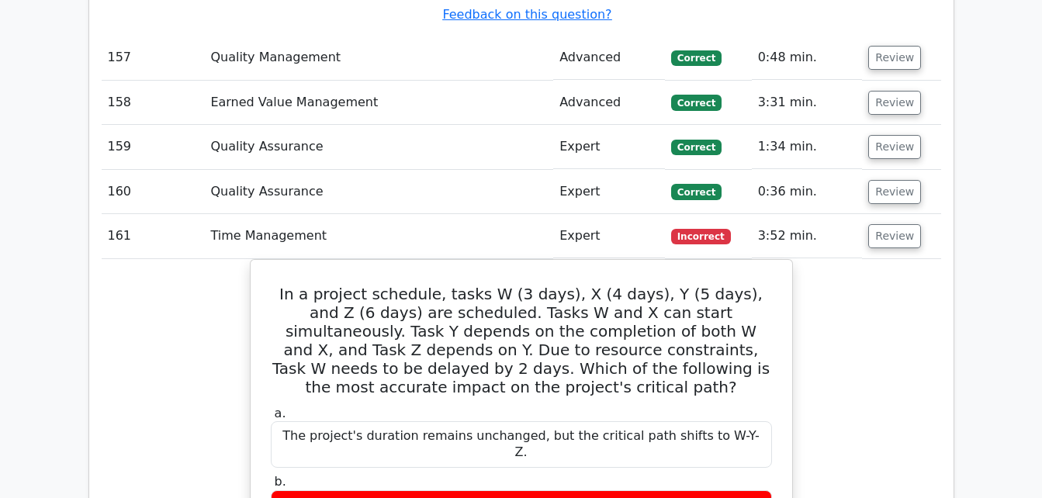
drag, startPoint x: 318, startPoint y: 133, endPoint x: 692, endPoint y: 371, distance: 443.4
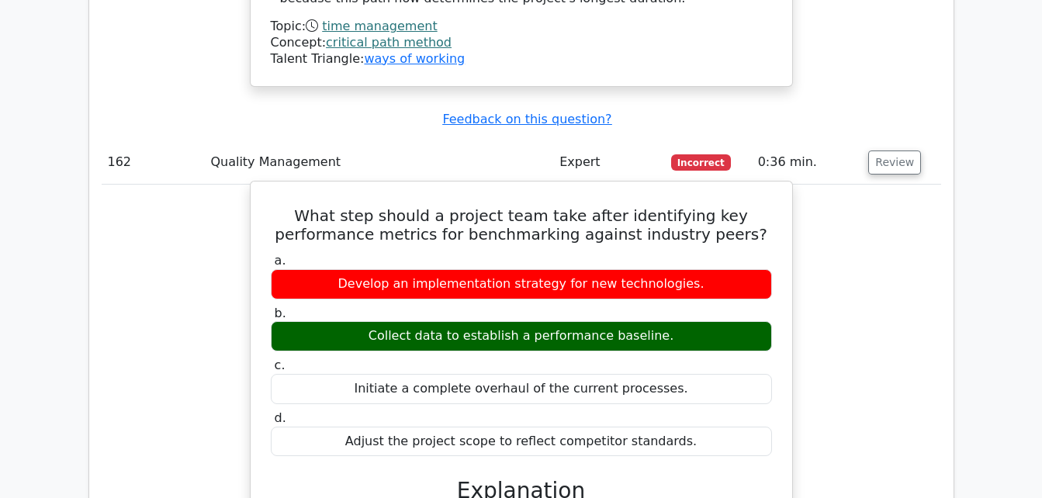
scroll to position [40176, 0]
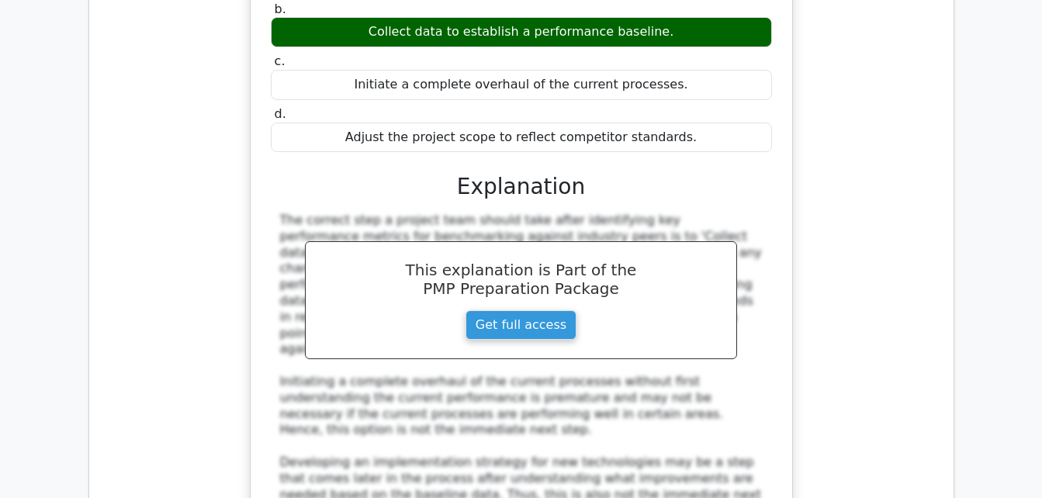
scroll to position [40480, 0]
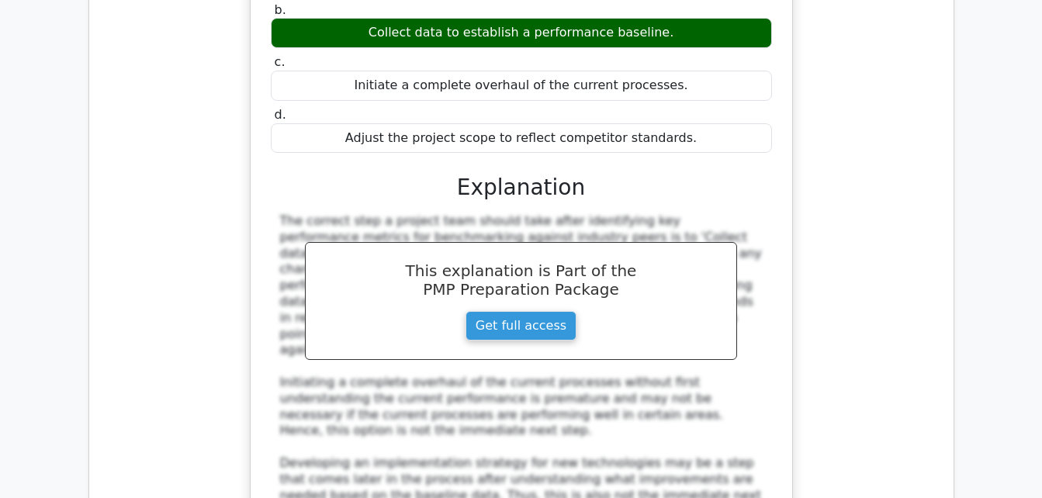
drag, startPoint x: 298, startPoint y: 116, endPoint x: 696, endPoint y: 370, distance: 472.0
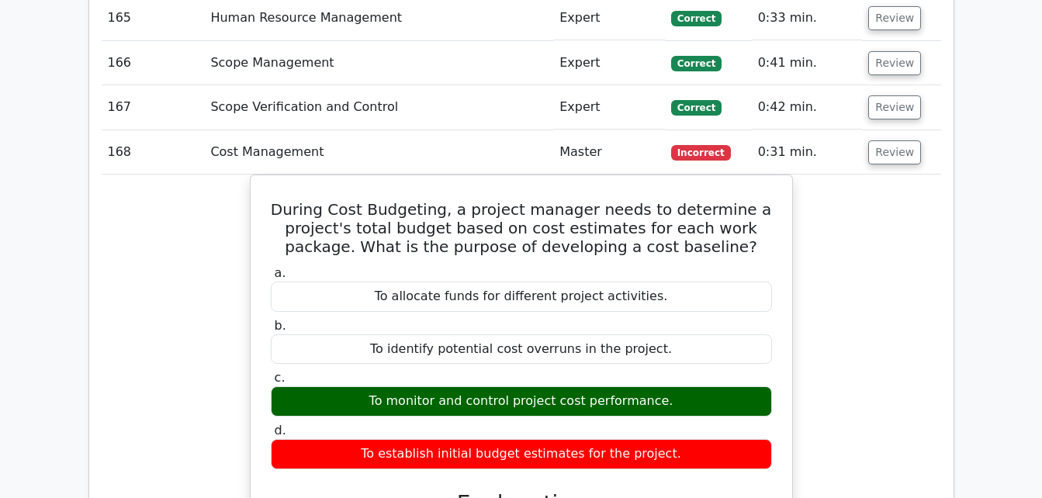
scroll to position [41311, 0]
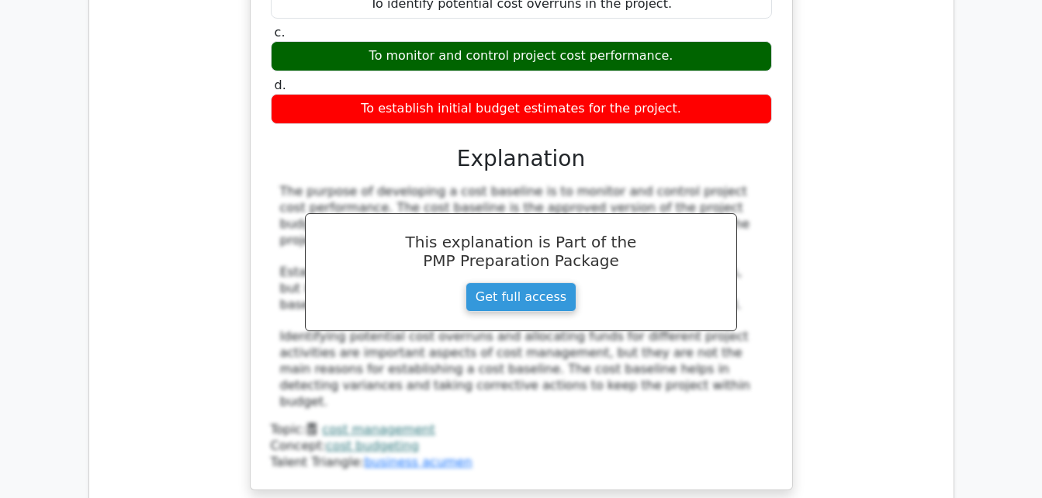
scroll to position [41717, 0]
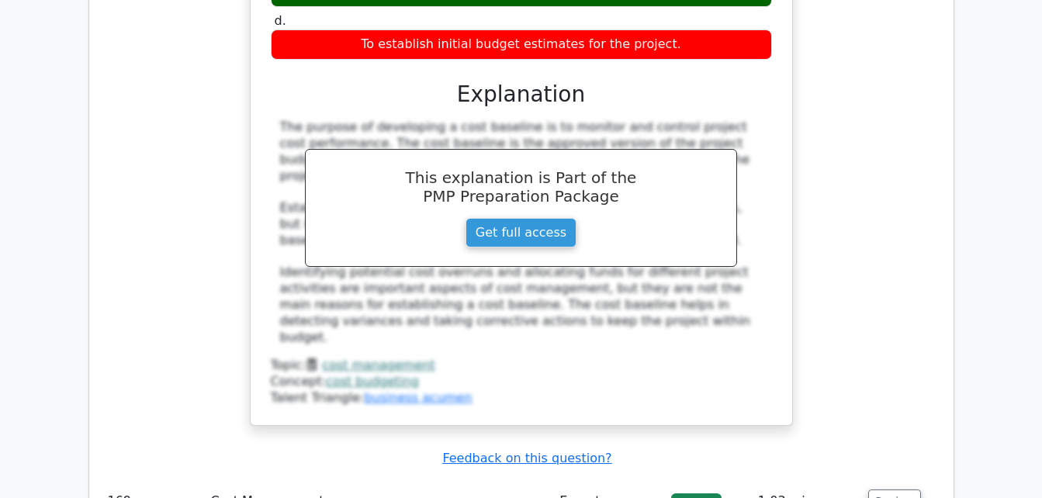
drag, startPoint x: 274, startPoint y: 110, endPoint x: 652, endPoint y: 345, distance: 445.0
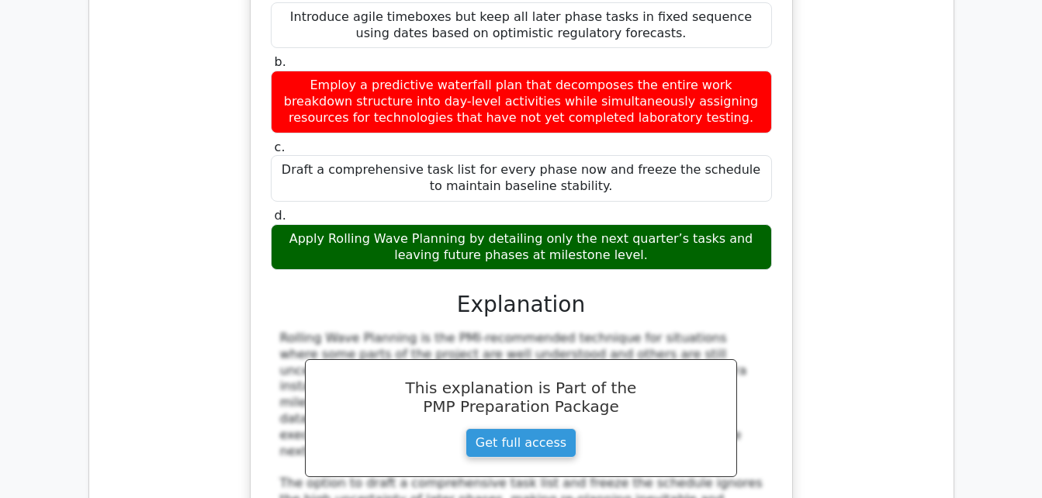
scroll to position [42710, 0]
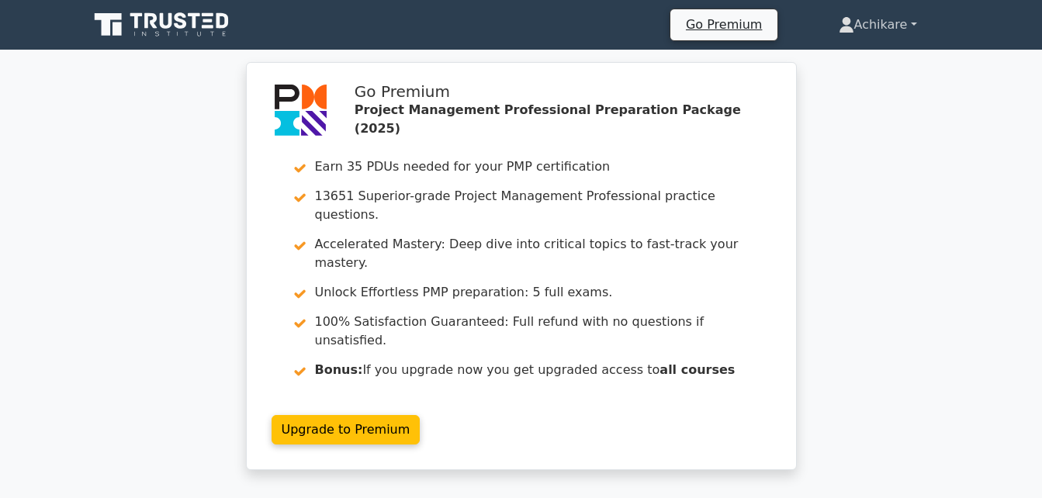
click at [910, 19] on link "Achikare" at bounding box center [877, 24] width 153 height 31
click at [833, 60] on link "Profile" at bounding box center [863, 61] width 123 height 25
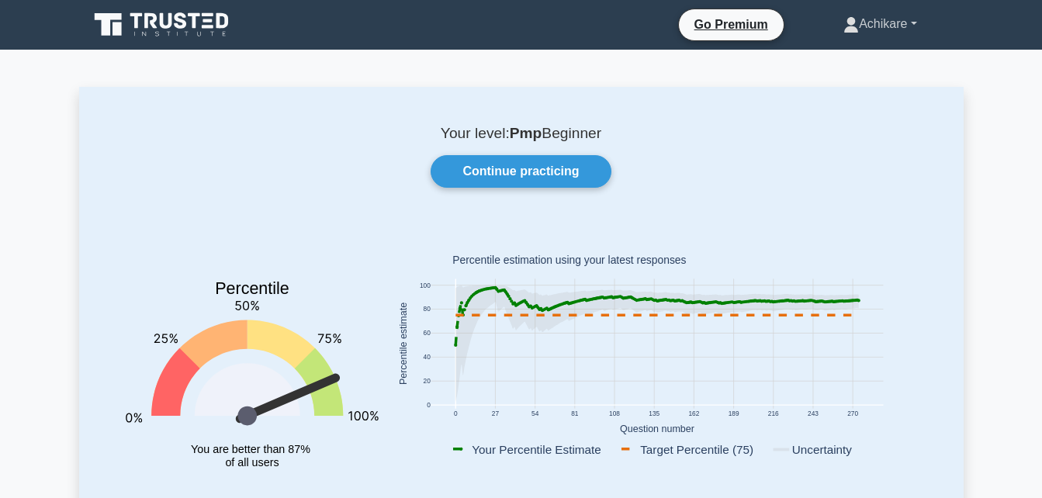
click at [844, 28] on icon at bounding box center [851, 29] width 14 height 6
click at [832, 85] on link "Settings" at bounding box center [868, 85] width 123 height 25
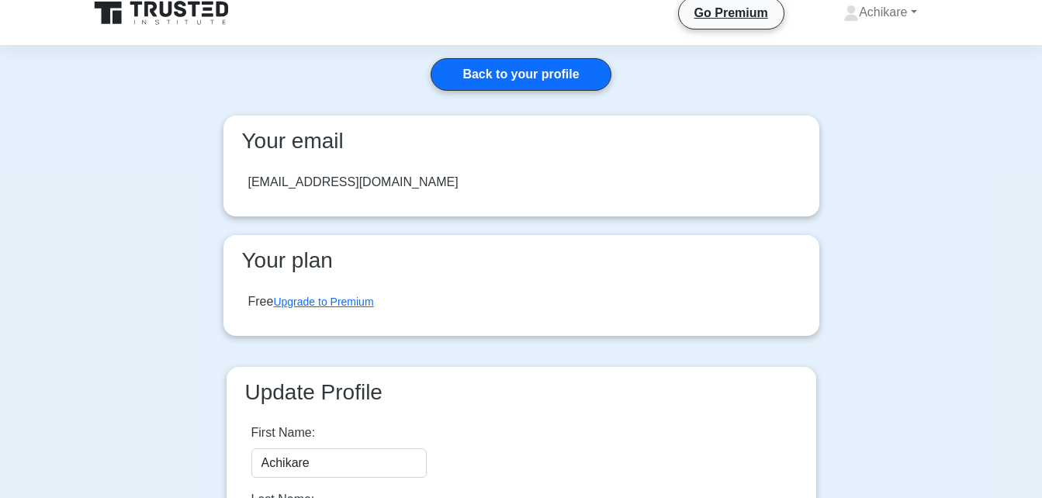
scroll to position [19, 0]
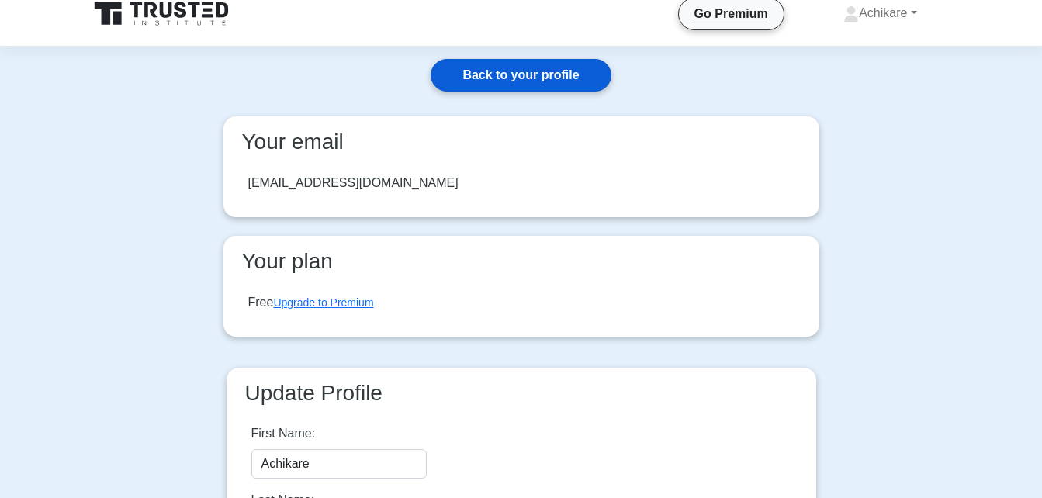
click at [557, 78] on link "Back to your profile" at bounding box center [521, 75] width 180 height 33
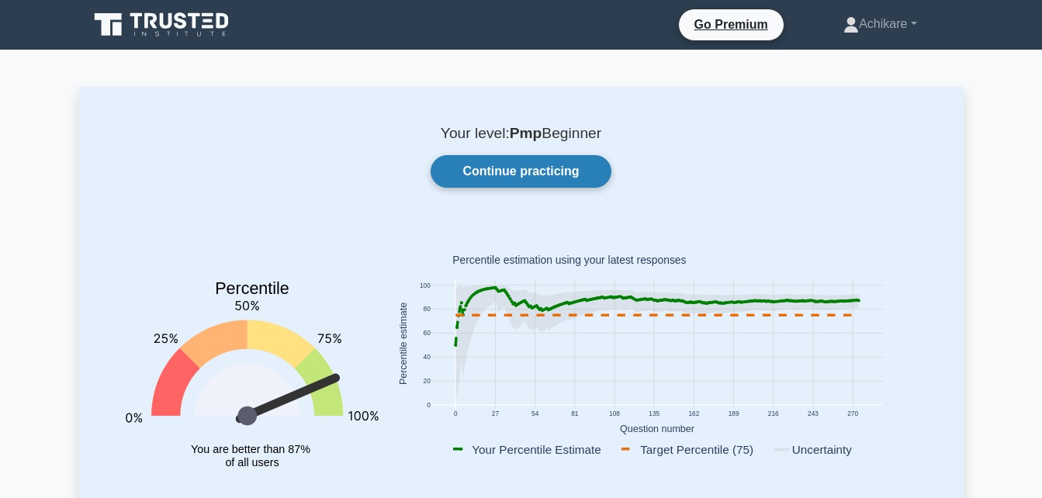
click at [544, 177] on link "Continue practicing" at bounding box center [521, 171] width 180 height 33
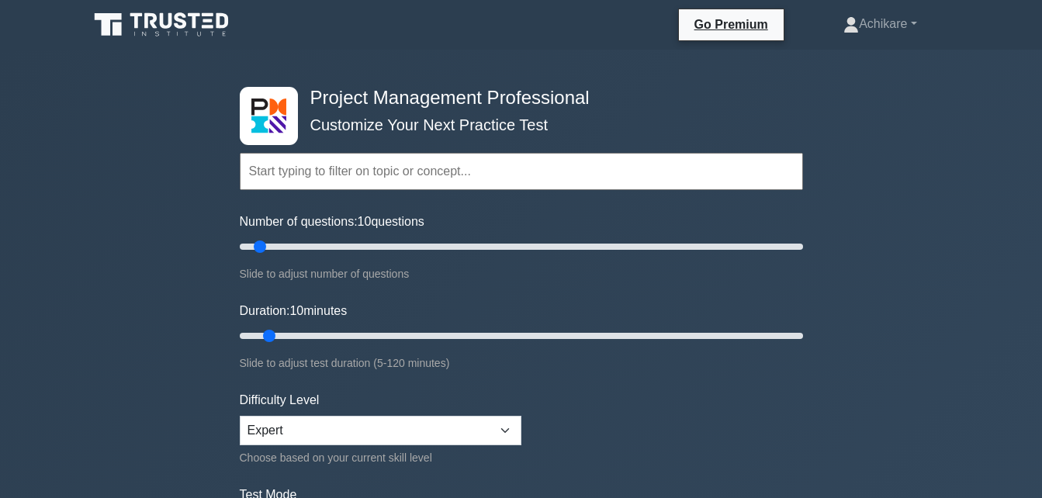
click at [355, 164] on input "text" at bounding box center [521, 171] width 563 height 37
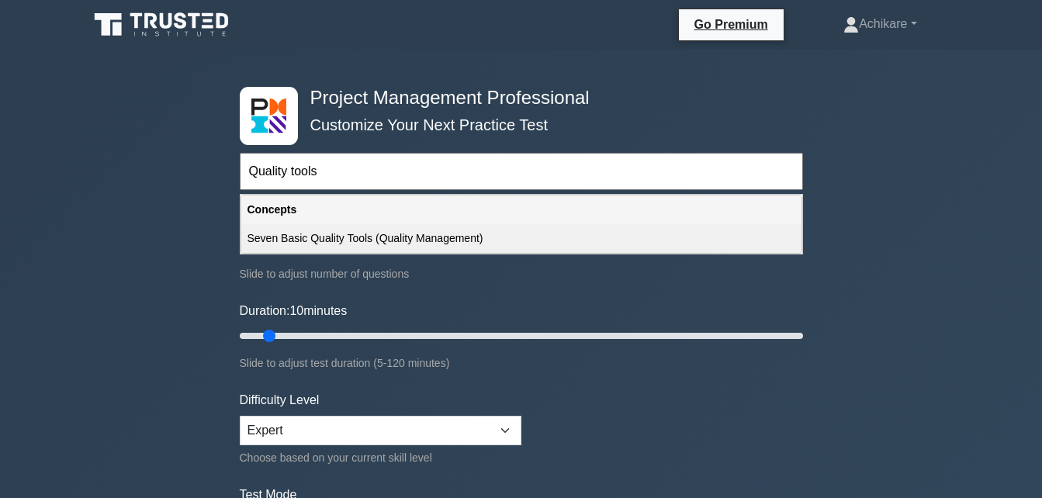
click at [358, 237] on div "Seven Basic Quality Tools (Quality Management)" at bounding box center [521, 238] width 560 height 29
type input "Seven Basic Quality Tools (Quality Management)"
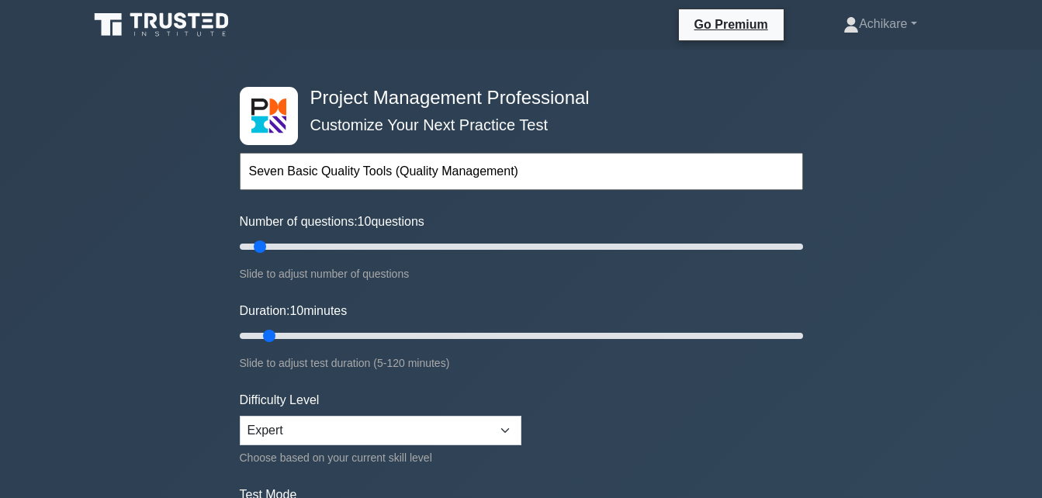
click at [542, 168] on input "Seven Basic Quality Tools (Quality Management)" at bounding box center [521, 171] width 563 height 37
click at [355, 164] on input "text" at bounding box center [521, 171] width 563 height 37
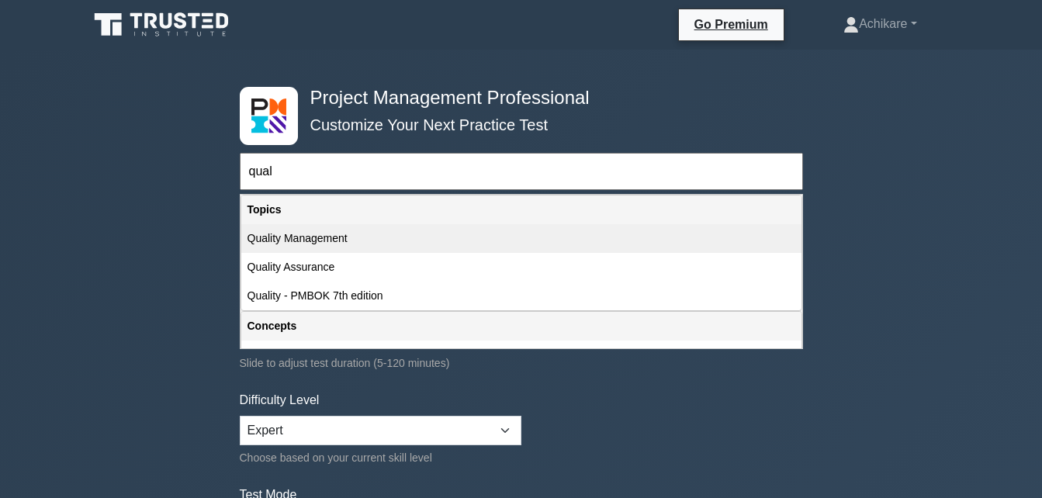
click at [309, 238] on div "Quality Management" at bounding box center [521, 238] width 560 height 29
type input "Quality Management"
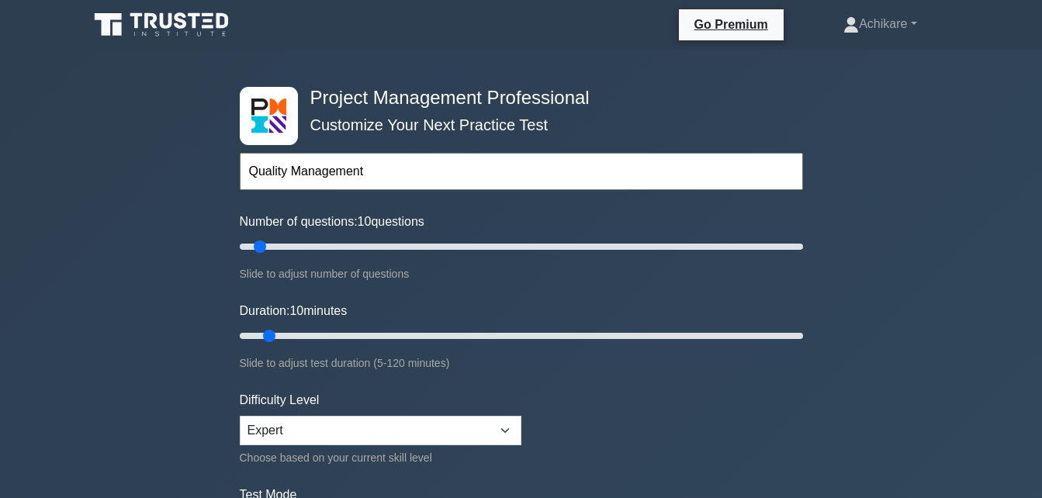
click at [392, 170] on input "Quality Management" at bounding box center [521, 171] width 563 height 37
click at [387, 169] on input "text" at bounding box center [521, 171] width 563 height 37
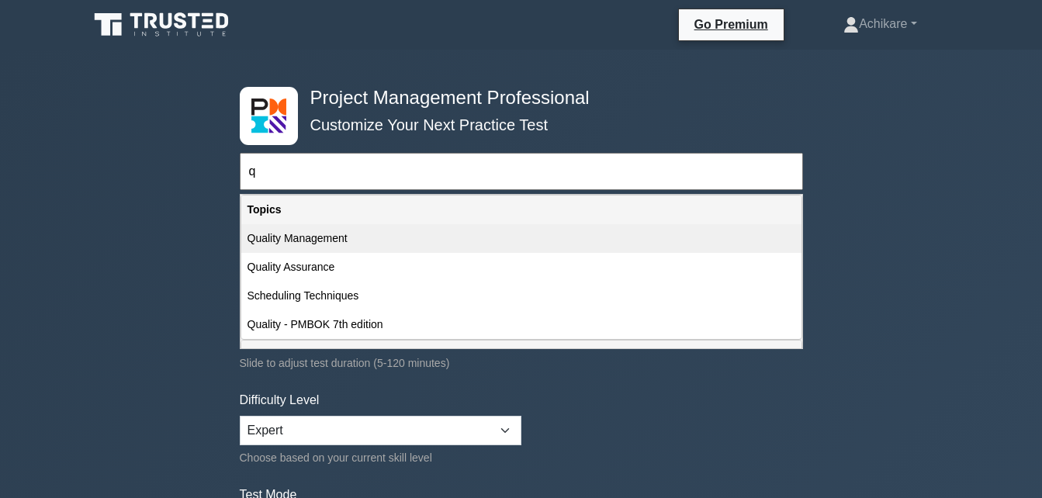
click at [317, 241] on div "Quality Management" at bounding box center [521, 238] width 560 height 29
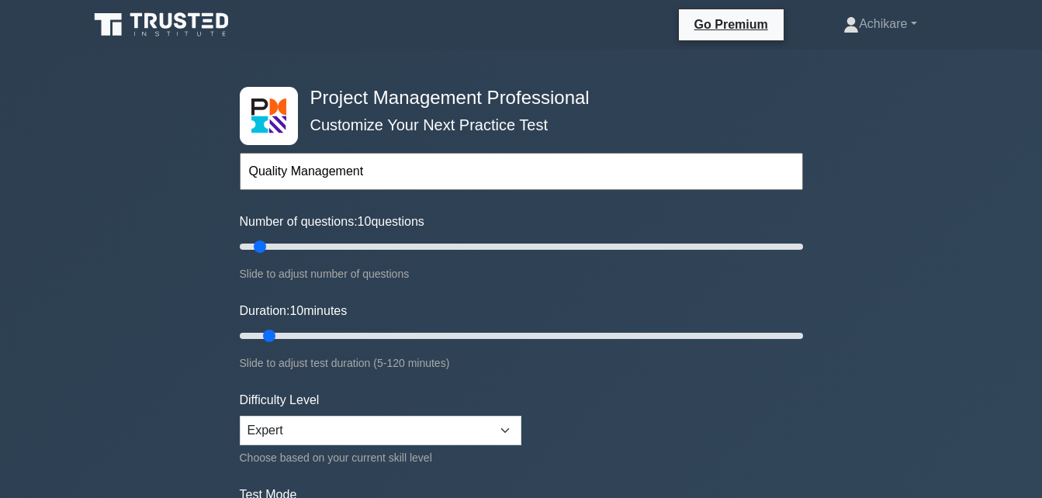
click at [393, 168] on input "Quality Management" at bounding box center [521, 171] width 563 height 37
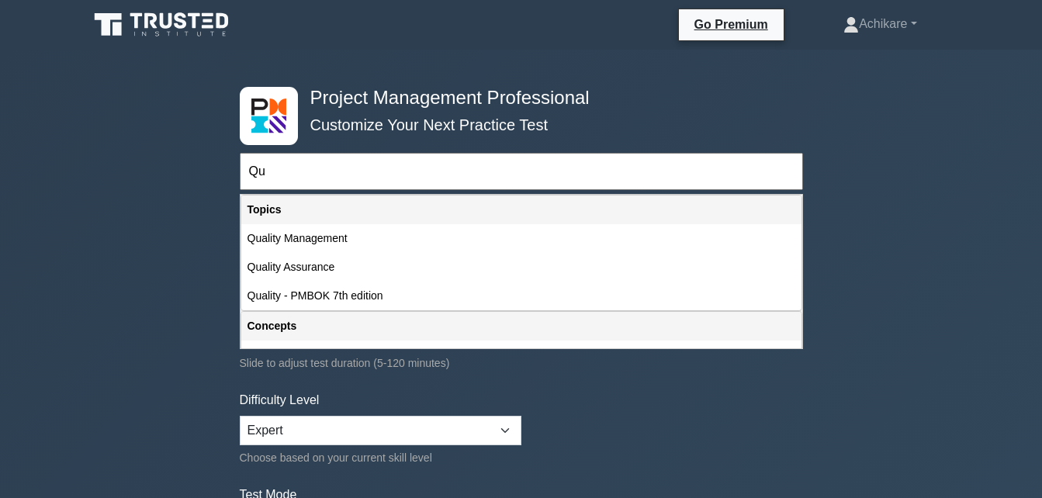
type input "Q"
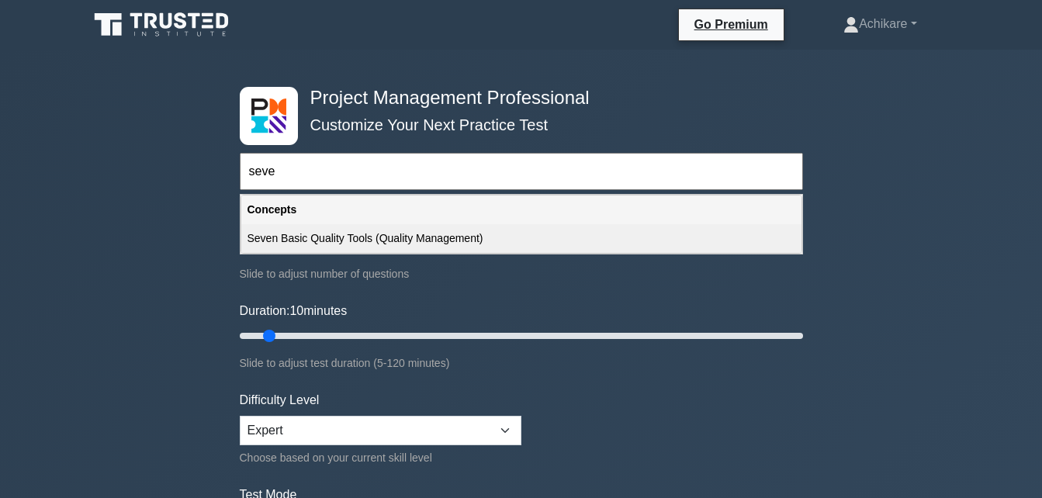
click at [359, 244] on div "Seven Basic Quality Tools (Quality Management)" at bounding box center [521, 238] width 560 height 29
type input "Seven Basic Quality Tools (Quality Management)"
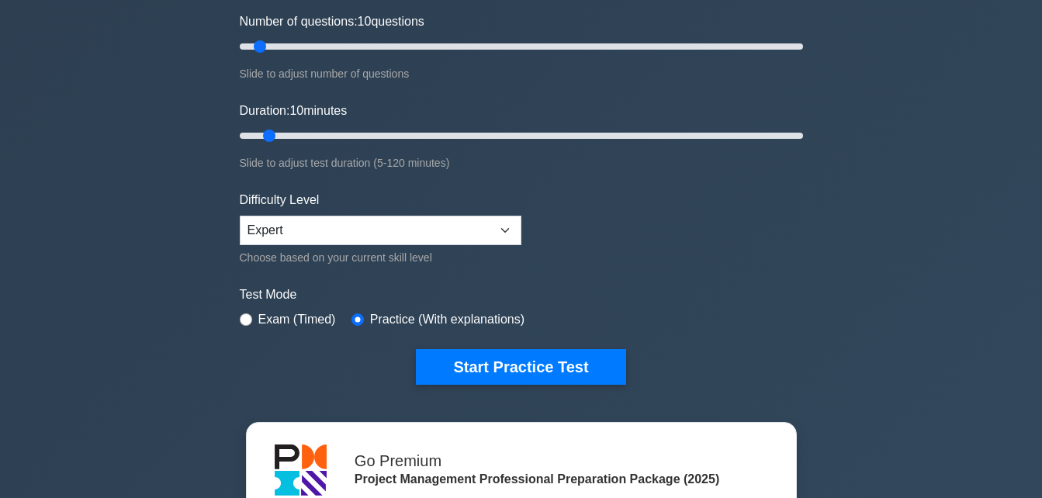
scroll to position [201, 0]
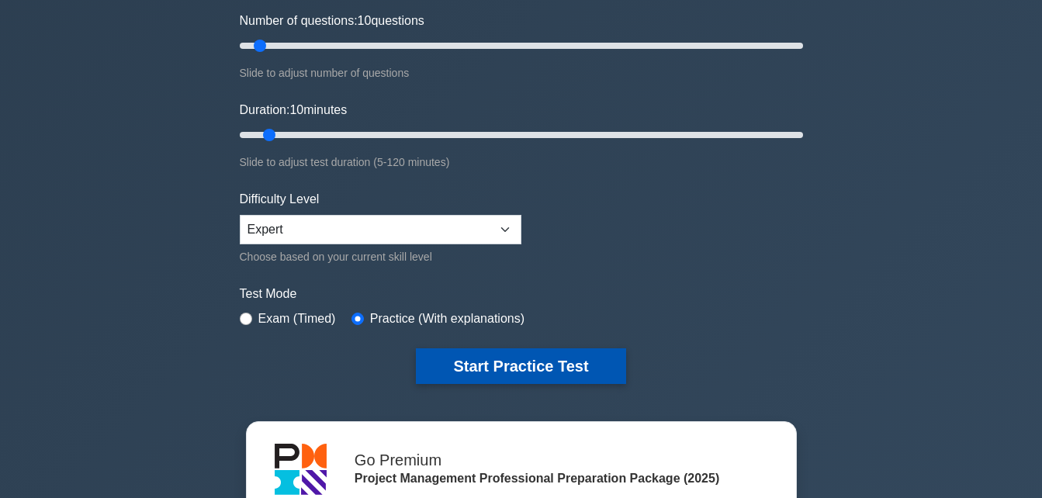
click at [543, 357] on button "Start Practice Test" at bounding box center [520, 366] width 209 height 36
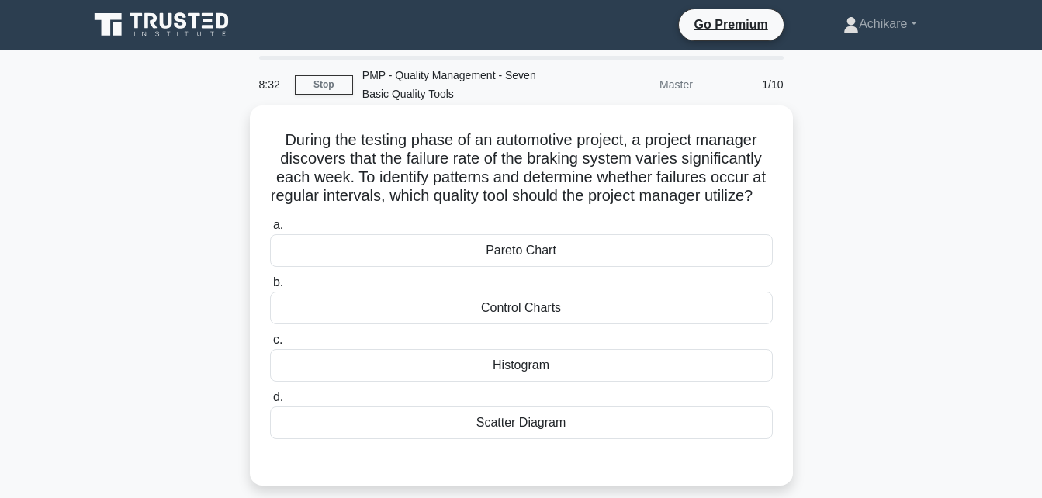
click at [560, 382] on div "Histogram" at bounding box center [521, 365] width 503 height 33
click at [270, 345] on input "c. Histogram" at bounding box center [270, 340] width 0 height 10
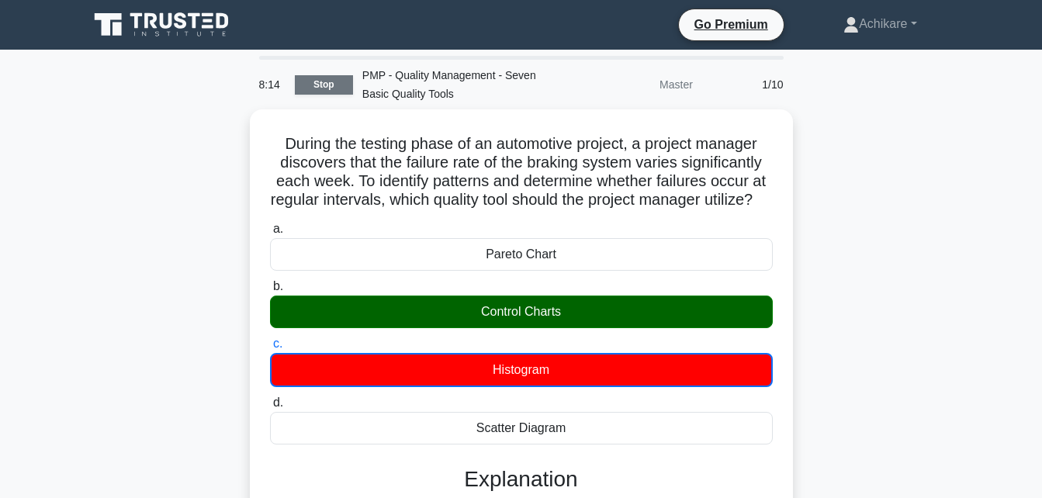
click at [321, 85] on link "Stop" at bounding box center [324, 84] width 58 height 19
click at [323, 81] on link "Stop" at bounding box center [324, 84] width 58 height 19
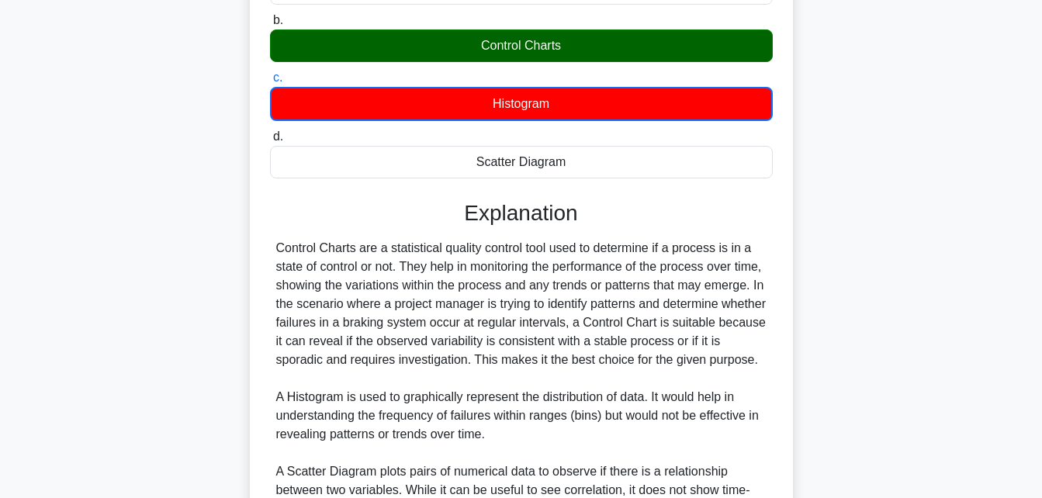
scroll to position [261, 0]
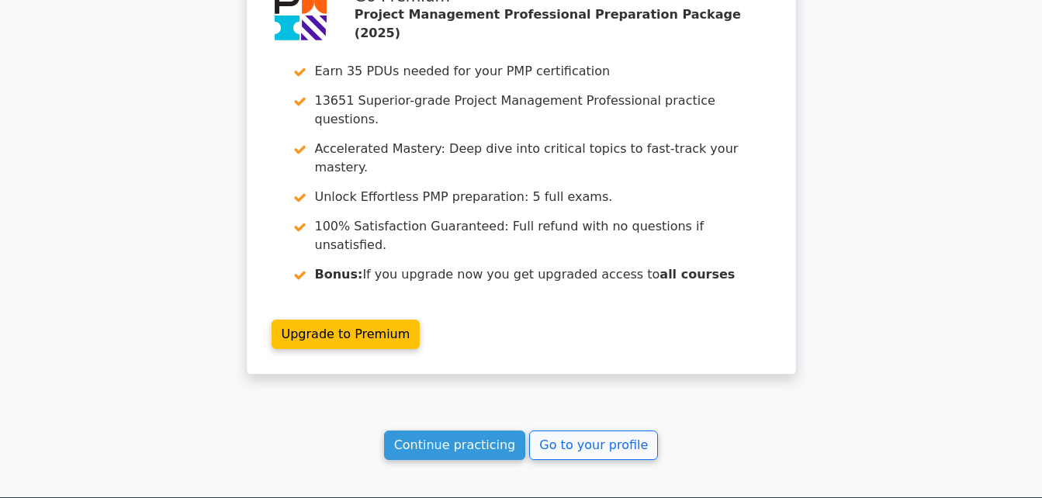
scroll to position [1345, 0]
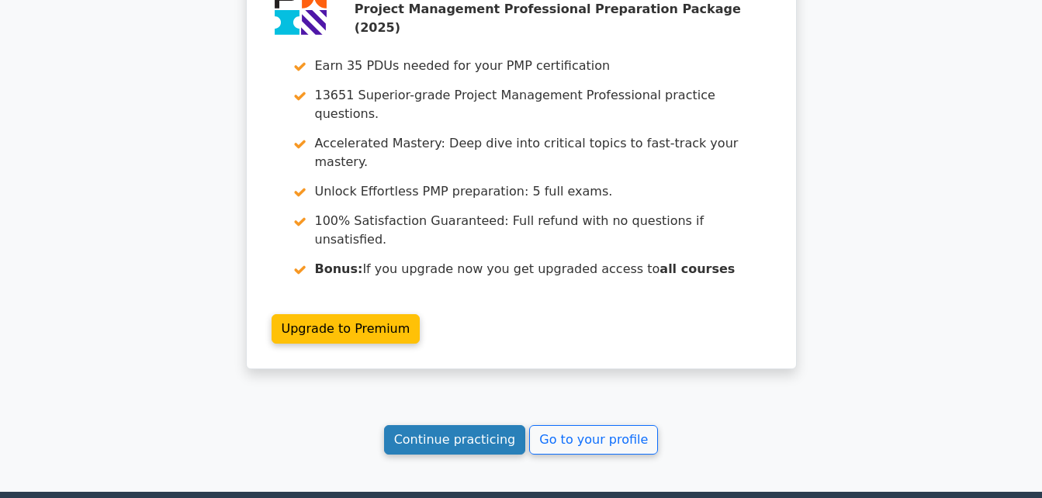
click at [475, 425] on link "Continue practicing" at bounding box center [455, 439] width 142 height 29
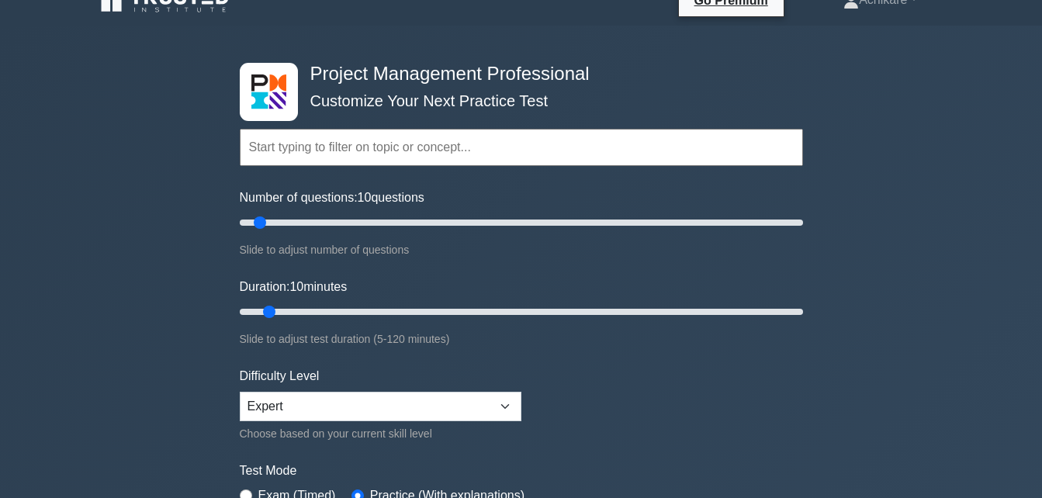
scroll to position [4, 0]
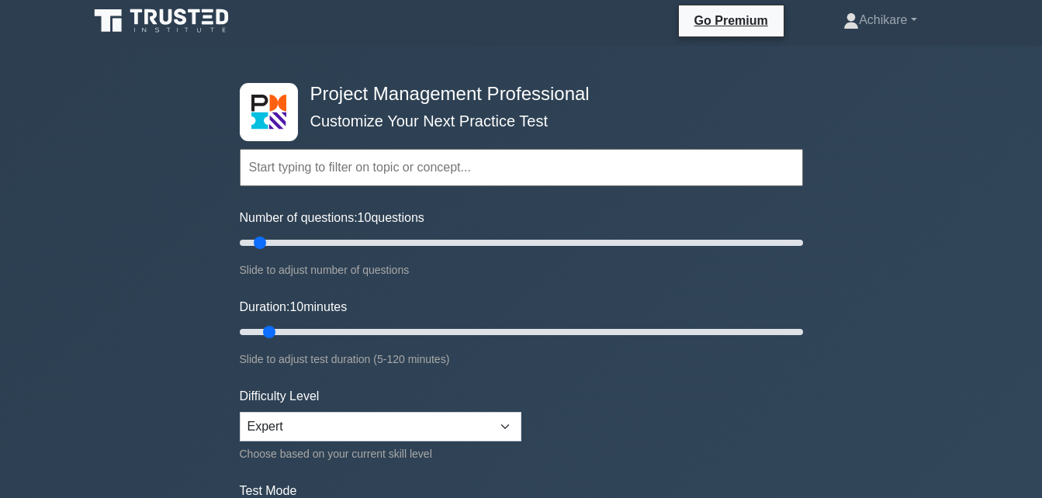
click at [343, 159] on input "text" at bounding box center [521, 167] width 563 height 37
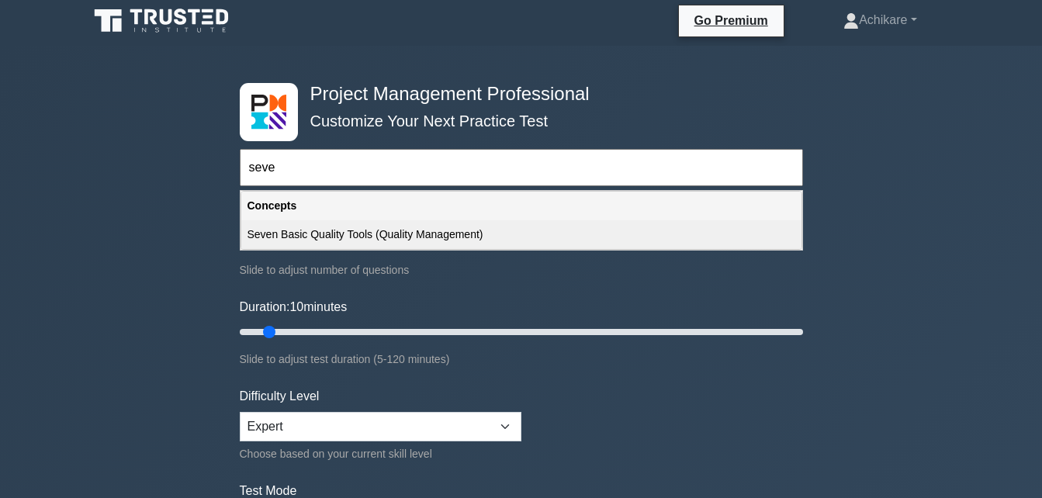
click at [369, 233] on div "Seven Basic Quality Tools (Quality Management)" at bounding box center [521, 234] width 560 height 29
type input "Seven Basic Quality Tools (Quality Management)"
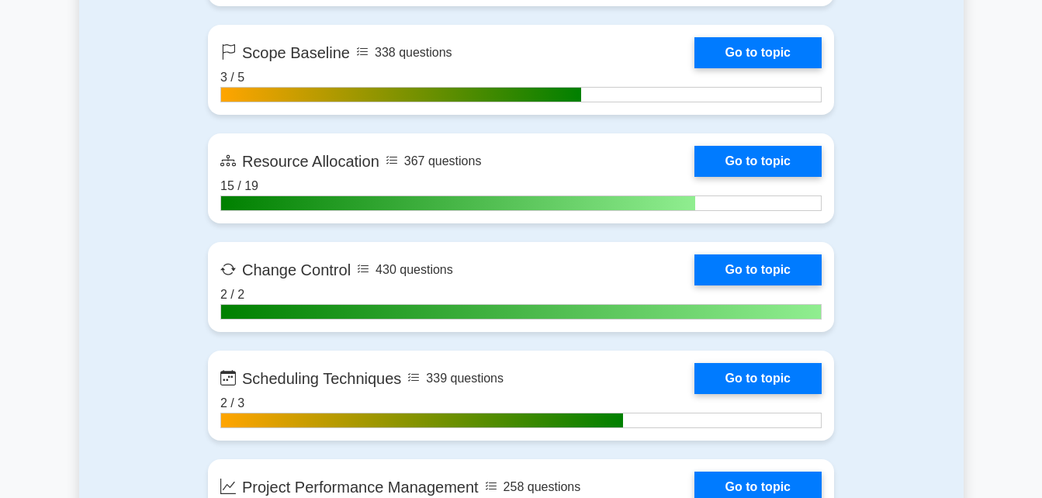
scroll to position [3245, 0]
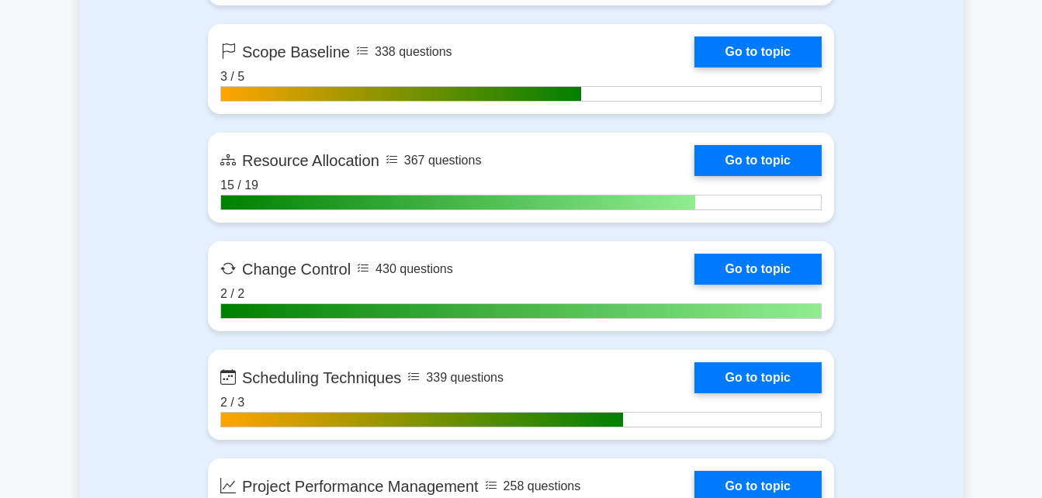
click at [988, 133] on main "Project Management Professional Customize Your Next Practice Test Seven Basic Q…" at bounding box center [521, 408] width 1042 height 7206
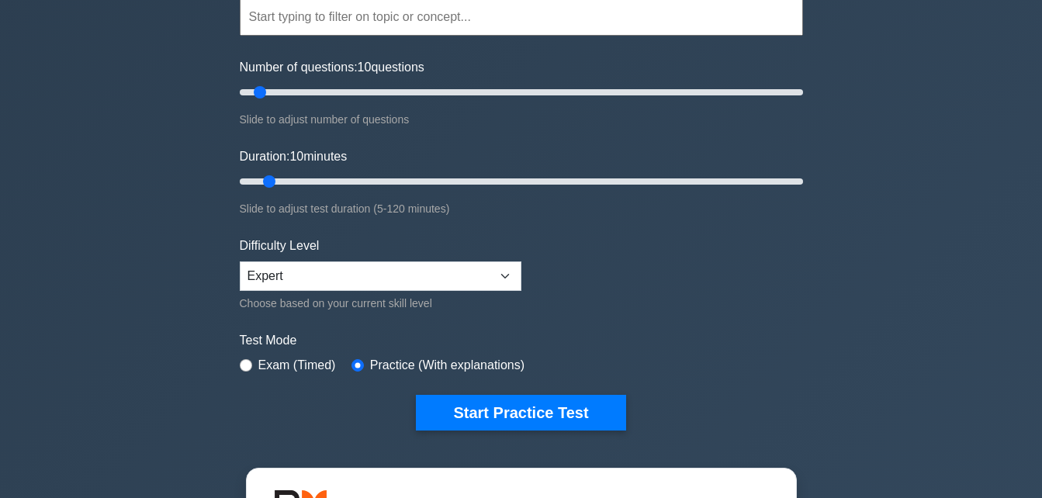
scroll to position [0, 0]
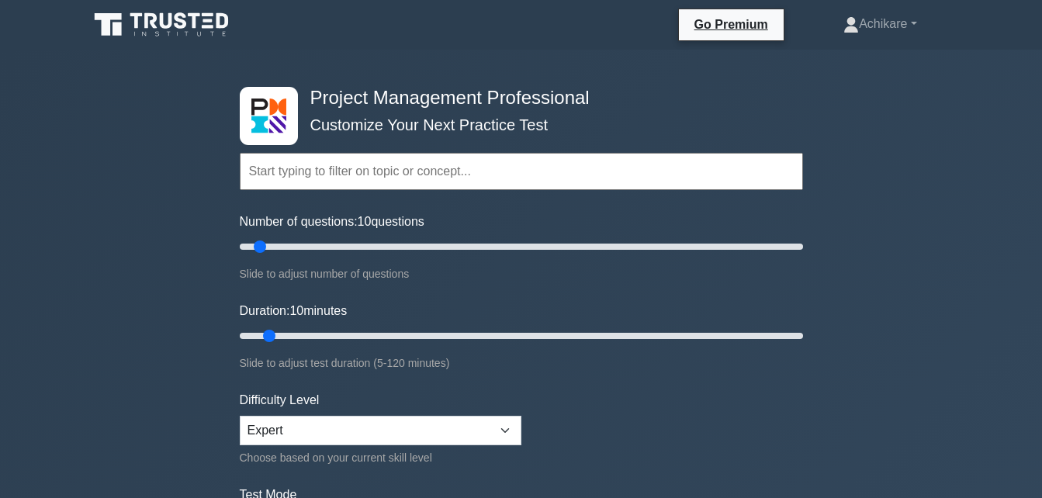
click at [420, 164] on input "text" at bounding box center [521, 171] width 563 height 37
type input "q"
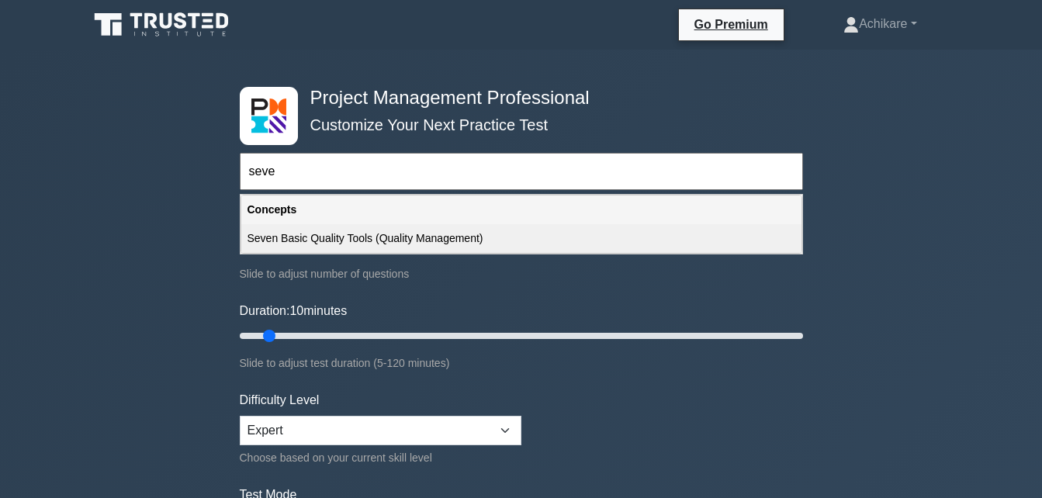
click at [365, 242] on div "Seven Basic Quality Tools (Quality Management)" at bounding box center [521, 238] width 560 height 29
type input "Seven Basic Quality Tools (Quality Management)"
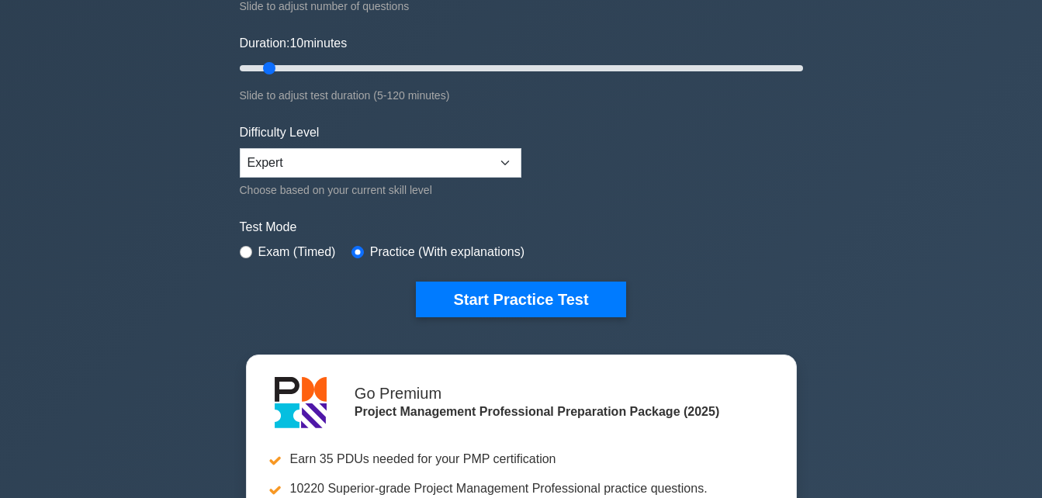
scroll to position [271, 0]
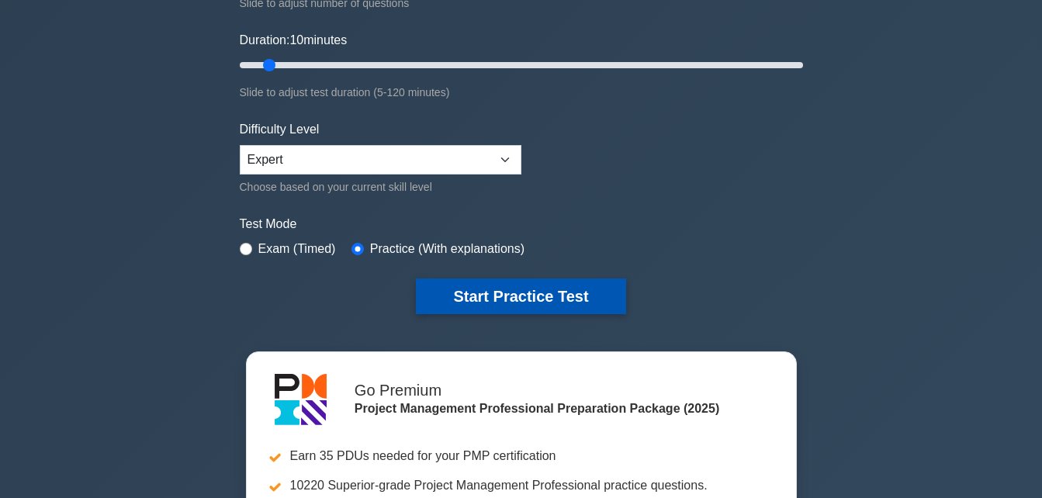
click at [514, 301] on button "Start Practice Test" at bounding box center [520, 297] width 209 height 36
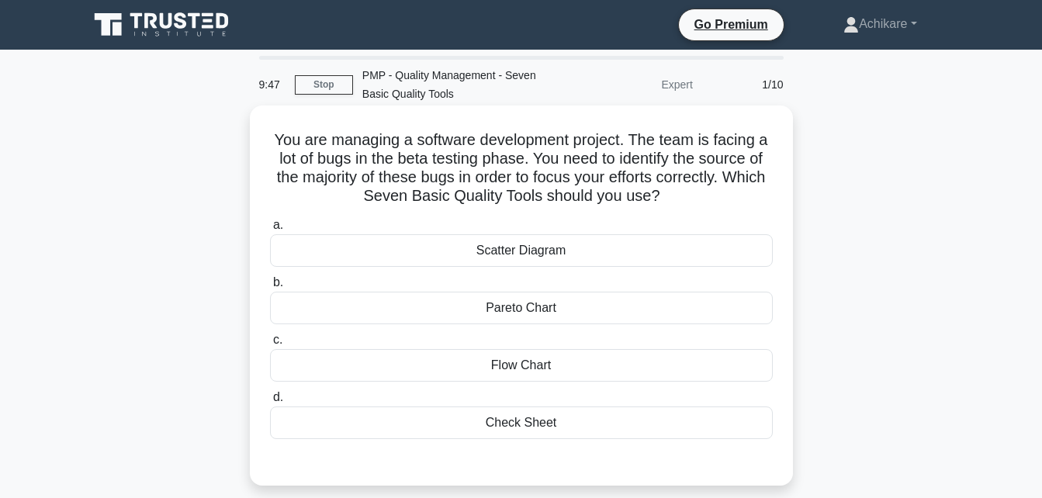
click at [570, 310] on div "Pareto Chart" at bounding box center [521, 308] width 503 height 33
click at [270, 288] on input "b. Pareto Chart" at bounding box center [270, 283] width 0 height 10
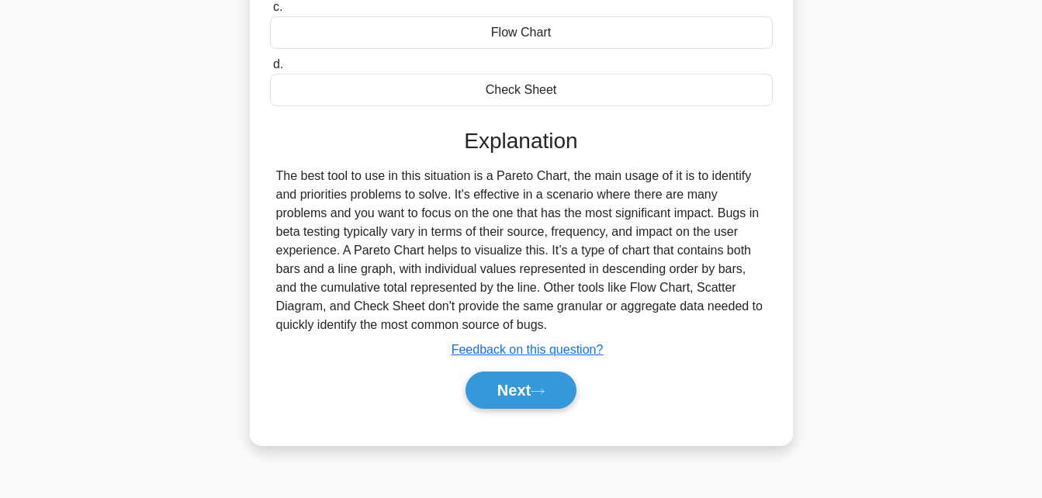
scroll to position [340, 0]
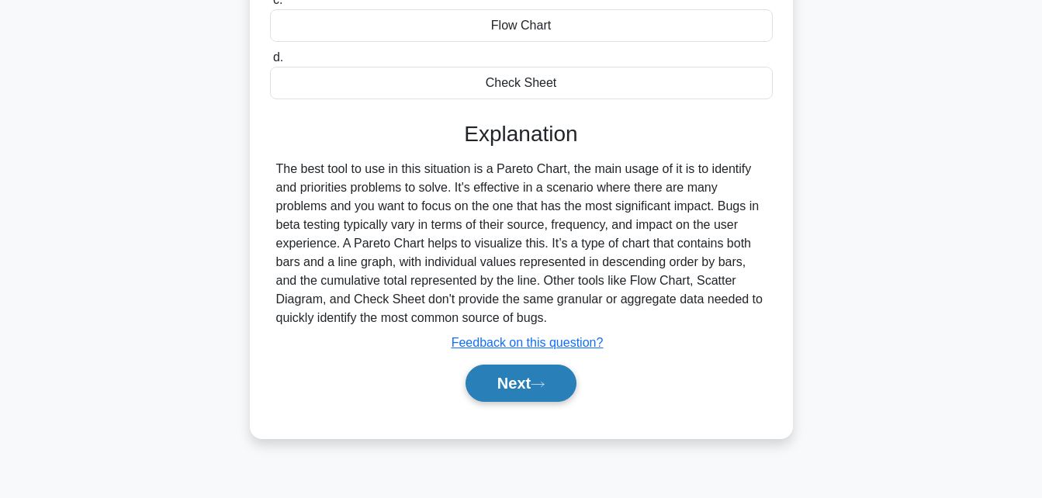
click at [507, 386] on button "Next" at bounding box center [521, 383] width 111 height 37
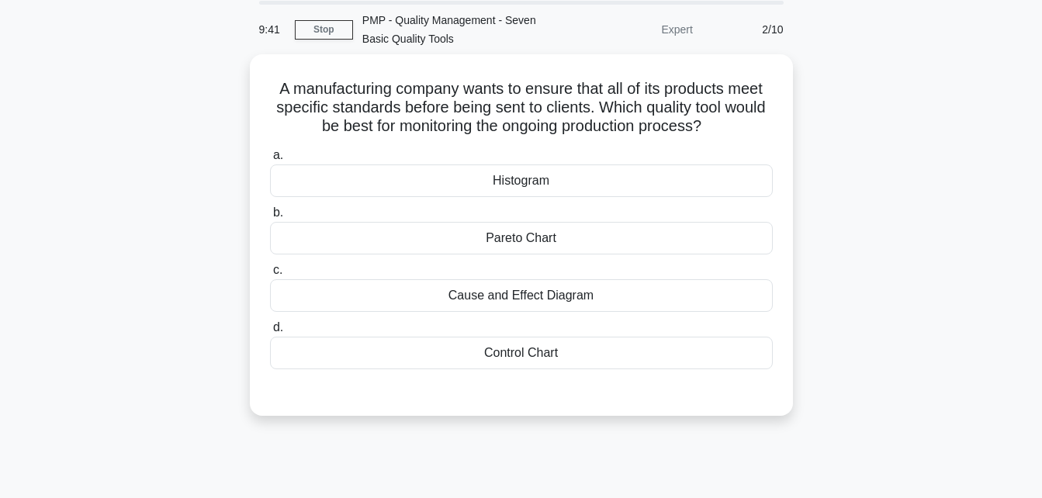
scroll to position [53, 0]
click at [509, 354] on div "Control Chart" at bounding box center [521, 351] width 503 height 33
click at [270, 331] on input "d. Control Chart" at bounding box center [270, 326] width 0 height 10
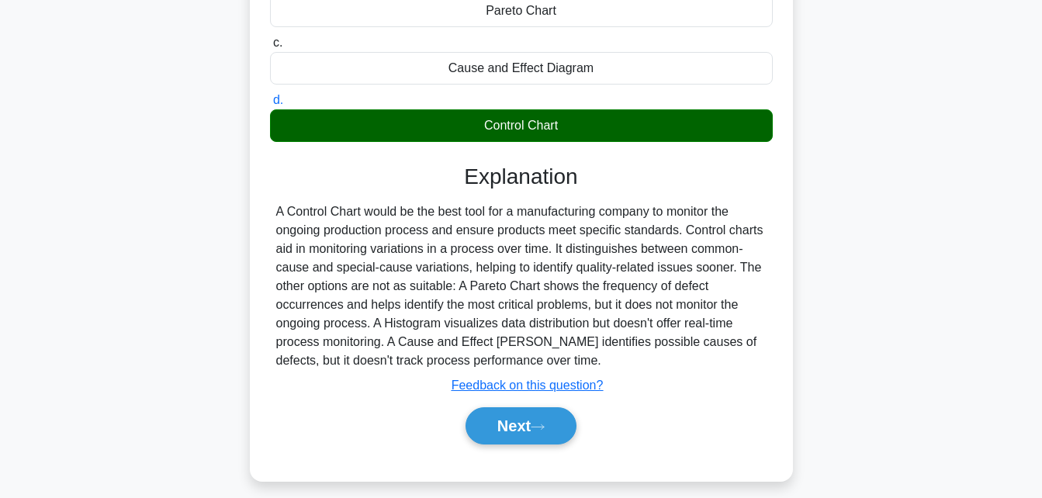
scroll to position [340, 0]
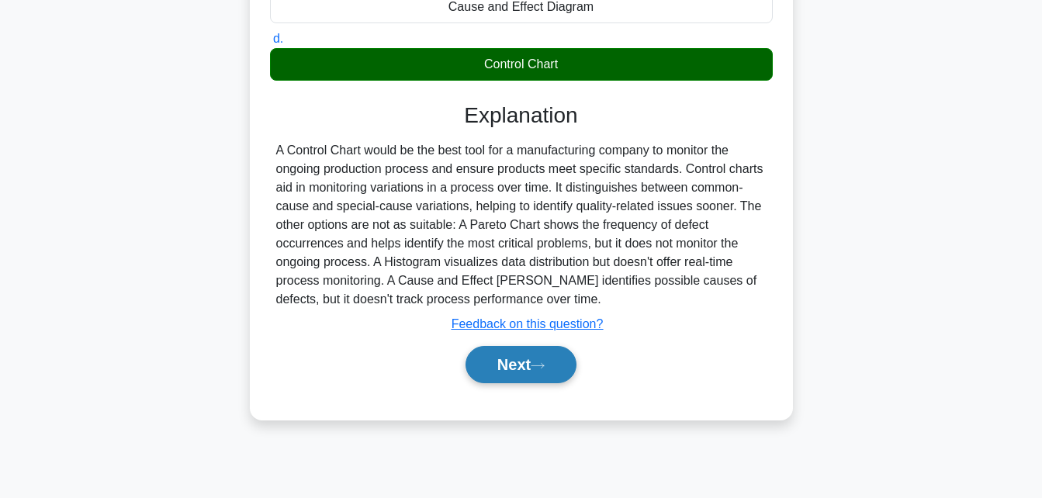
click at [493, 371] on button "Next" at bounding box center [521, 364] width 111 height 37
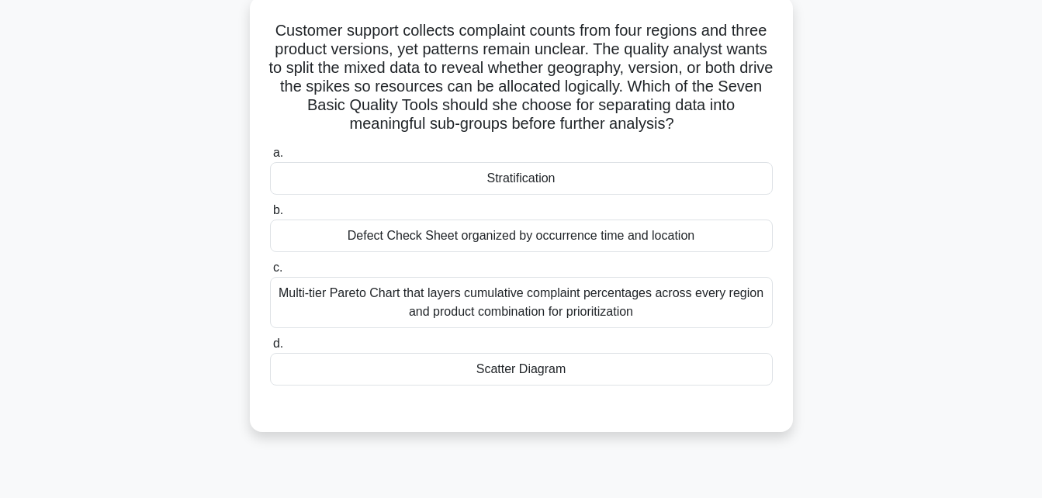
scroll to position [112, 0]
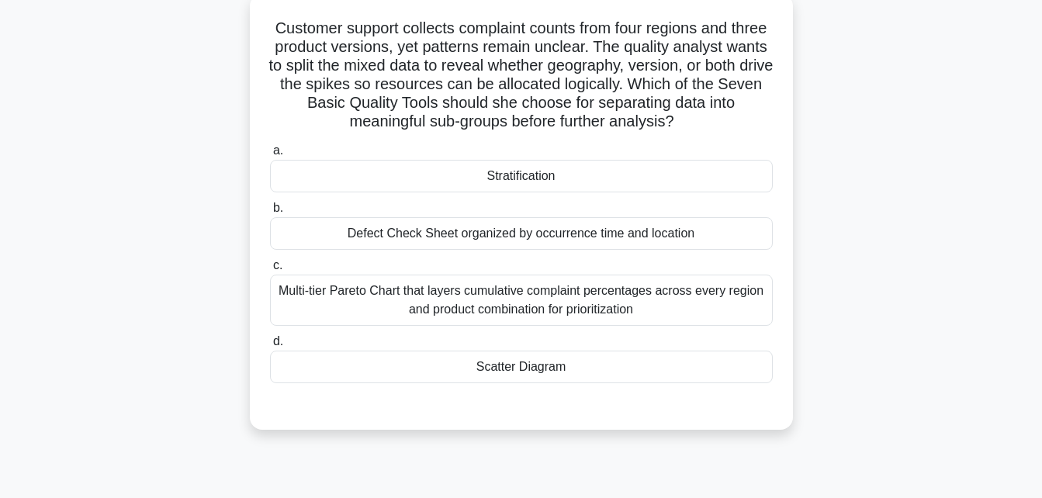
click at [550, 180] on div "Stratification" at bounding box center [521, 176] width 503 height 33
click at [270, 156] on input "a. Stratification" at bounding box center [270, 151] width 0 height 10
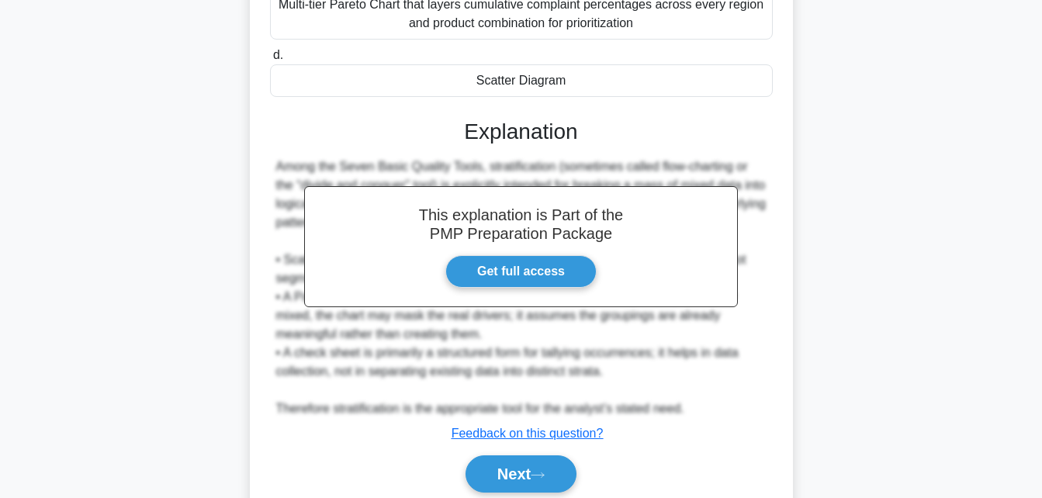
scroll to position [459, 0]
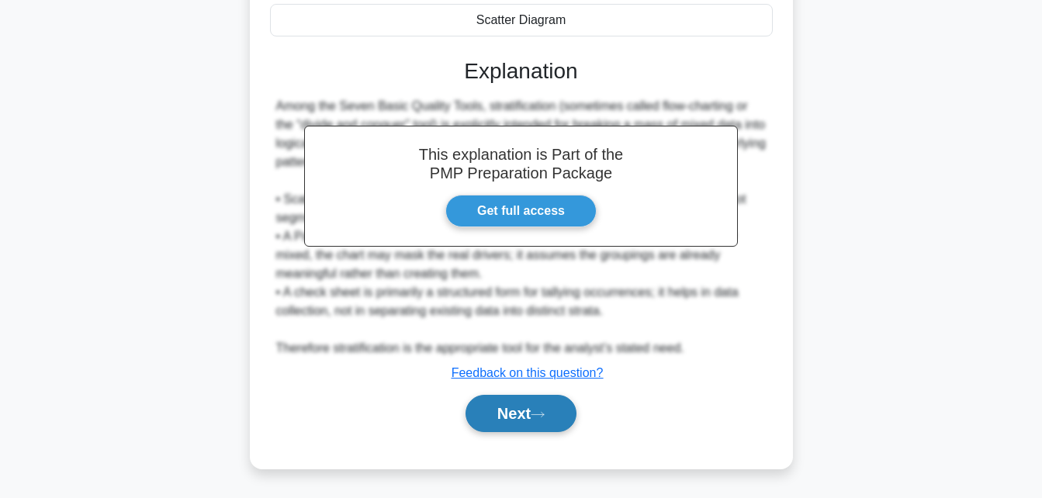
click at [508, 413] on button "Next" at bounding box center [521, 413] width 111 height 37
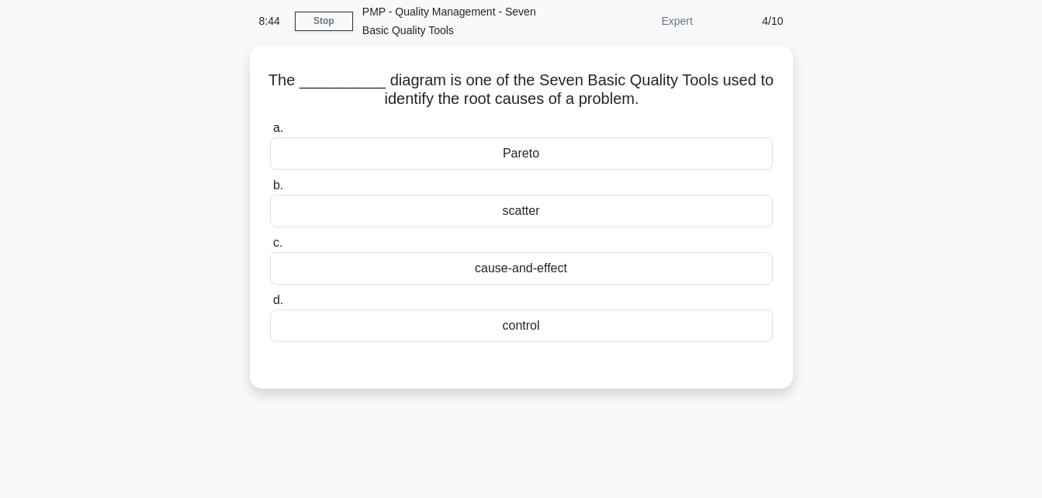
scroll to position [0, 0]
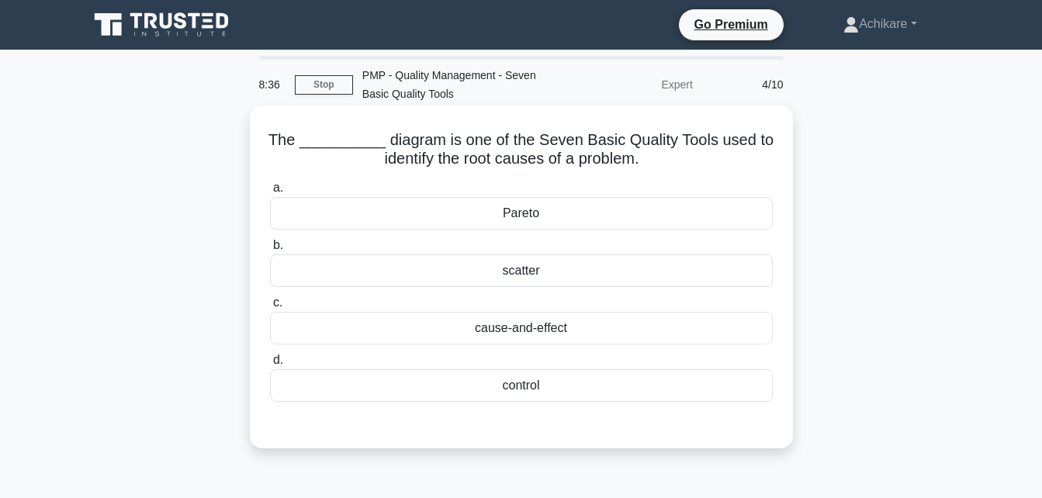
click at [549, 335] on div "cause-and-effect" at bounding box center [521, 328] width 503 height 33
click at [270, 308] on input "c. cause-and-effect" at bounding box center [270, 303] width 0 height 10
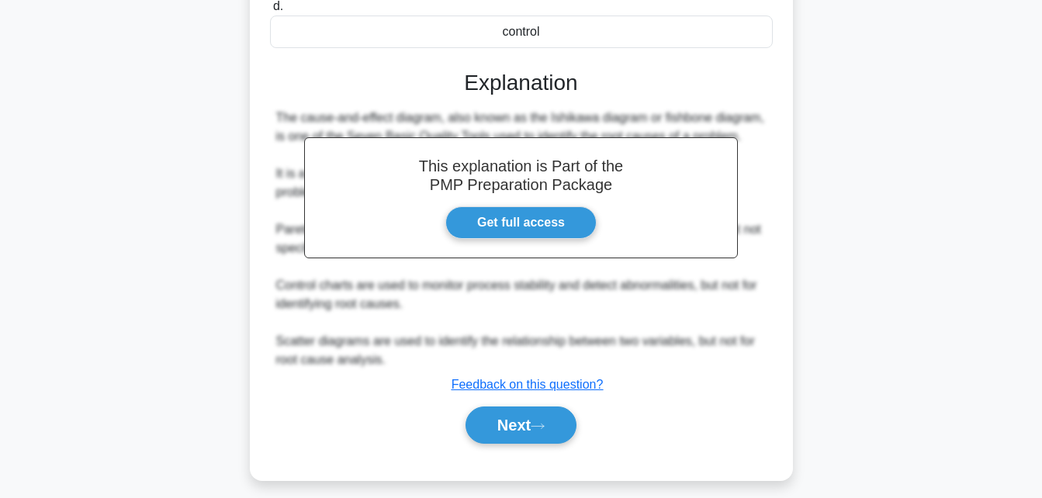
scroll to position [355, 0]
click at [499, 431] on button "Next" at bounding box center [521, 424] width 111 height 37
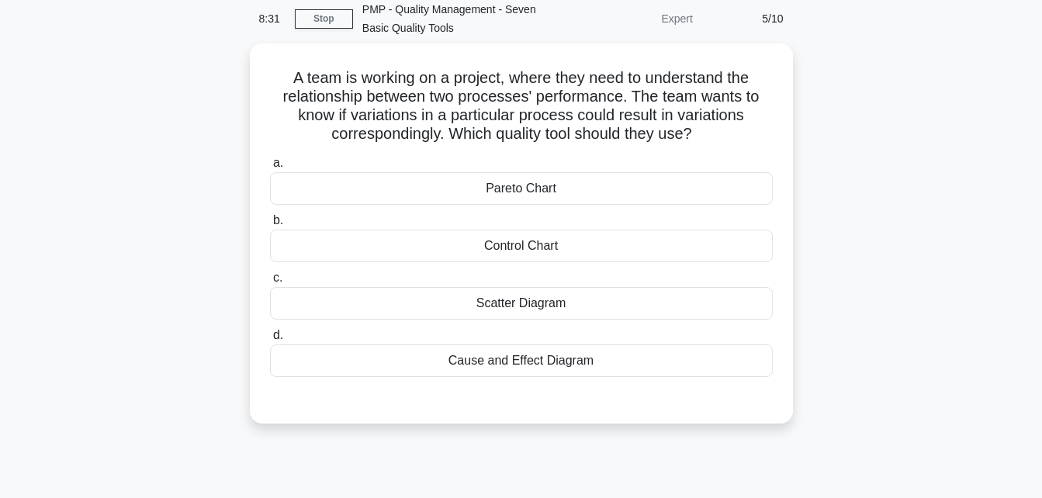
scroll to position [0, 0]
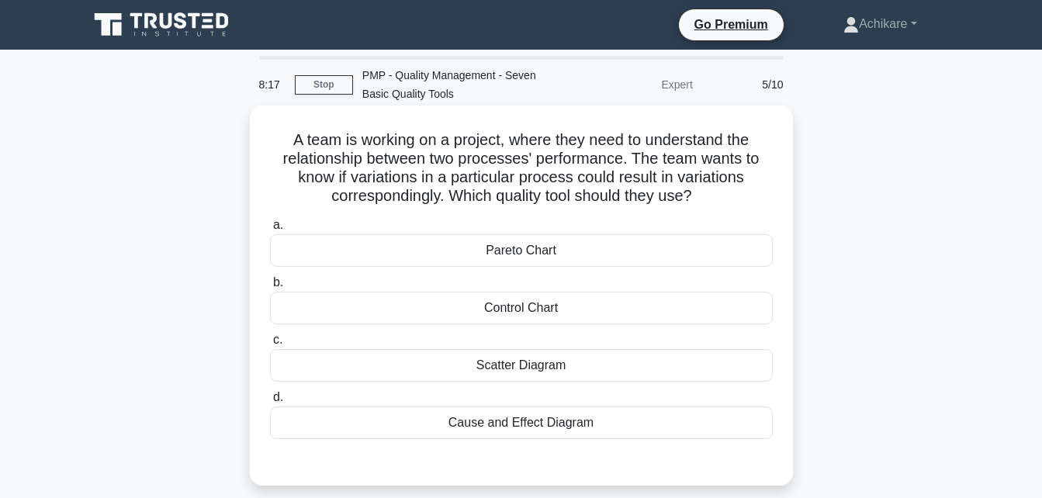
click at [518, 367] on div "Scatter Diagram" at bounding box center [521, 365] width 503 height 33
click at [270, 345] on input "c. Scatter Diagram" at bounding box center [270, 340] width 0 height 10
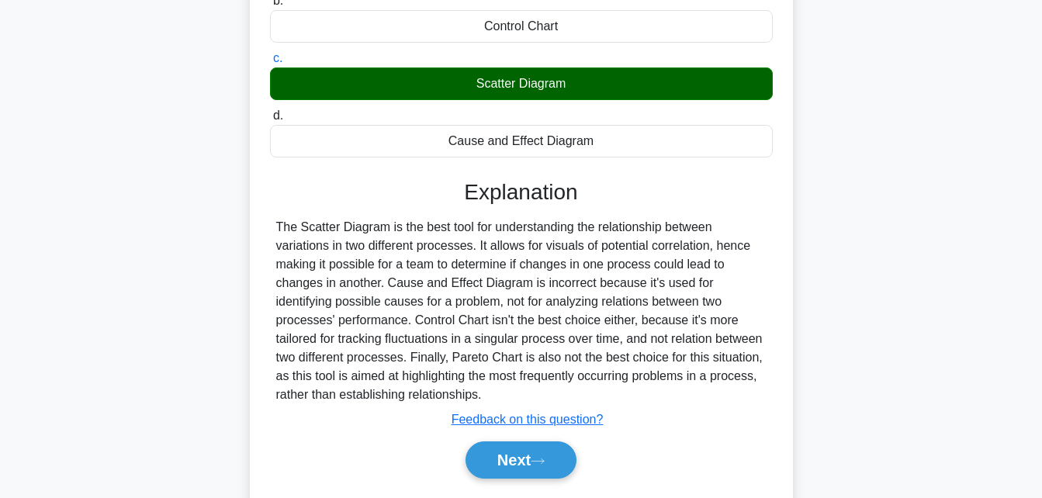
scroll to position [301, 0]
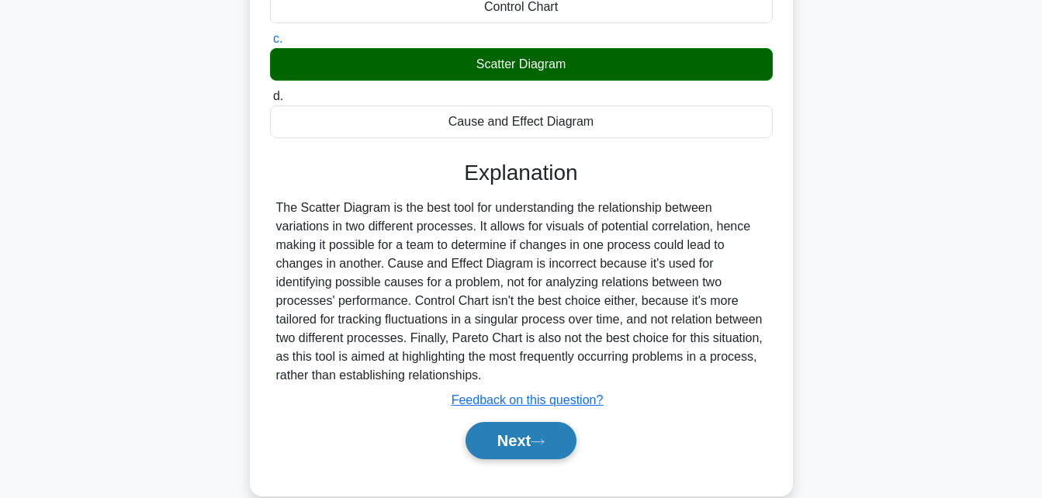
click at [500, 443] on button "Next" at bounding box center [521, 440] width 111 height 37
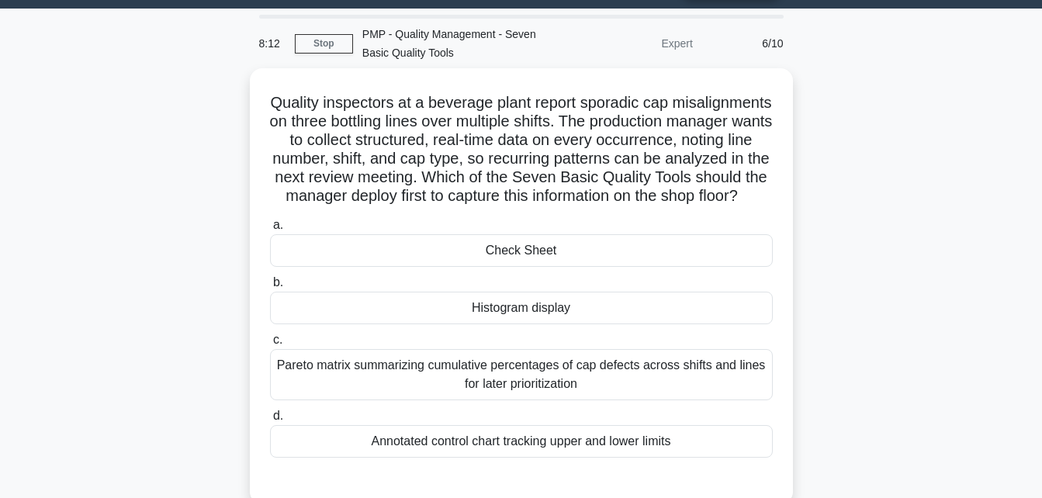
scroll to position [40, 0]
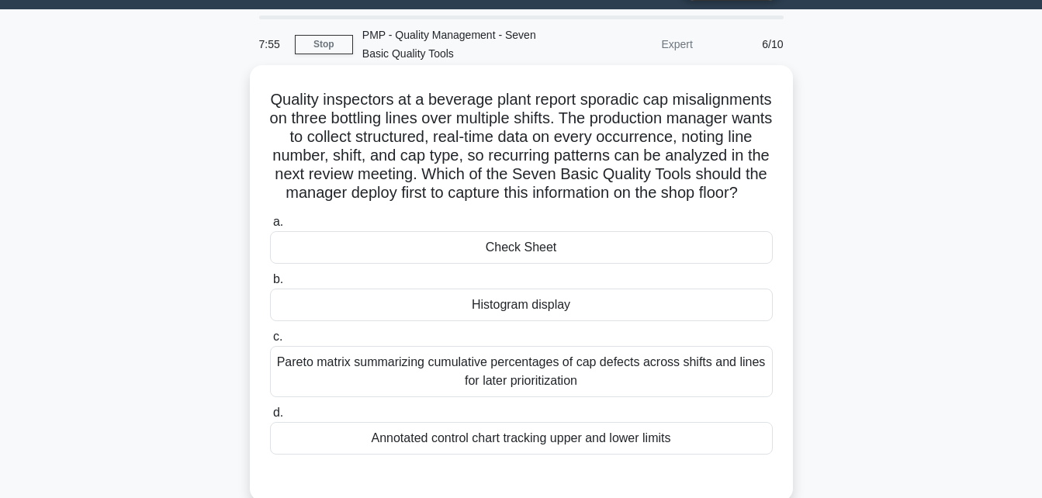
click at [520, 264] on div "Check Sheet" at bounding box center [521, 247] width 503 height 33
click at [270, 227] on input "a. Check Sheet" at bounding box center [270, 222] width 0 height 10
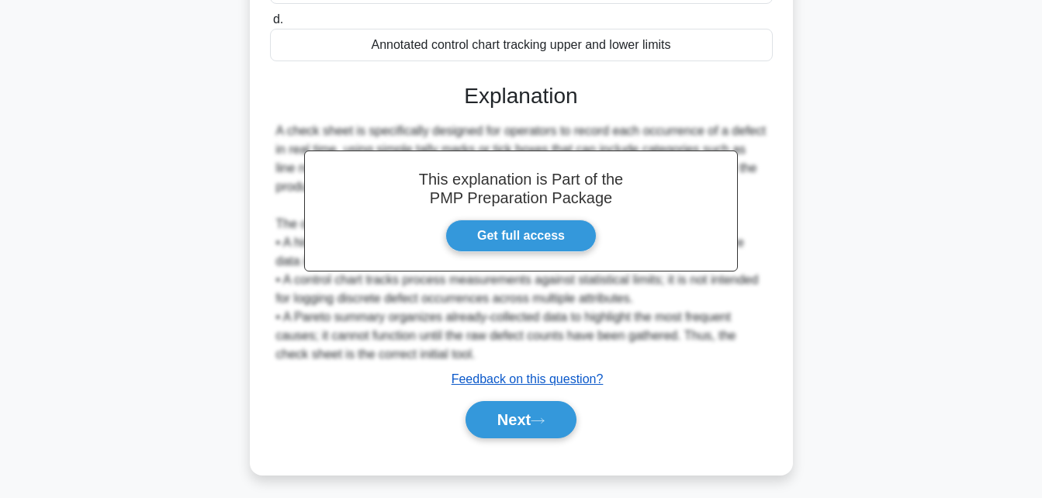
scroll to position [459, 0]
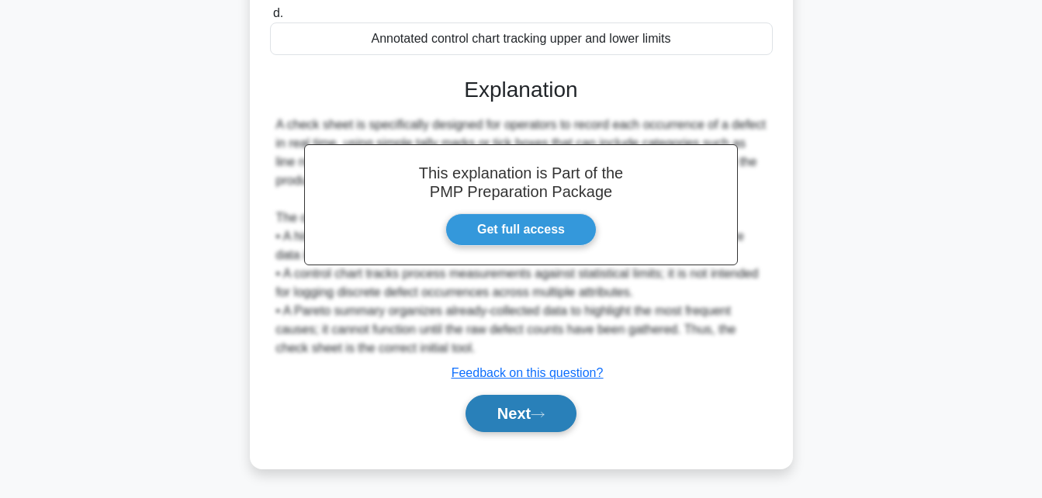
click at [497, 422] on button "Next" at bounding box center [521, 413] width 111 height 37
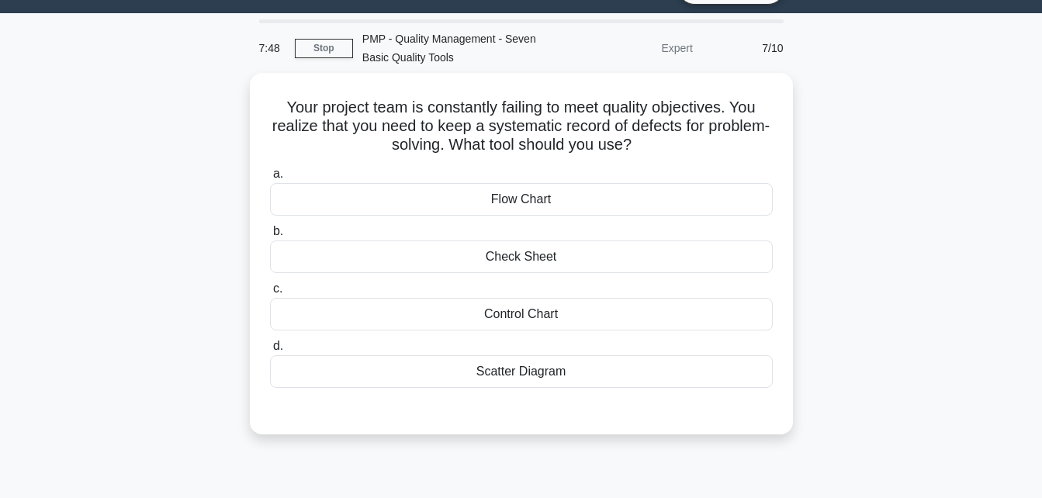
scroll to position [0, 0]
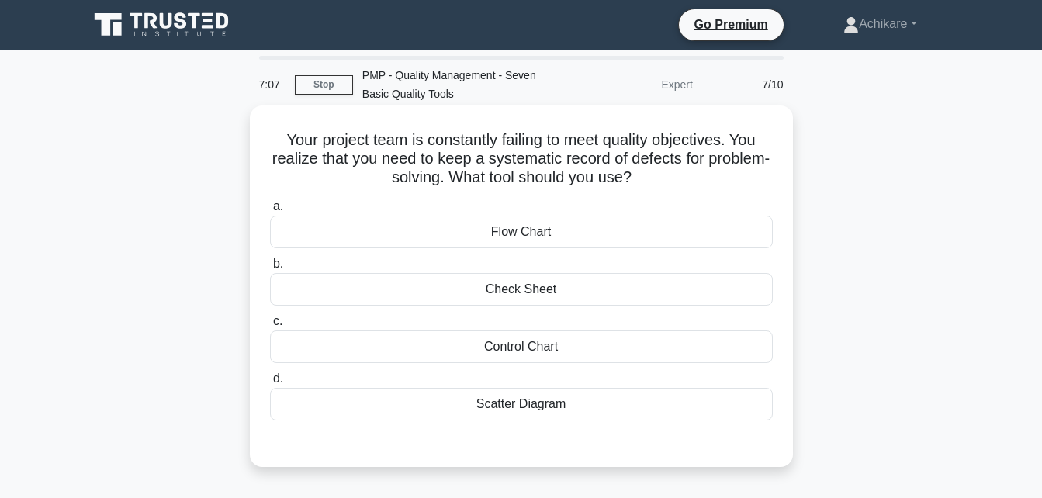
click at [542, 289] on div "Check Sheet" at bounding box center [521, 289] width 503 height 33
click at [270, 269] on input "b. Check Sheet" at bounding box center [270, 264] width 0 height 10
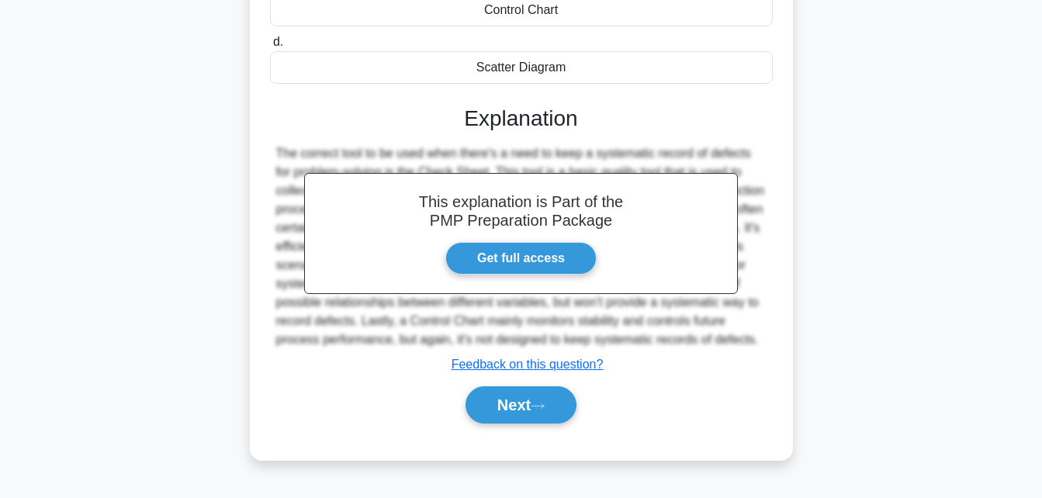
scroll to position [338, 0]
click at [514, 403] on button "Next" at bounding box center [521, 404] width 111 height 37
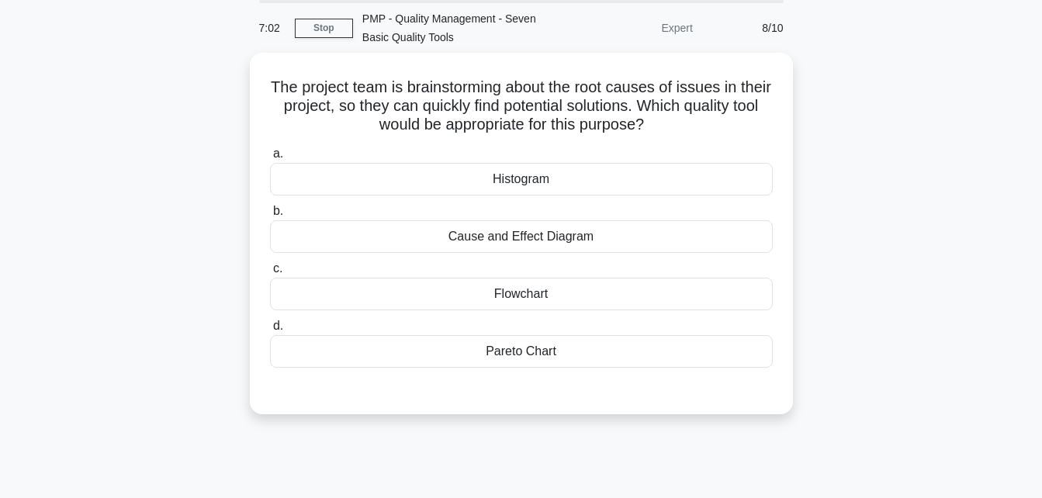
scroll to position [53, 0]
click at [525, 238] on div "Cause and Effect Diagram" at bounding box center [521, 236] width 503 height 33
click at [270, 216] on input "b. Cause and Effect Diagram" at bounding box center [270, 211] width 0 height 10
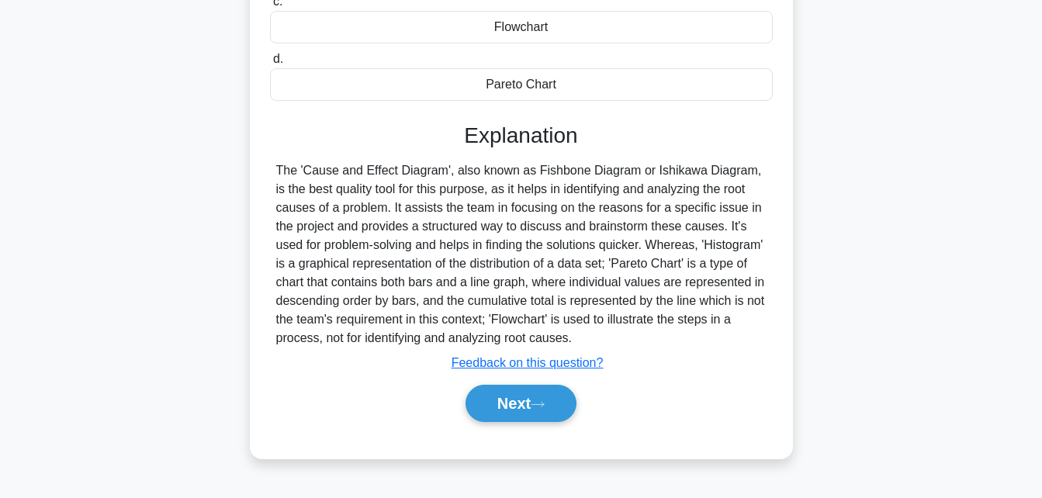
scroll to position [340, 0]
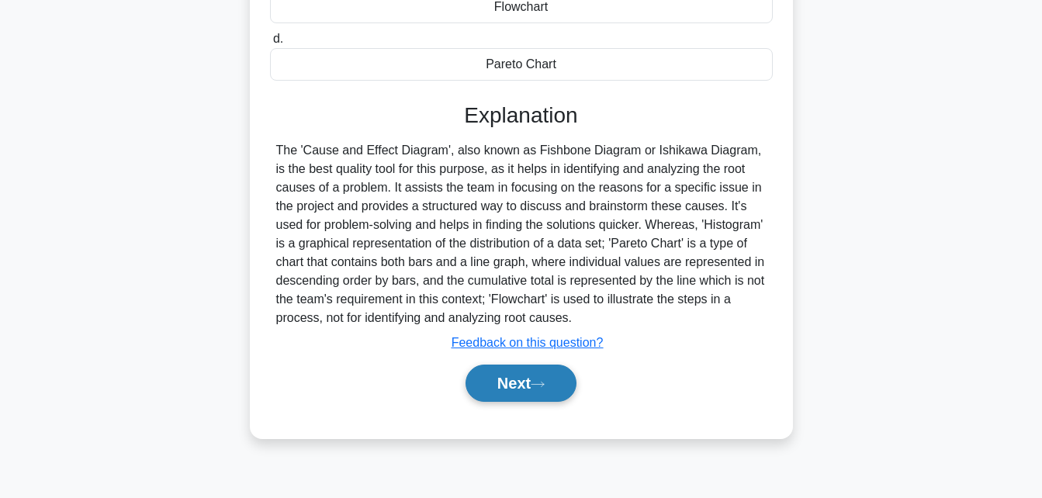
click at [511, 385] on button "Next" at bounding box center [521, 383] width 111 height 37
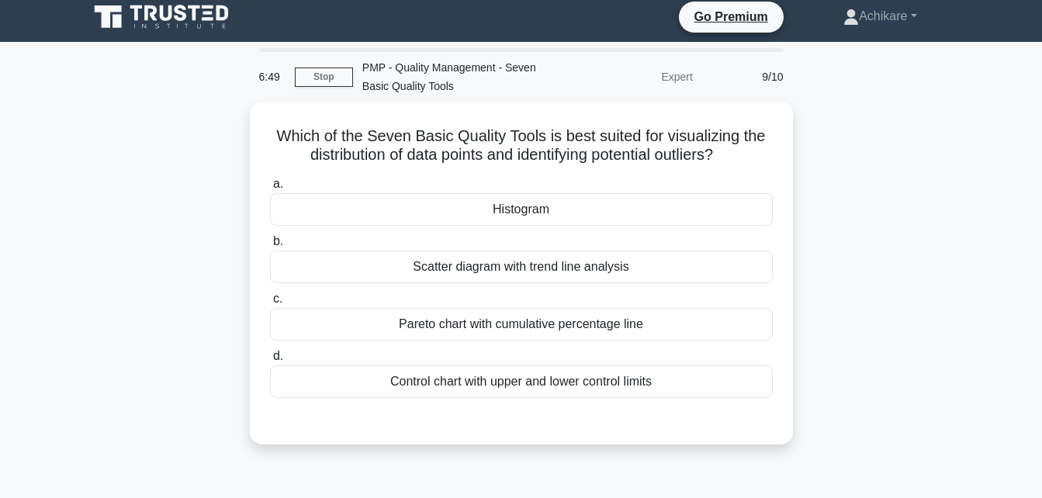
scroll to position [7, 0]
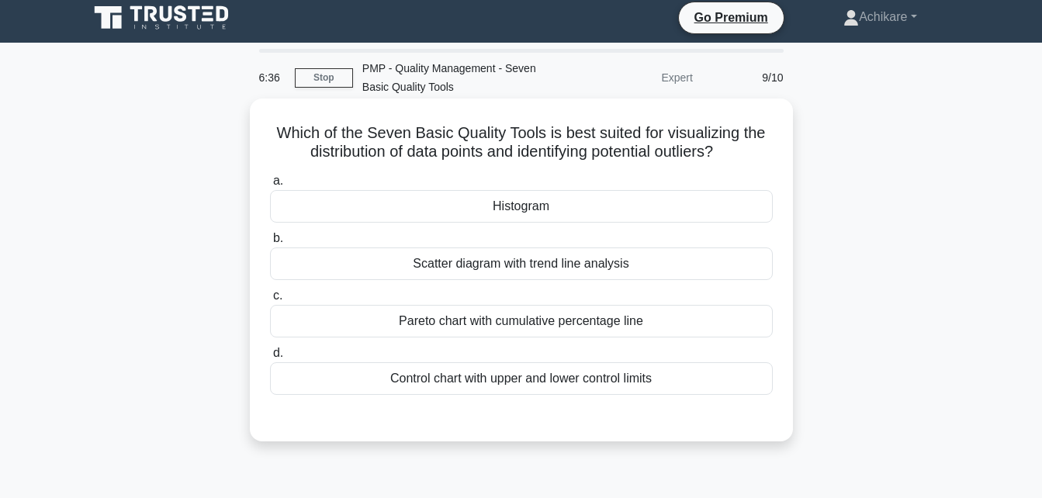
click at [487, 382] on div "Control chart with upper and lower control limits" at bounding box center [521, 378] width 503 height 33
click at [270, 358] on input "d. Control chart with upper and lower control limits" at bounding box center [270, 353] width 0 height 10
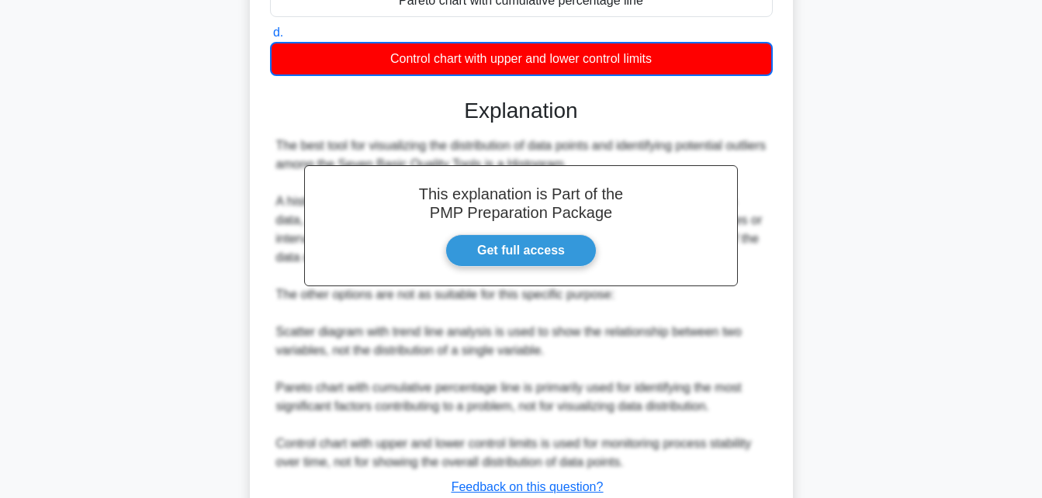
scroll to position [442, 0]
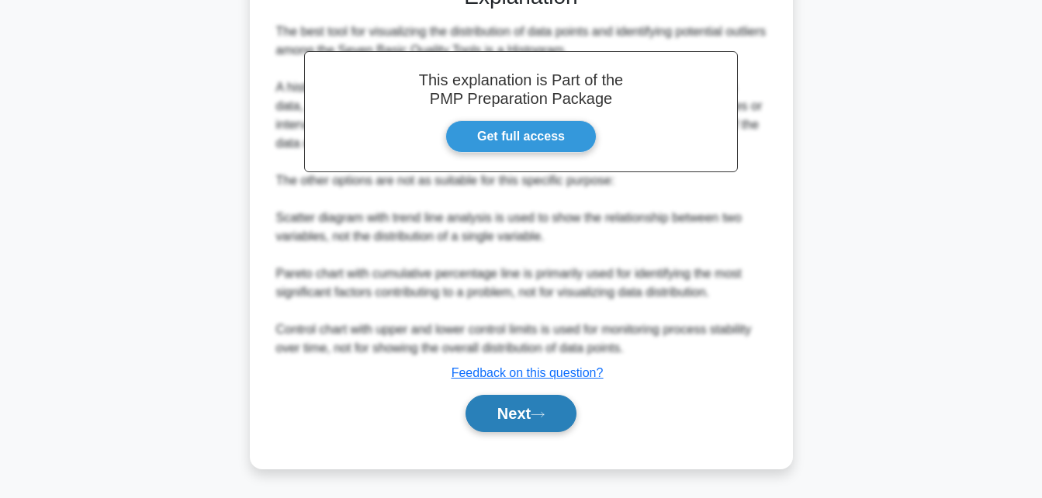
click at [505, 413] on button "Next" at bounding box center [521, 413] width 111 height 37
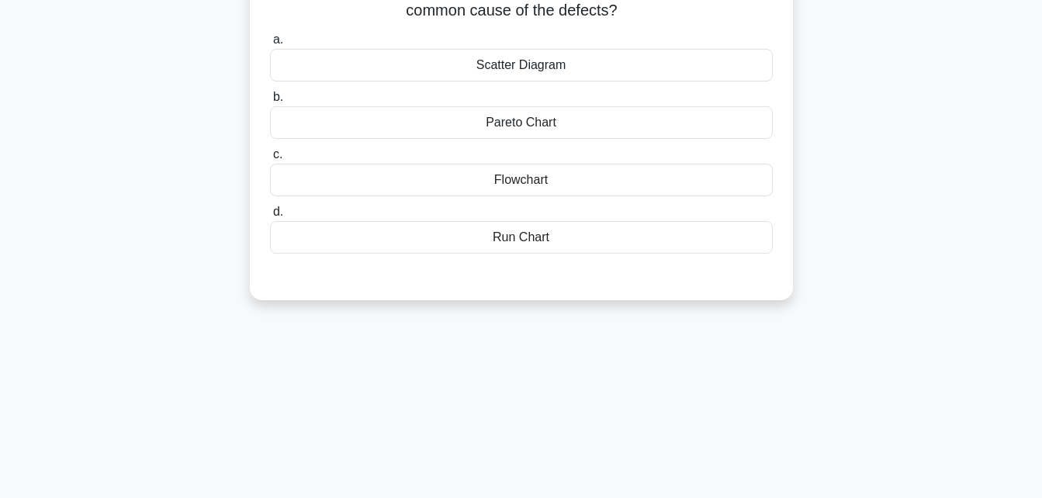
scroll to position [0, 0]
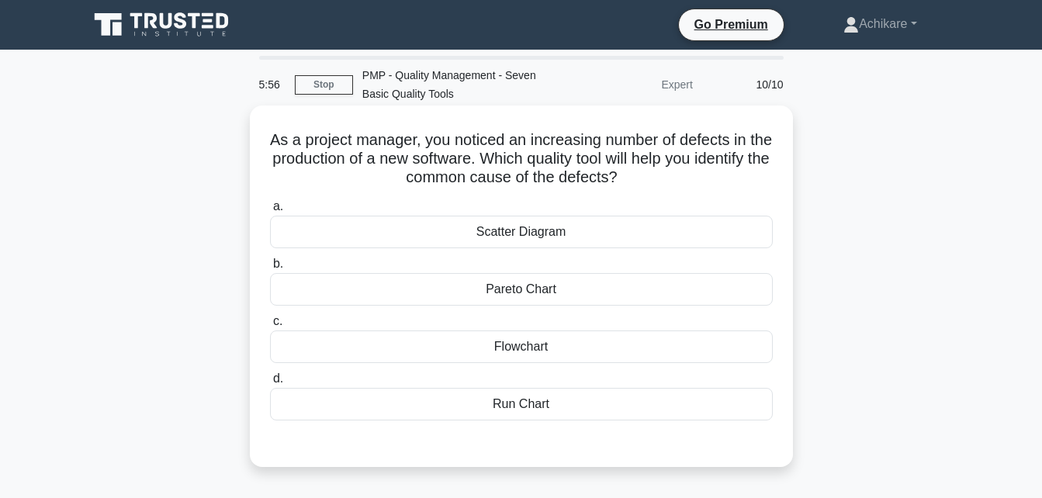
click at [532, 290] on div "Pareto Chart" at bounding box center [521, 289] width 503 height 33
click at [270, 269] on input "b. Pareto Chart" at bounding box center [270, 264] width 0 height 10
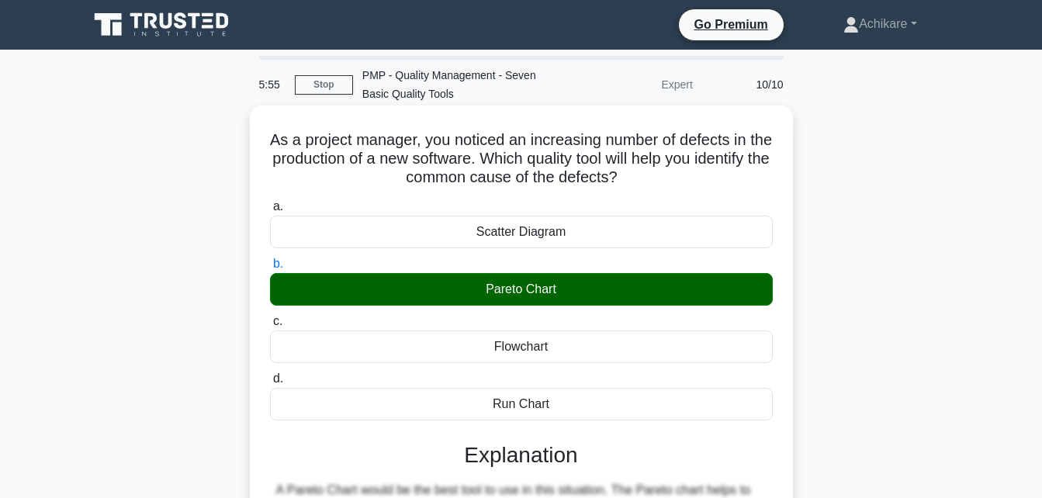
scroll to position [340, 0]
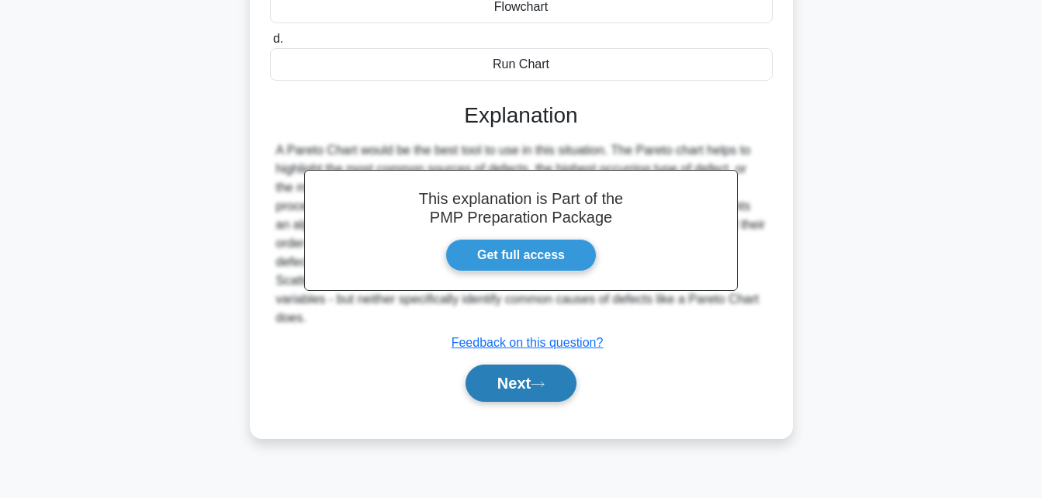
click at [509, 382] on button "Next" at bounding box center [521, 383] width 111 height 37
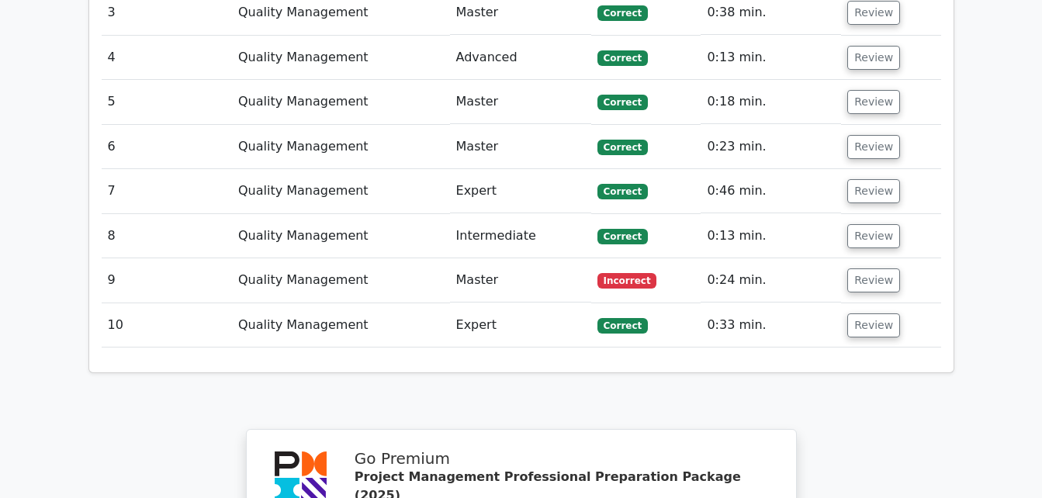
scroll to position [2026, 0]
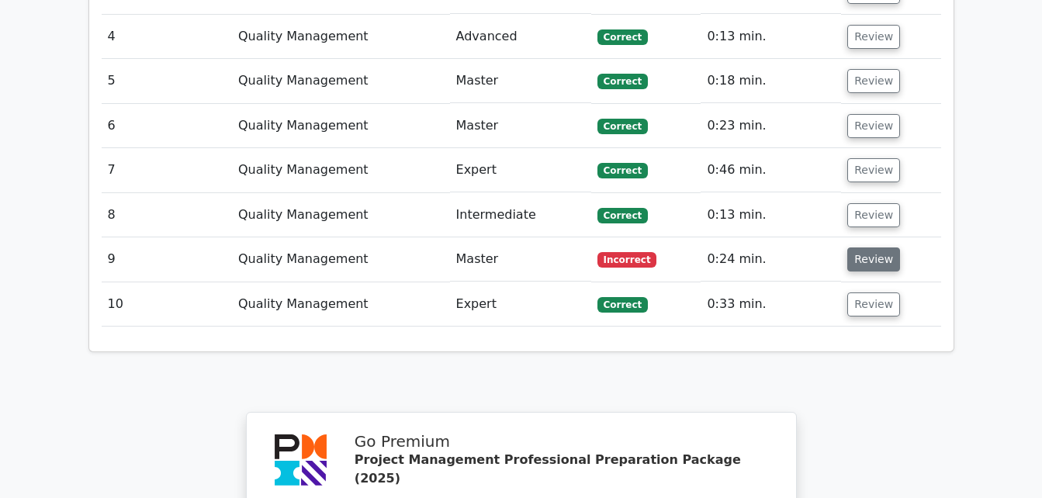
click at [864, 248] on button "Review" at bounding box center [873, 260] width 53 height 24
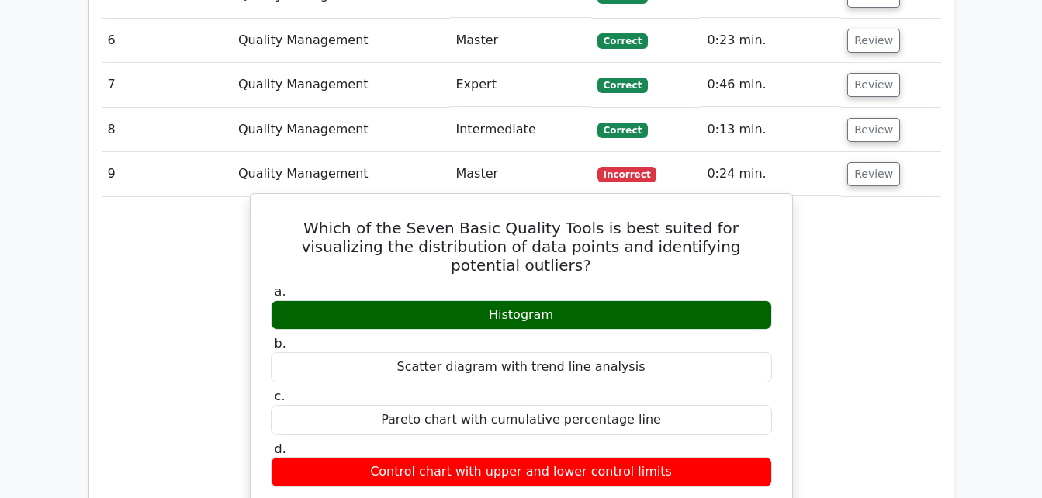
scroll to position [2113, 0]
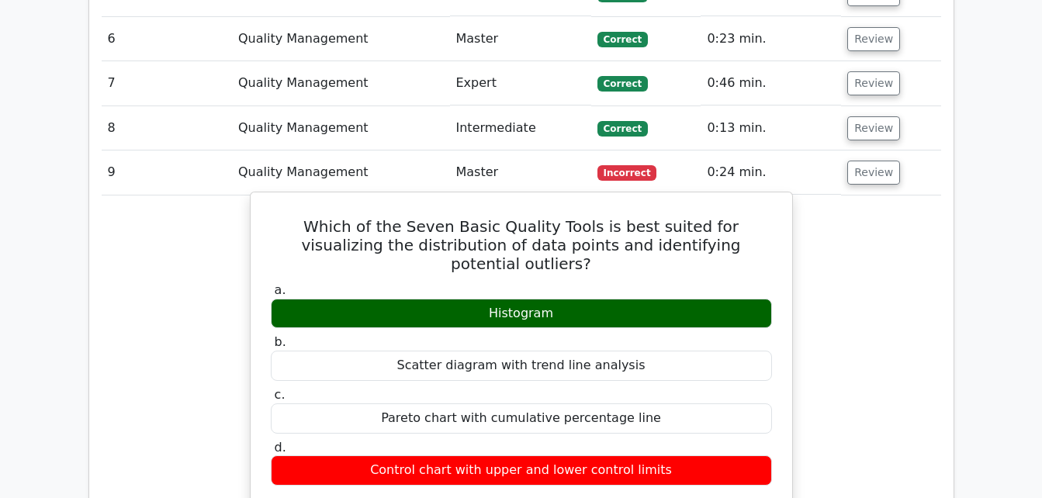
drag, startPoint x: 276, startPoint y: 130, endPoint x: 684, endPoint y: 366, distance: 470.7
copy div "Which of the Seven Basic Quality Tools is best suited for visualizing the distr…"
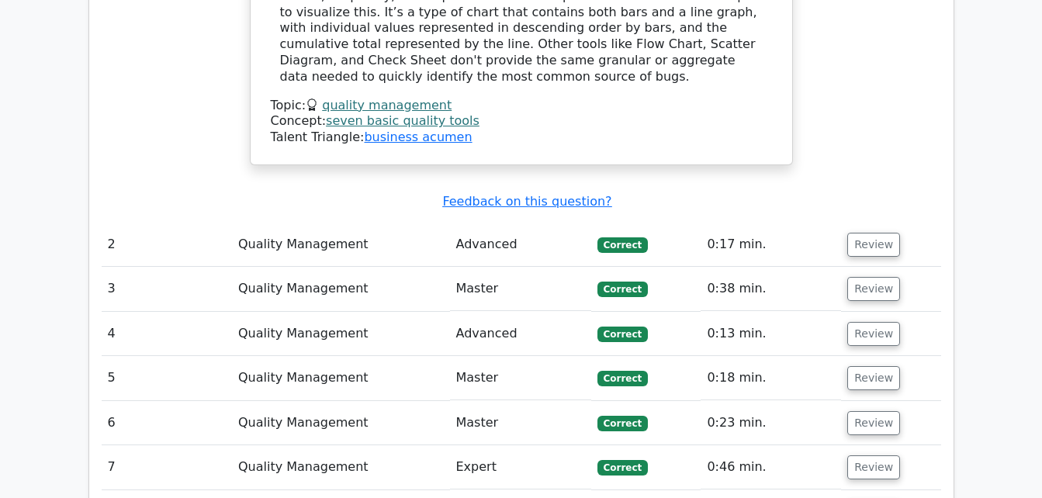
scroll to position [1730, 0]
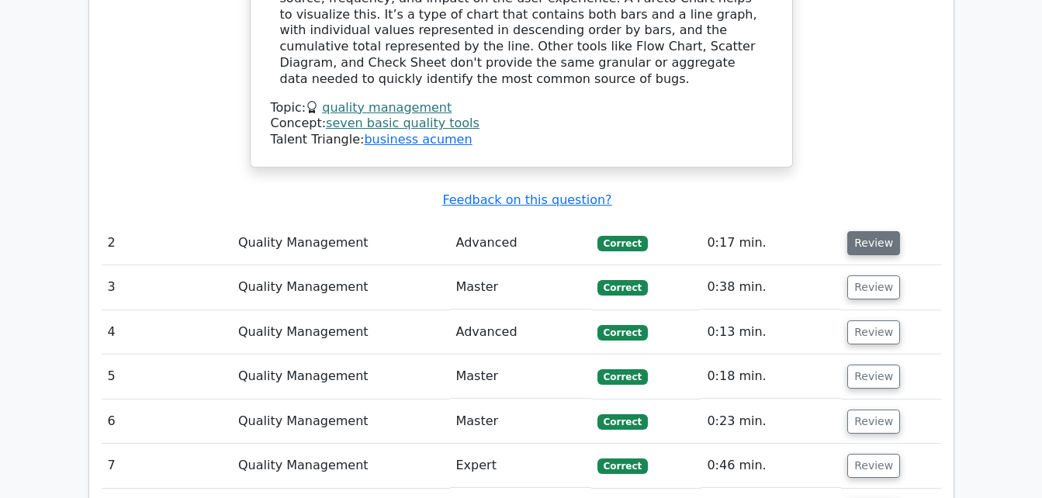
click at [873, 231] on button "Review" at bounding box center [873, 243] width 53 height 24
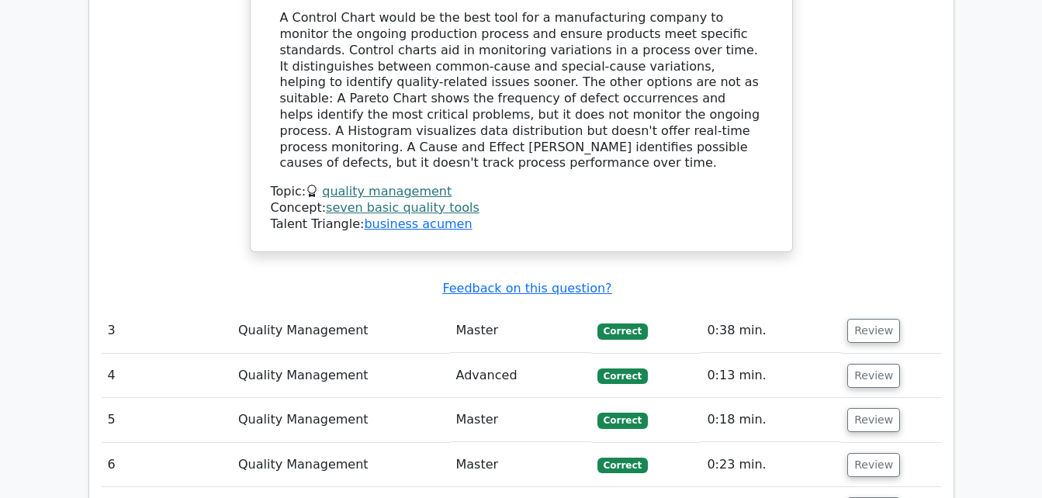
scroll to position [2356, 0]
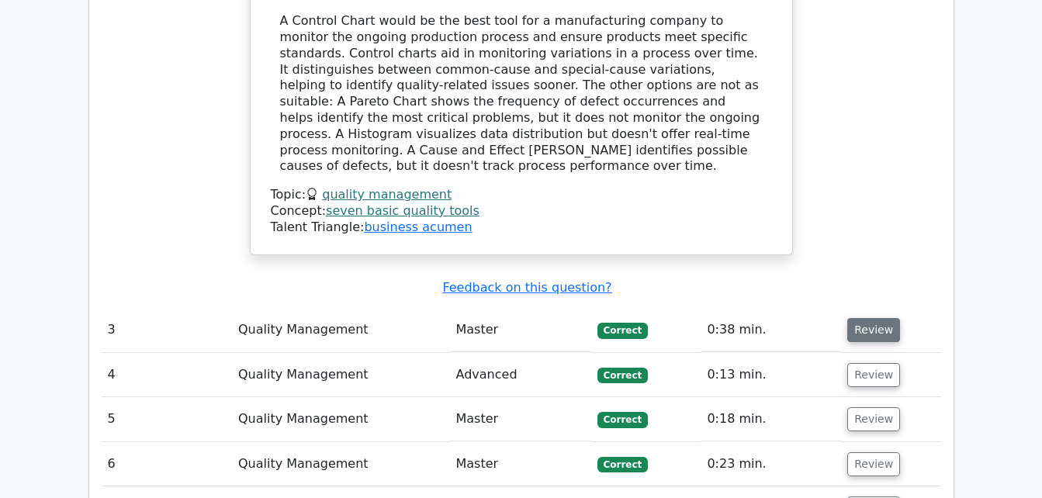
click at [871, 318] on button "Review" at bounding box center [873, 330] width 53 height 24
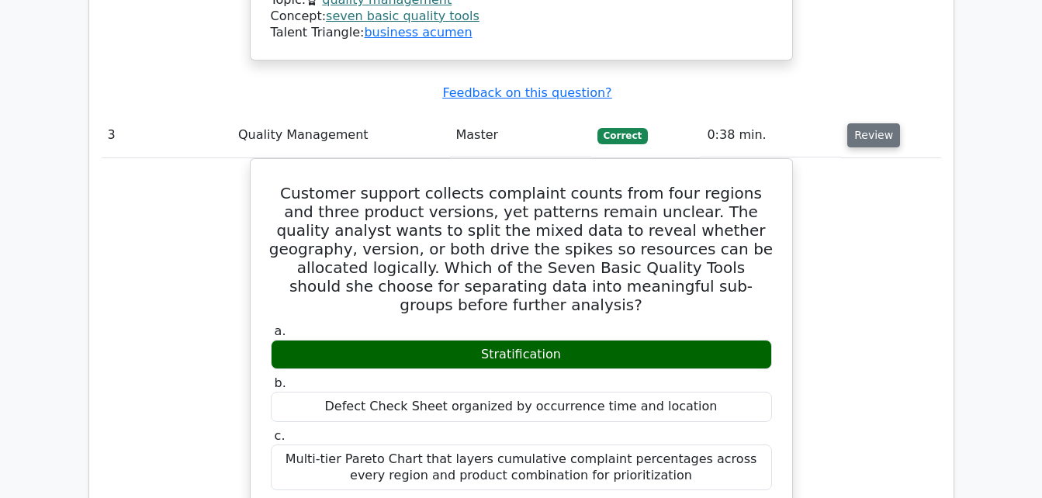
scroll to position [2551, 0]
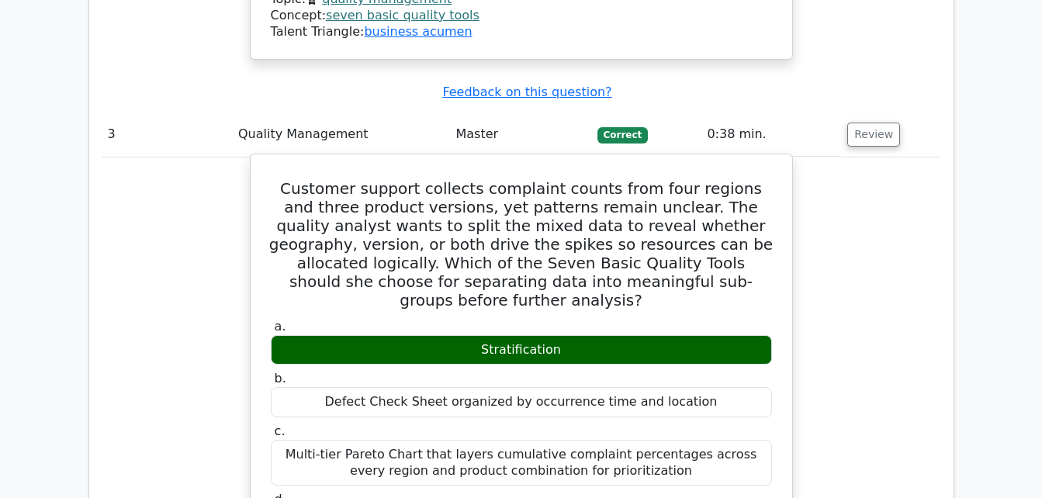
drag, startPoint x: 289, startPoint y: 60, endPoint x: 589, endPoint y: 386, distance: 443.1
copy div "Customer support collects complaint counts from four regions and three product …"
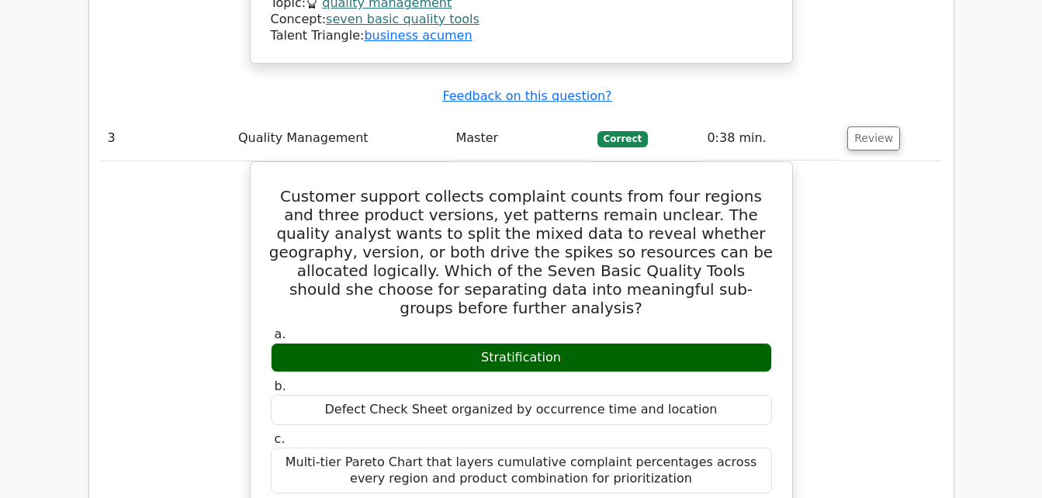
click at [1013, 118] on main "Go Premium Project Management Professional Preparation Package (2025) Earn 35 P…" at bounding box center [521, 116] width 1042 height 5235
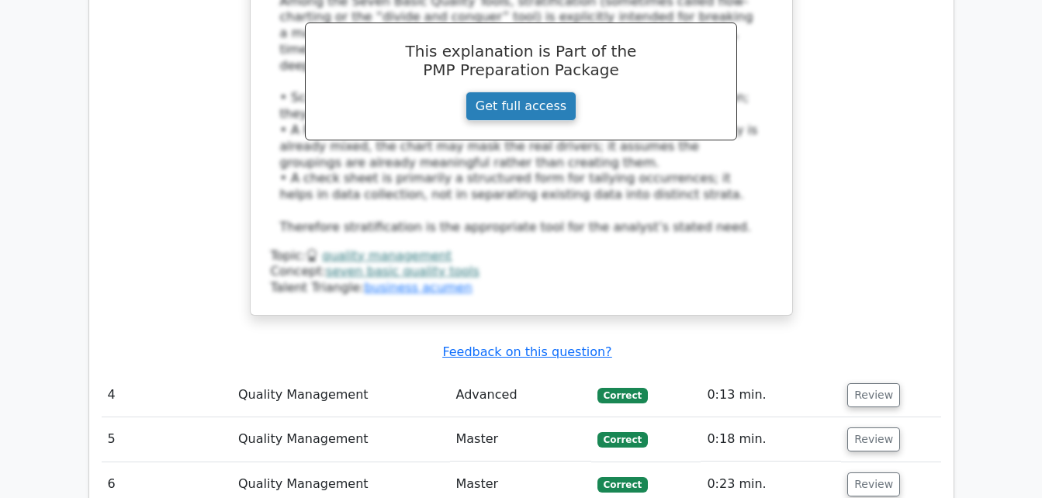
scroll to position [3162, 0]
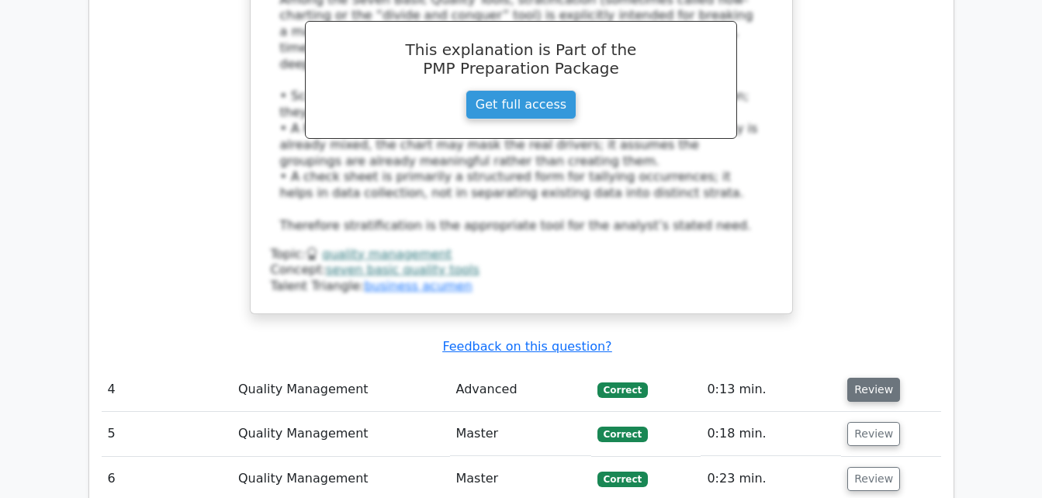
click at [869, 378] on button "Review" at bounding box center [873, 390] width 53 height 24
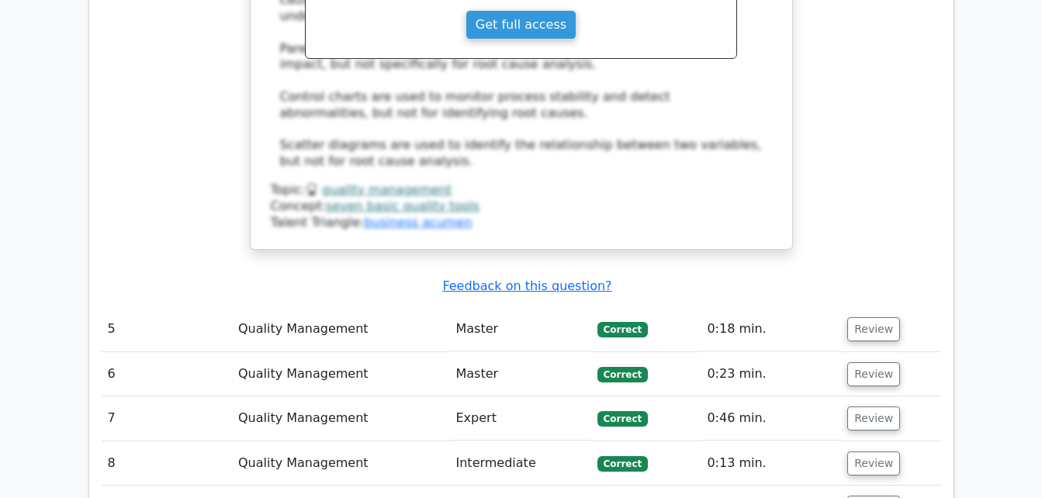
scroll to position [3997, 0]
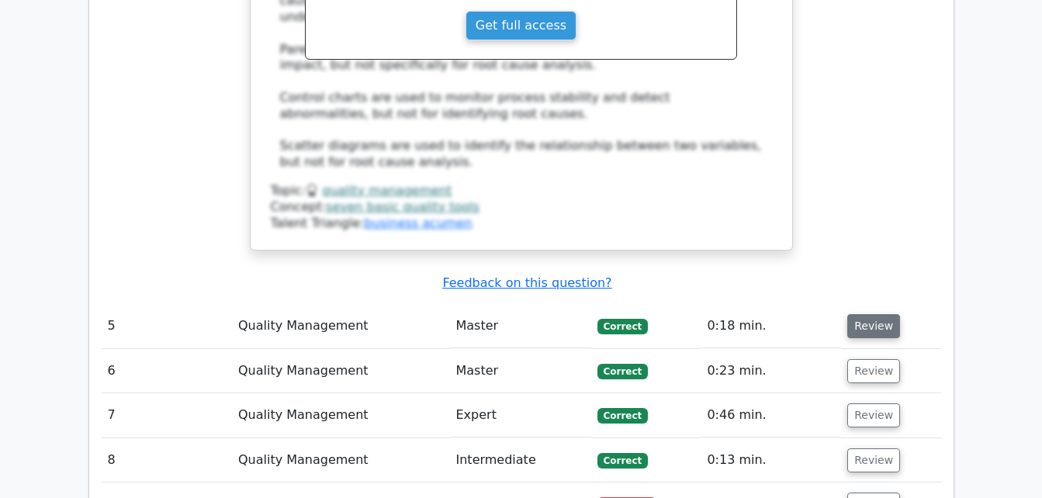
click at [870, 314] on button "Review" at bounding box center [873, 326] width 53 height 24
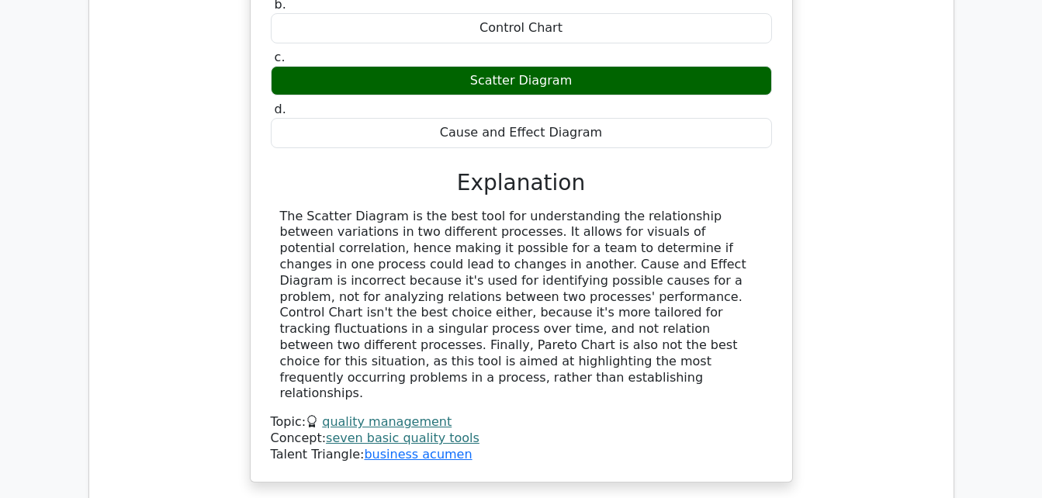
scroll to position [4700, 0]
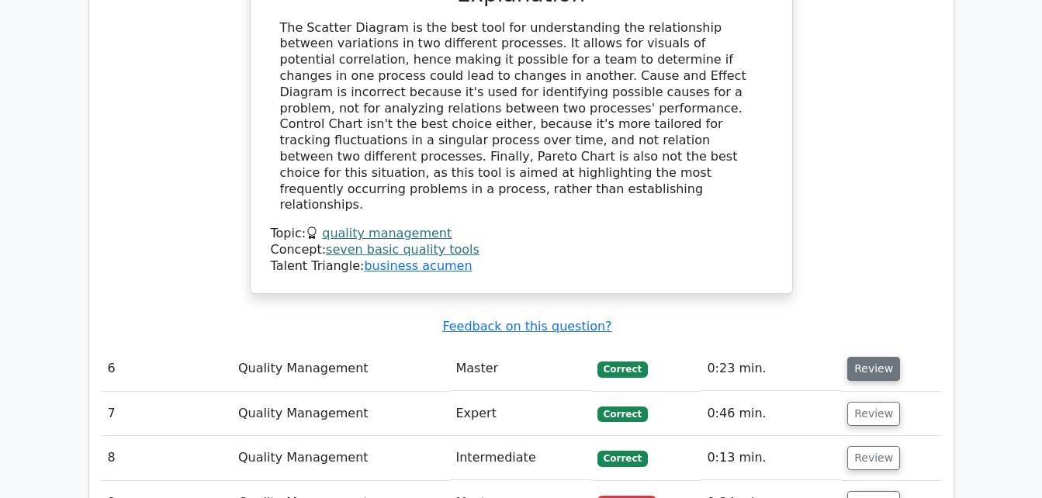
click at [874, 357] on button "Review" at bounding box center [873, 369] width 53 height 24
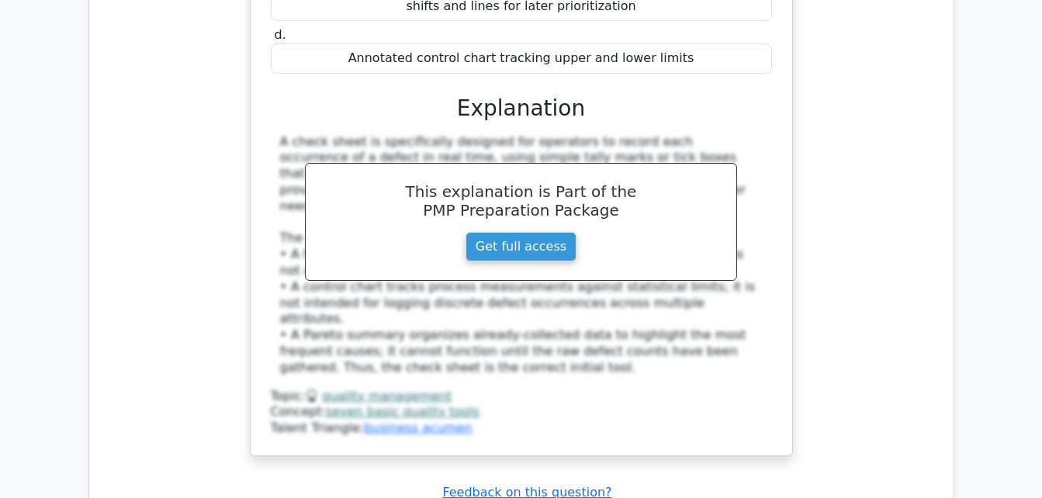
scroll to position [5399, 0]
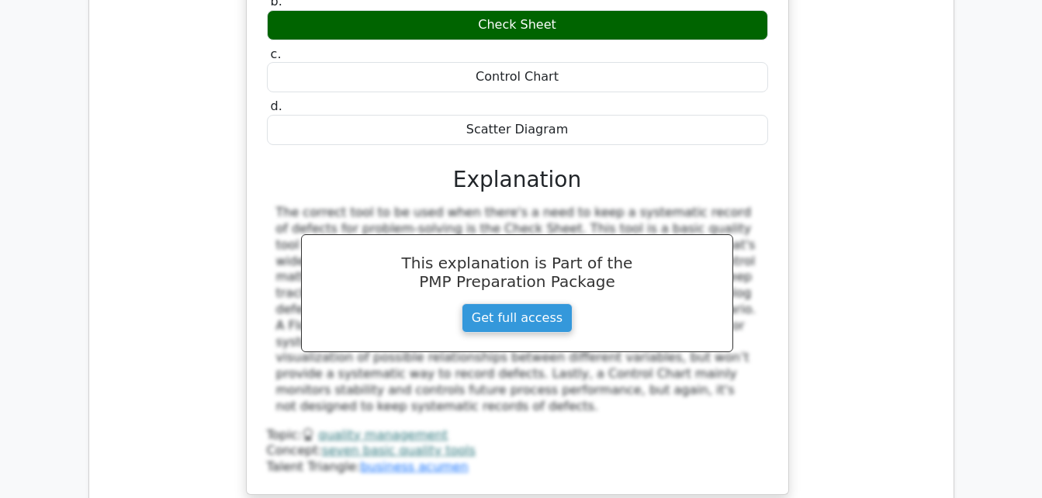
scroll to position [6166, 0]
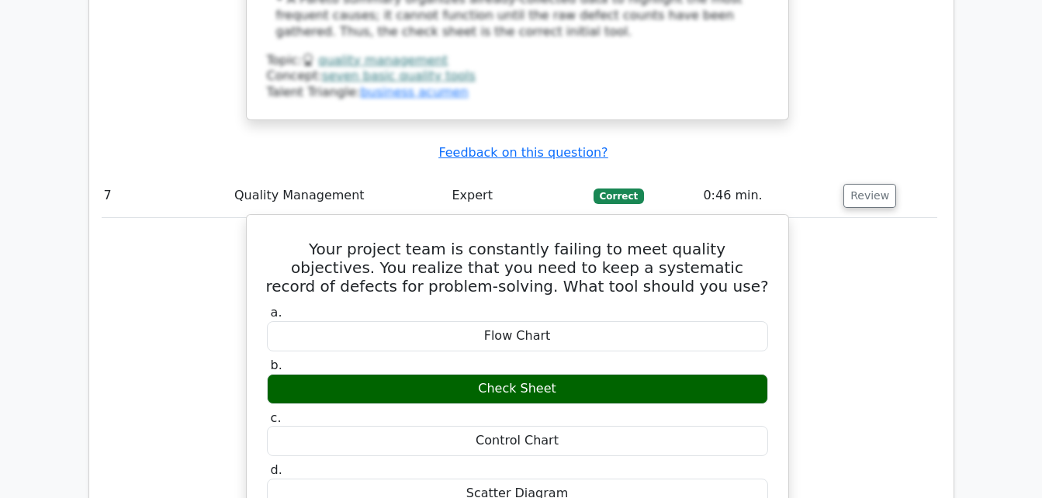
scroll to position [5737, 0]
